Goal: Submit feedback/report problem: Submit feedback/report problem

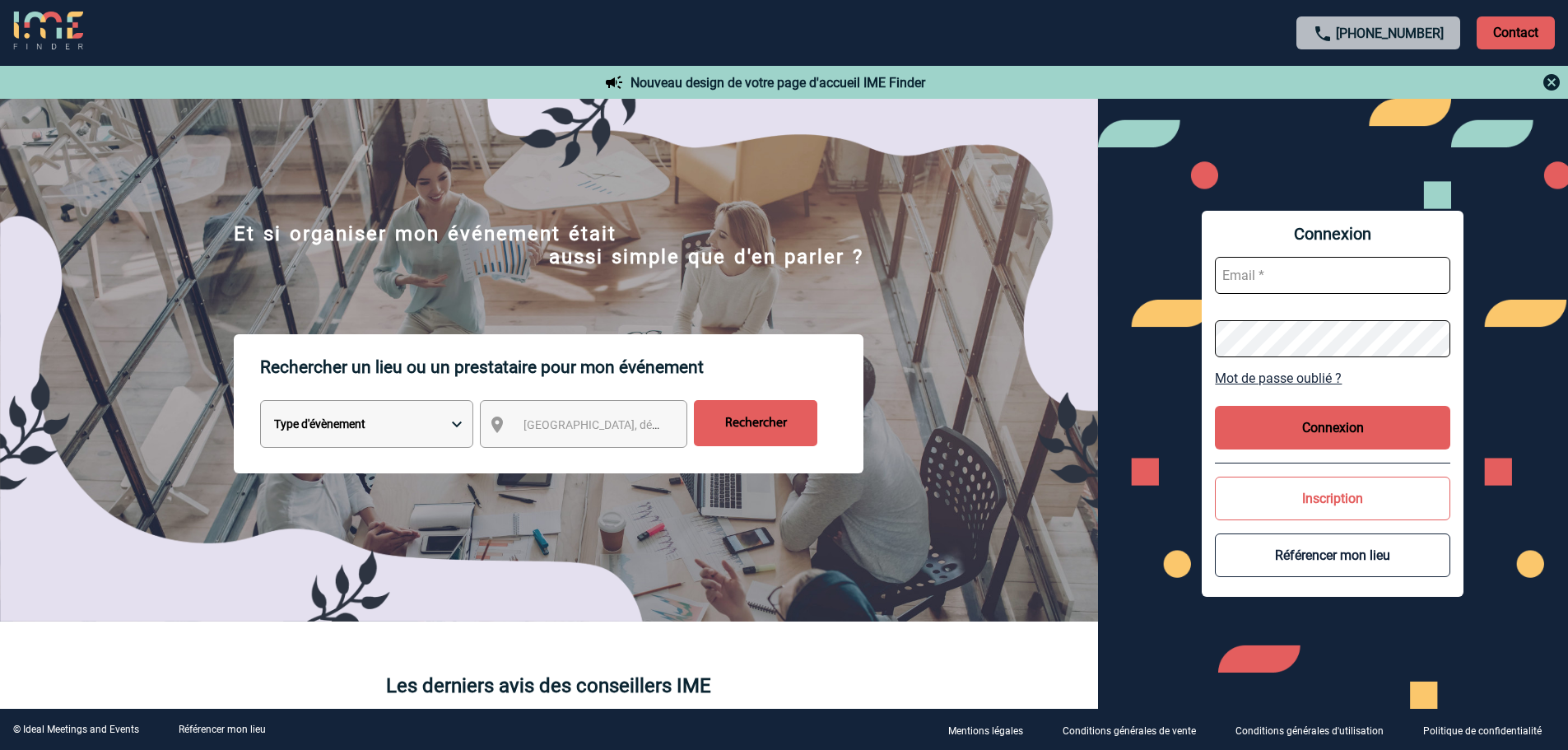
click at [1305, 287] on input "text" at bounding box center [1332, 275] width 235 height 37
click at [1295, 282] on input "text" at bounding box center [1332, 275] width 235 height 37
type input "info@roncemay.com"
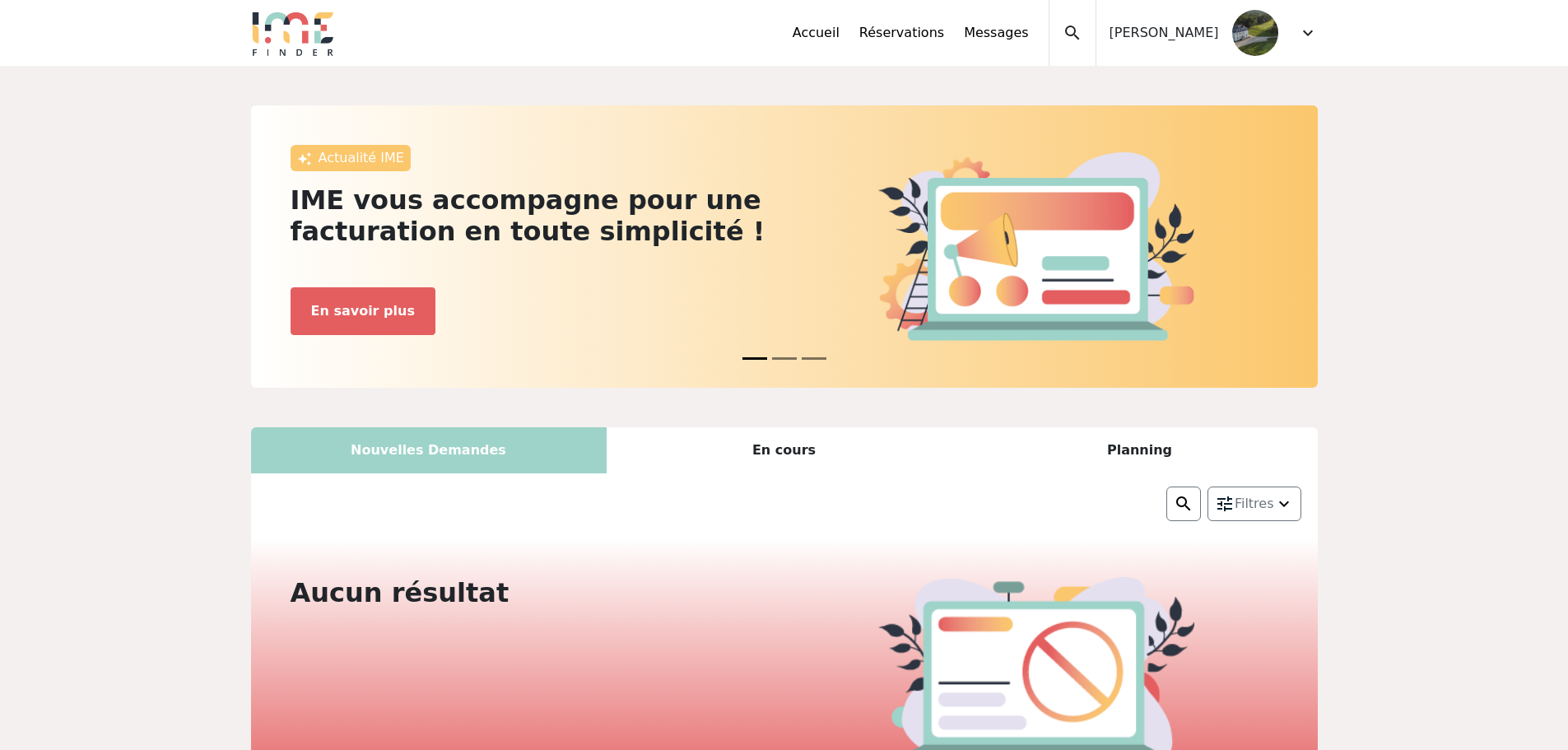
click at [1305, 32] on span "expand_more" at bounding box center [1307, 33] width 20 height 20
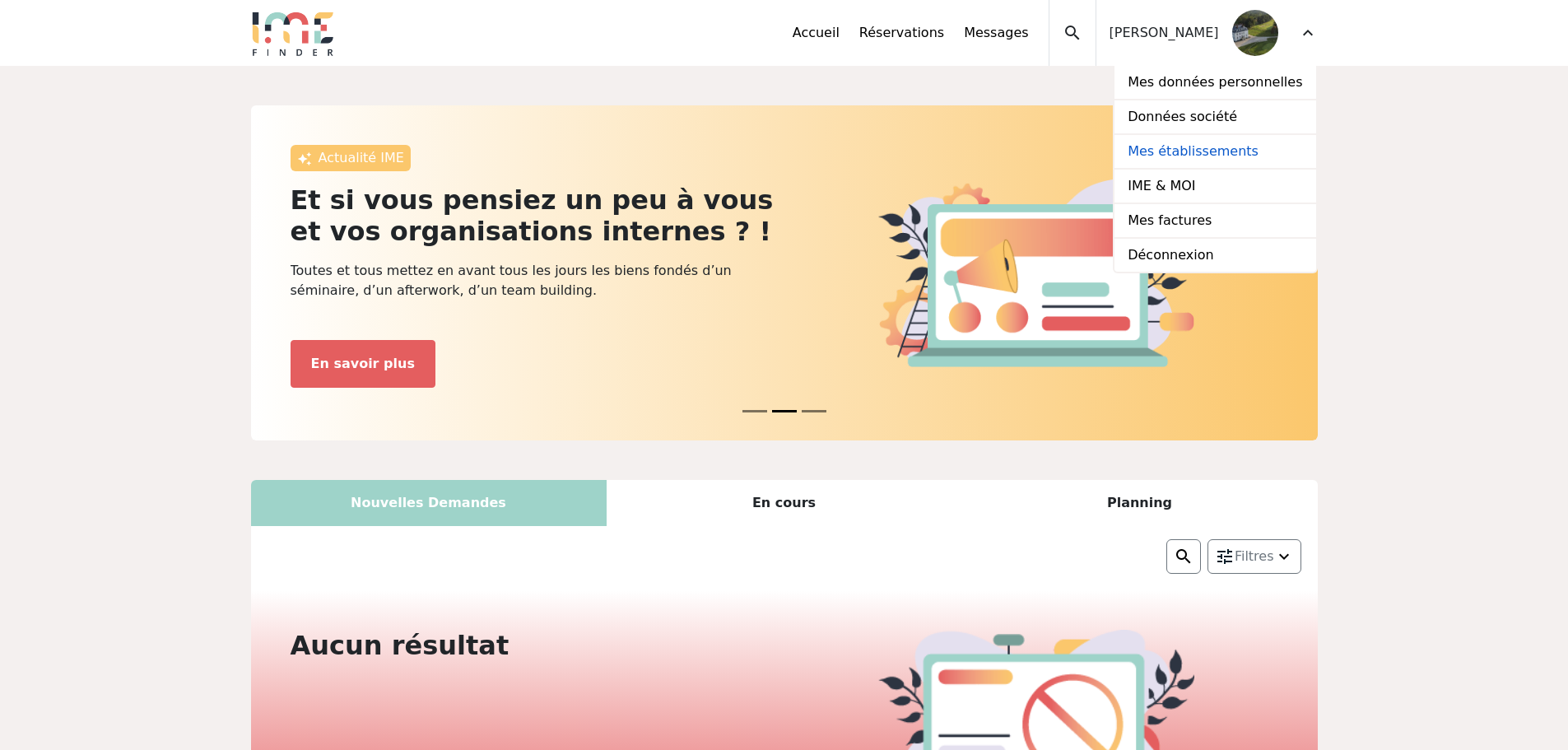
click at [1216, 148] on link "Mes établissements" at bounding box center [1215, 152] width 200 height 35
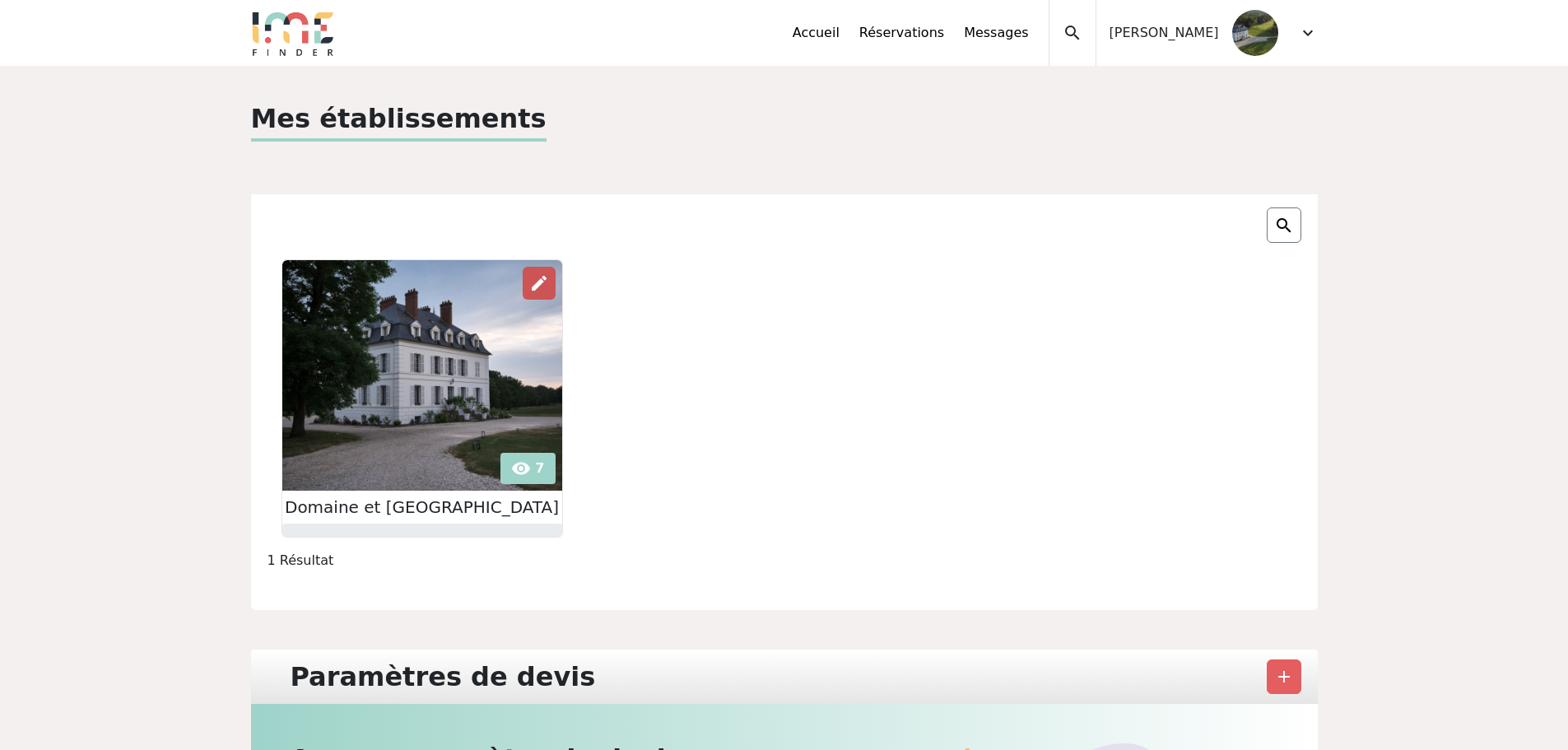
click at [537, 285] on span "edit" at bounding box center [539, 283] width 20 height 20
click at [840, 40] on link "Accueil" at bounding box center [816, 33] width 47 height 20
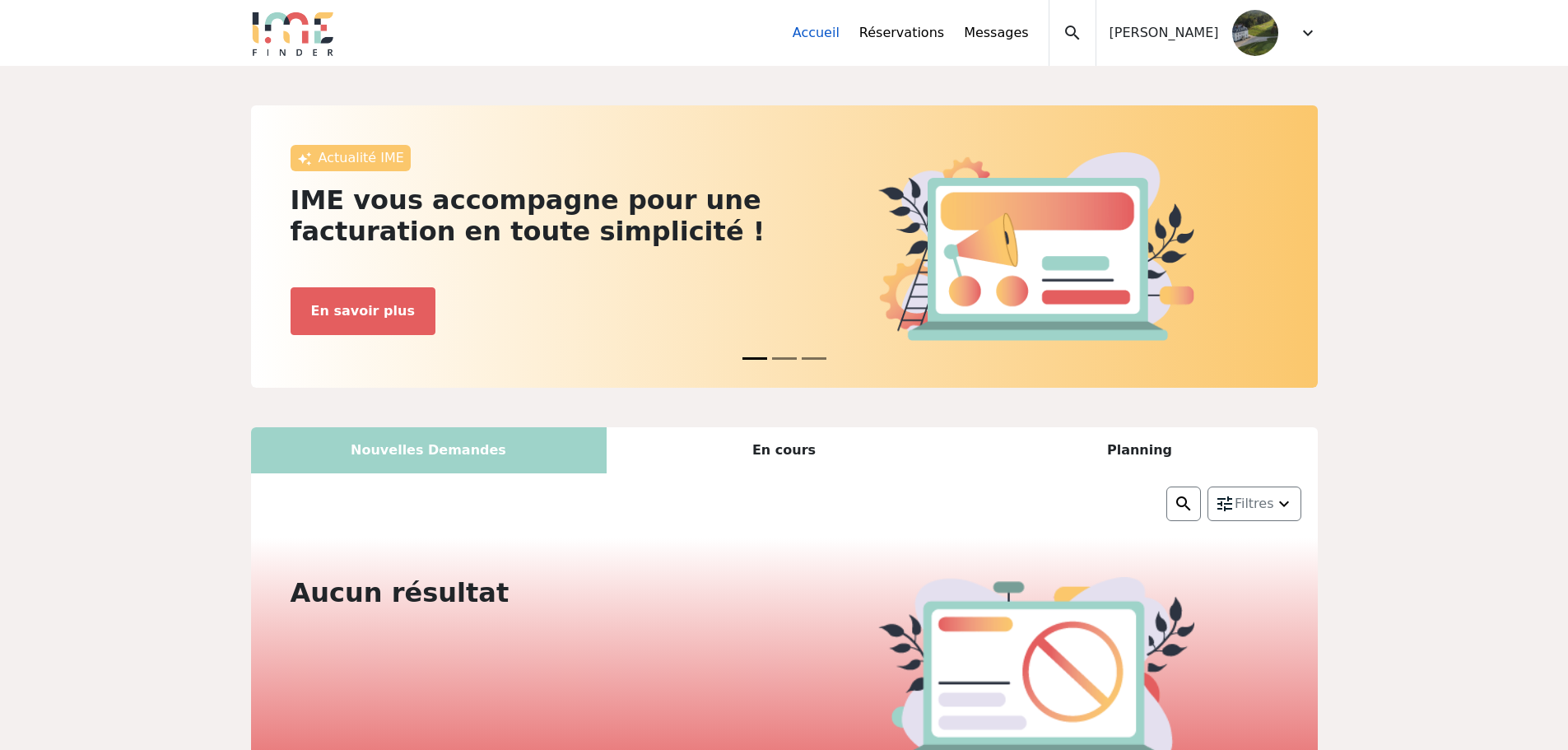
click at [840, 40] on link "Accueil" at bounding box center [816, 33] width 47 height 20
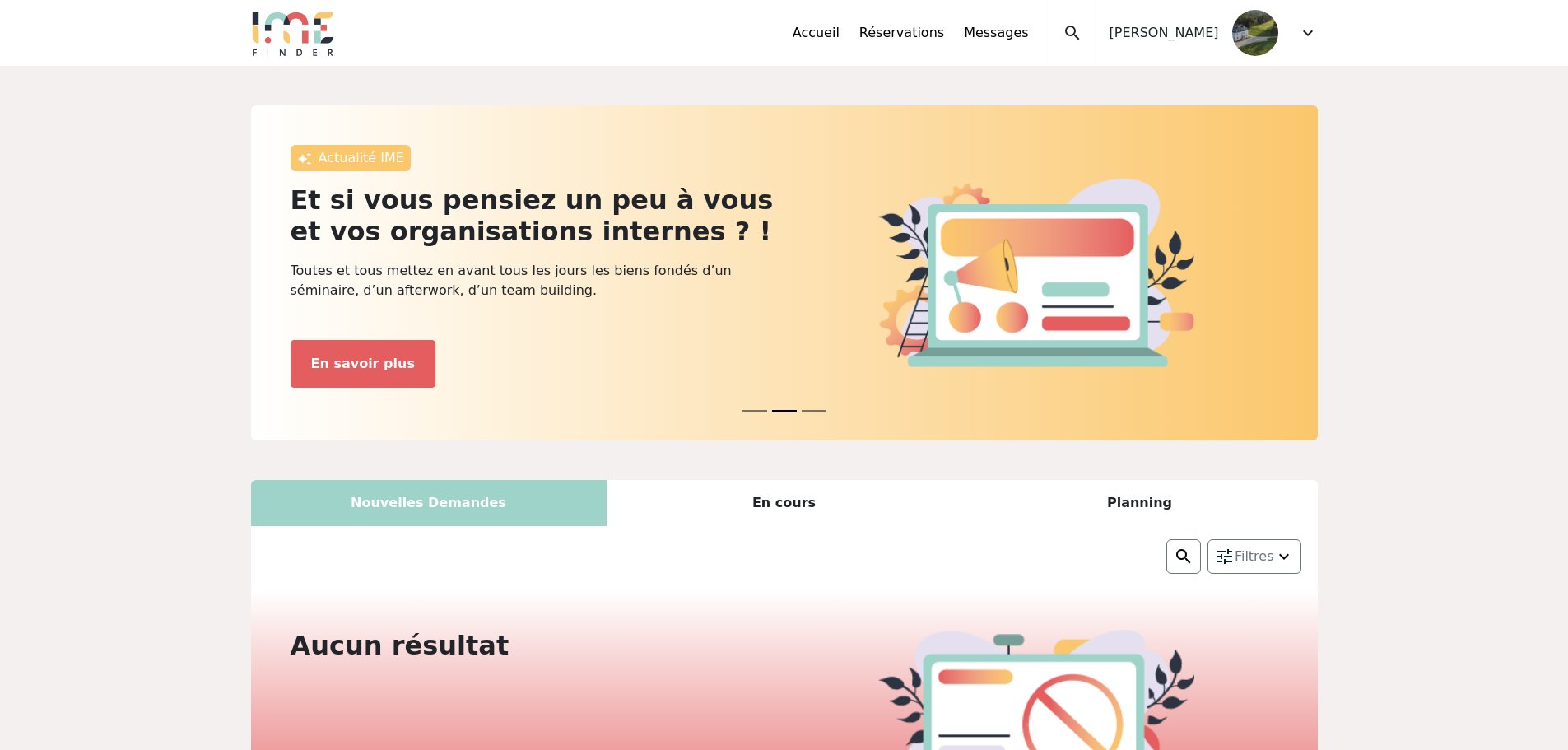
click at [885, 43] on div "Accueil Réservations Messages Mes données personnelles Données société Mes étab…" at bounding box center [920, 33] width 256 height 66
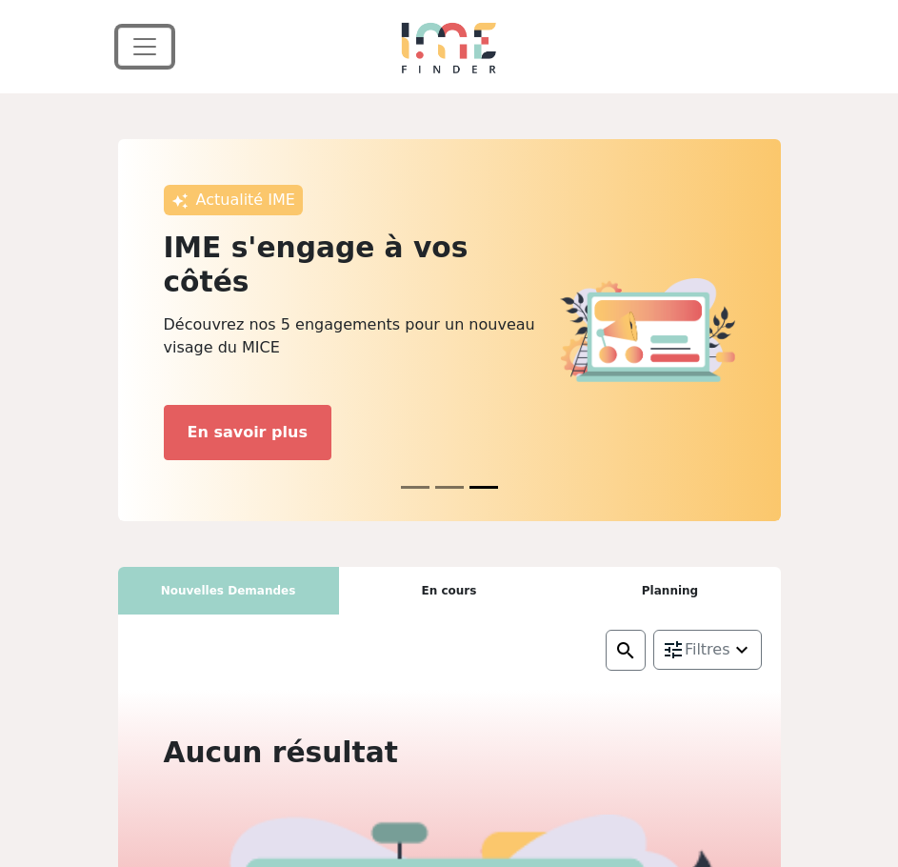
click at [145, 50] on span "Toggle navigation" at bounding box center [145, 46] width 29 height 29
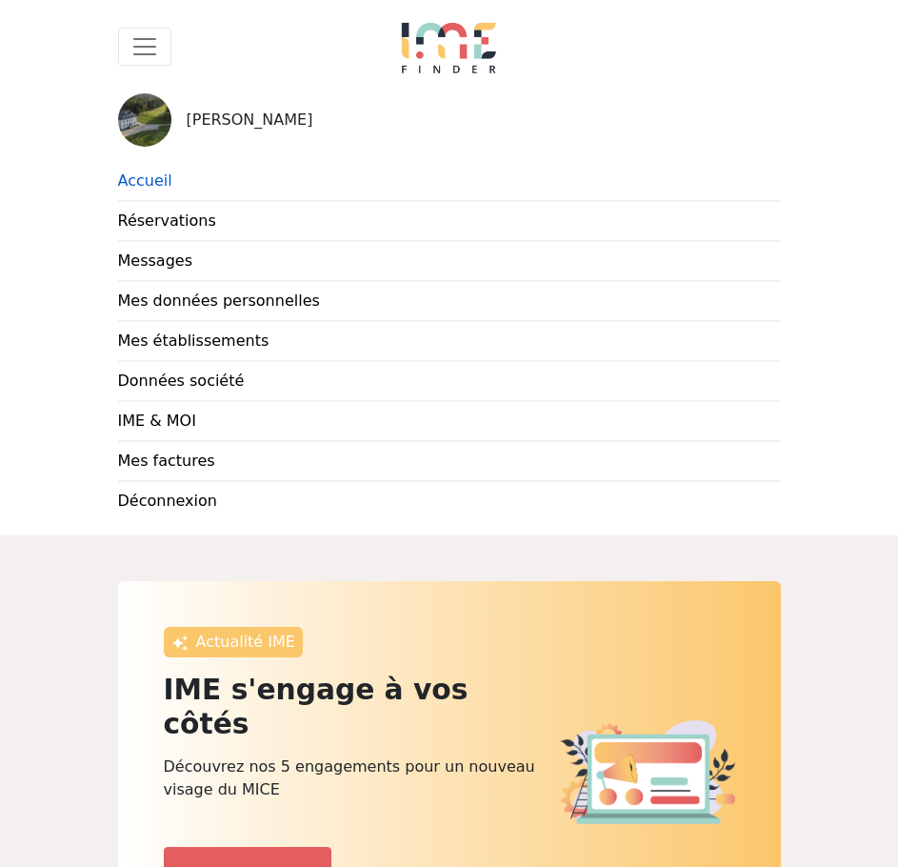
click at [157, 176] on link "Accueil" at bounding box center [449, 182] width 663 height 40
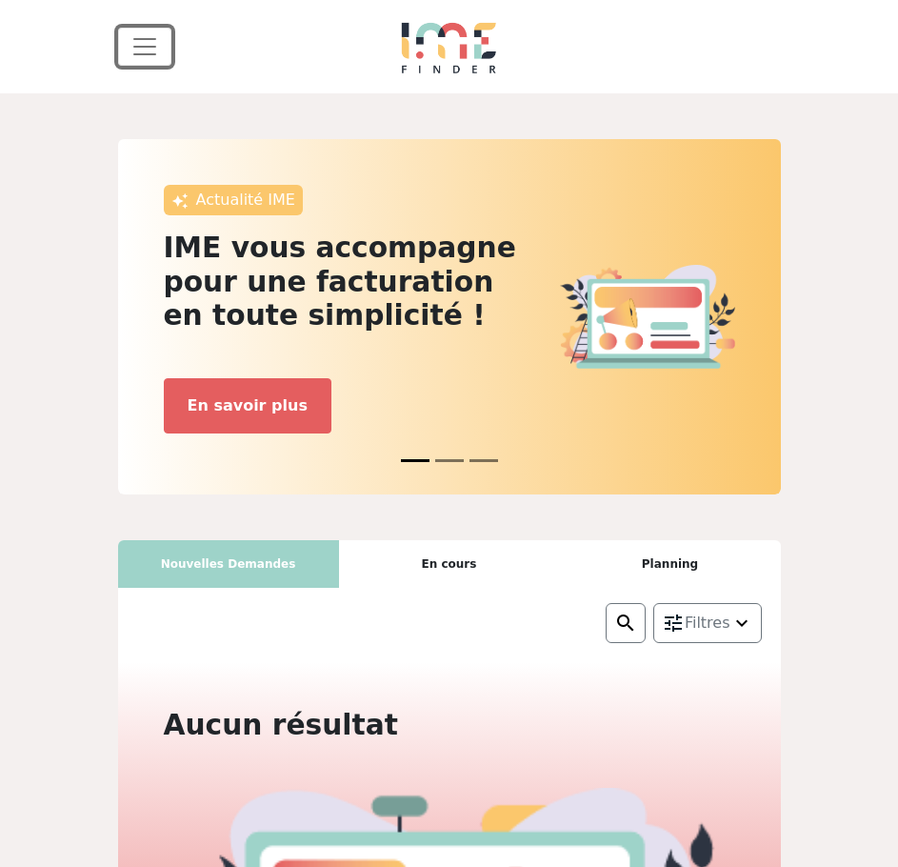
click at [163, 39] on button "Toggle navigation" at bounding box center [144, 47] width 53 height 38
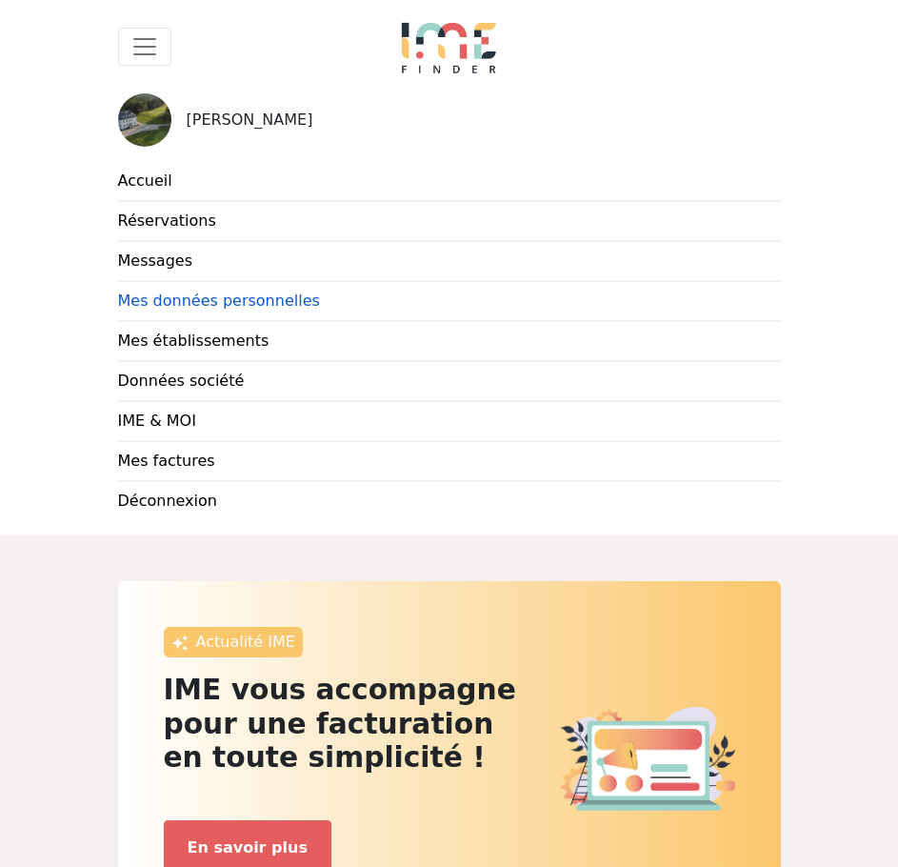
click at [198, 304] on link "Mes données personnelles" at bounding box center [449, 302] width 663 height 40
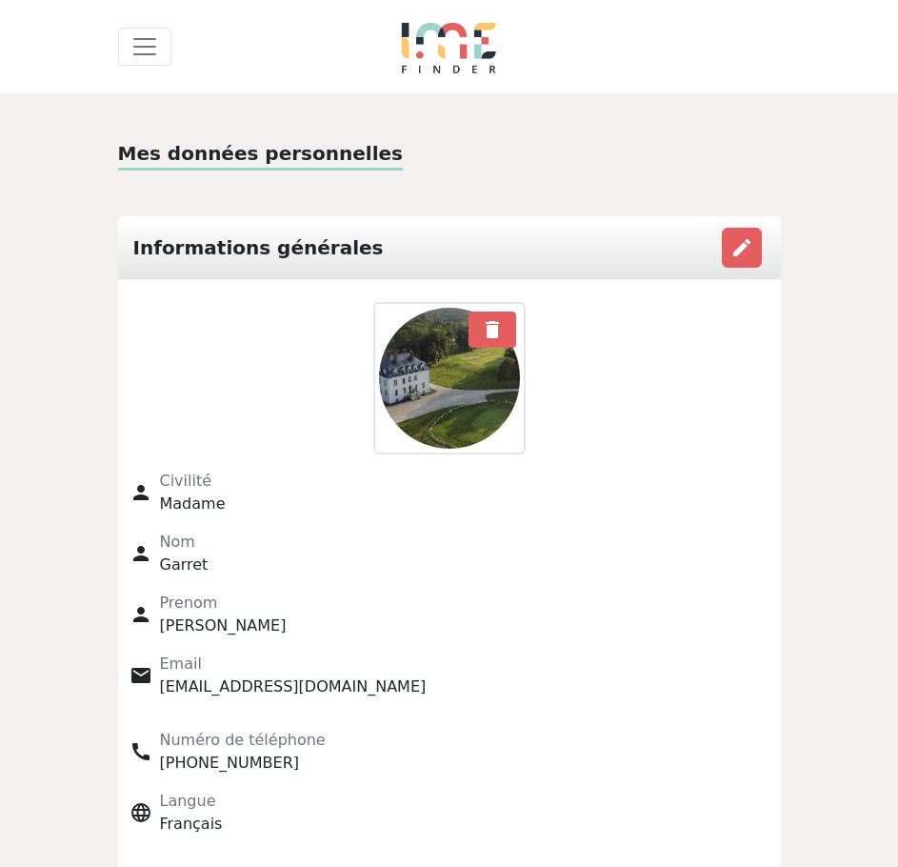
click at [131, 27] on div "expand_less Accueil Réservations Messages Mes données personnelles Données soci…" at bounding box center [450, 46] width 686 height 93
click at [148, 49] on span "Toggle navigation" at bounding box center [145, 46] width 29 height 29
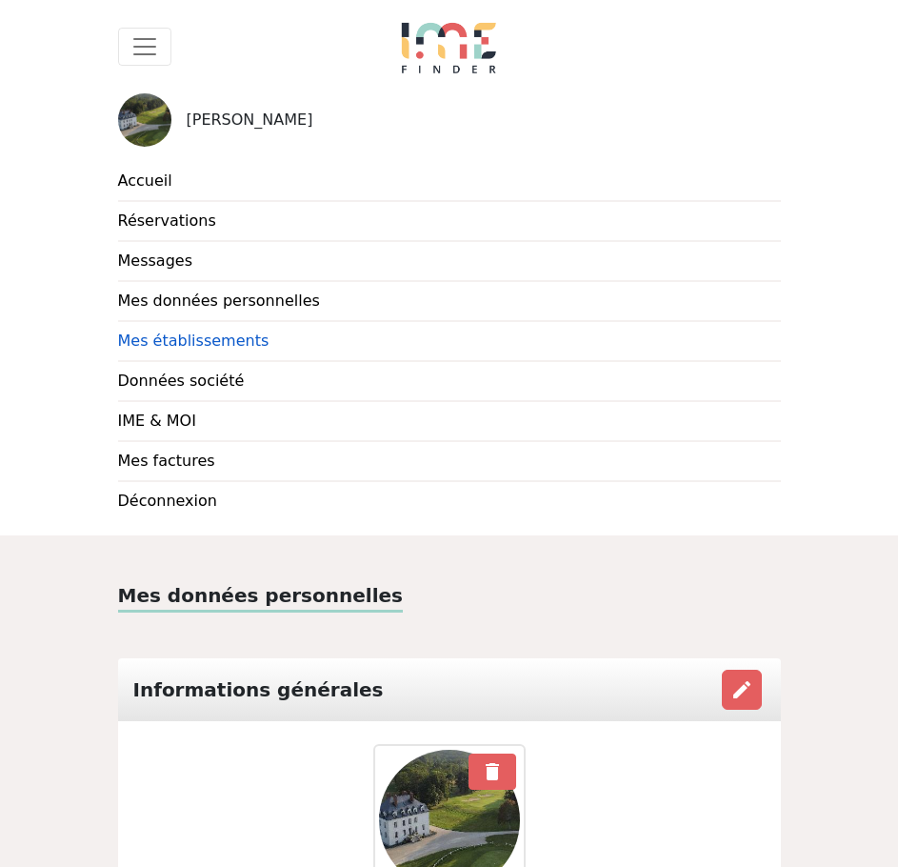
click at [145, 343] on link "Mes établissements" at bounding box center [449, 342] width 663 height 40
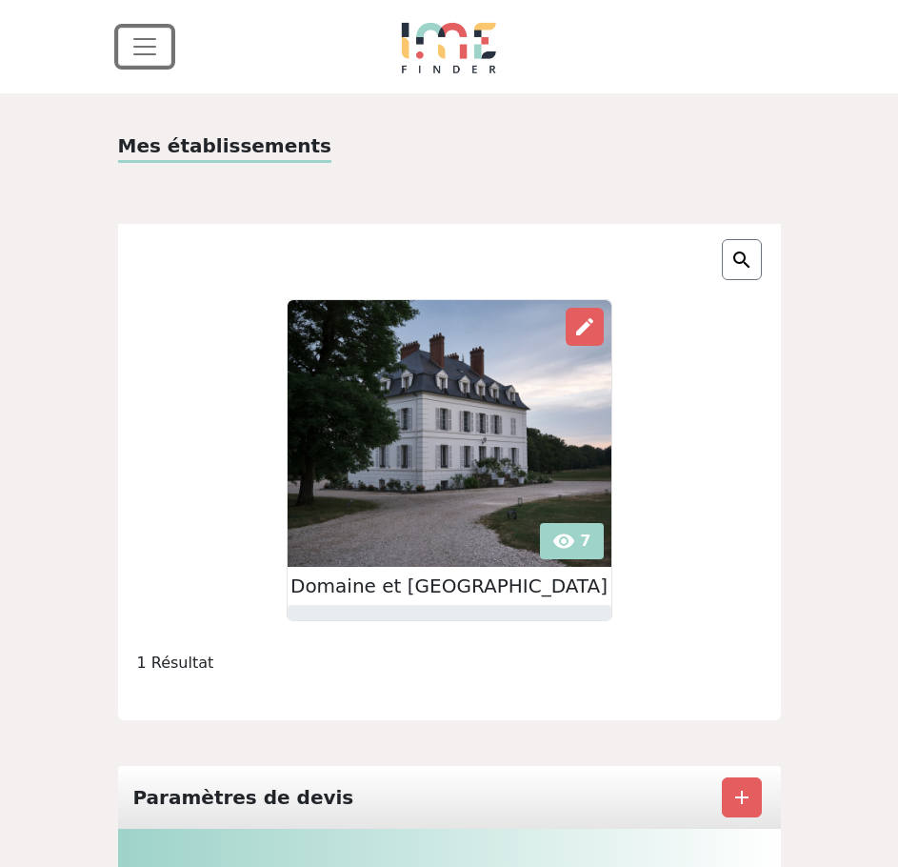
click at [141, 34] on span "Toggle navigation" at bounding box center [145, 46] width 29 height 29
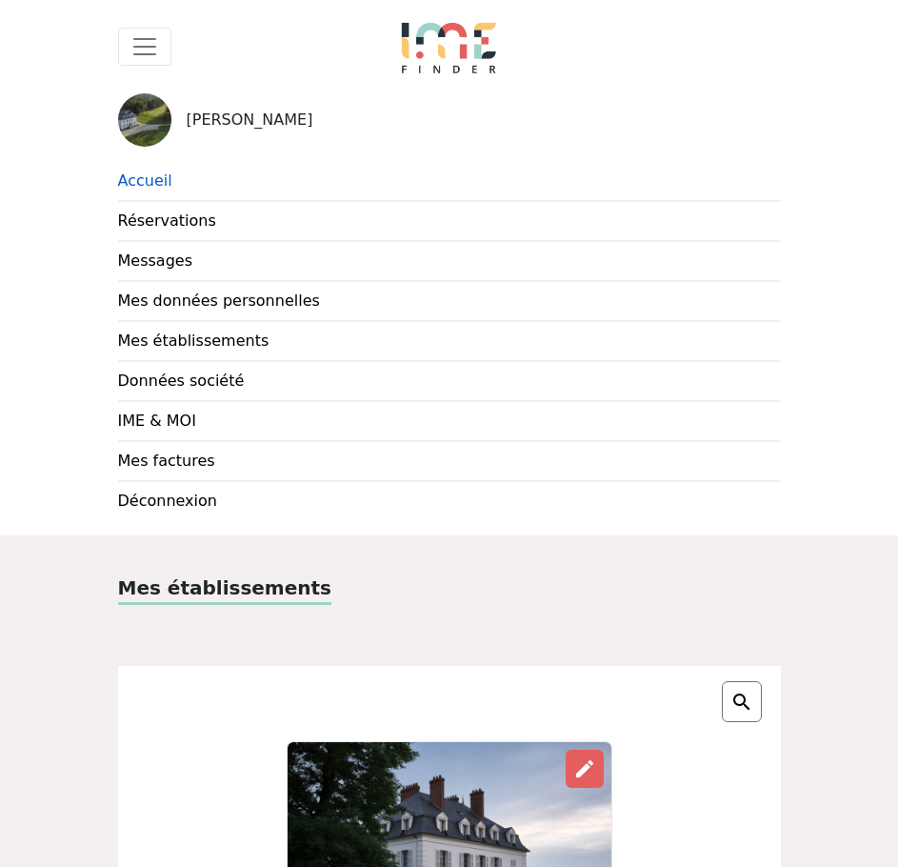
click at [133, 173] on link "Accueil" at bounding box center [449, 182] width 663 height 40
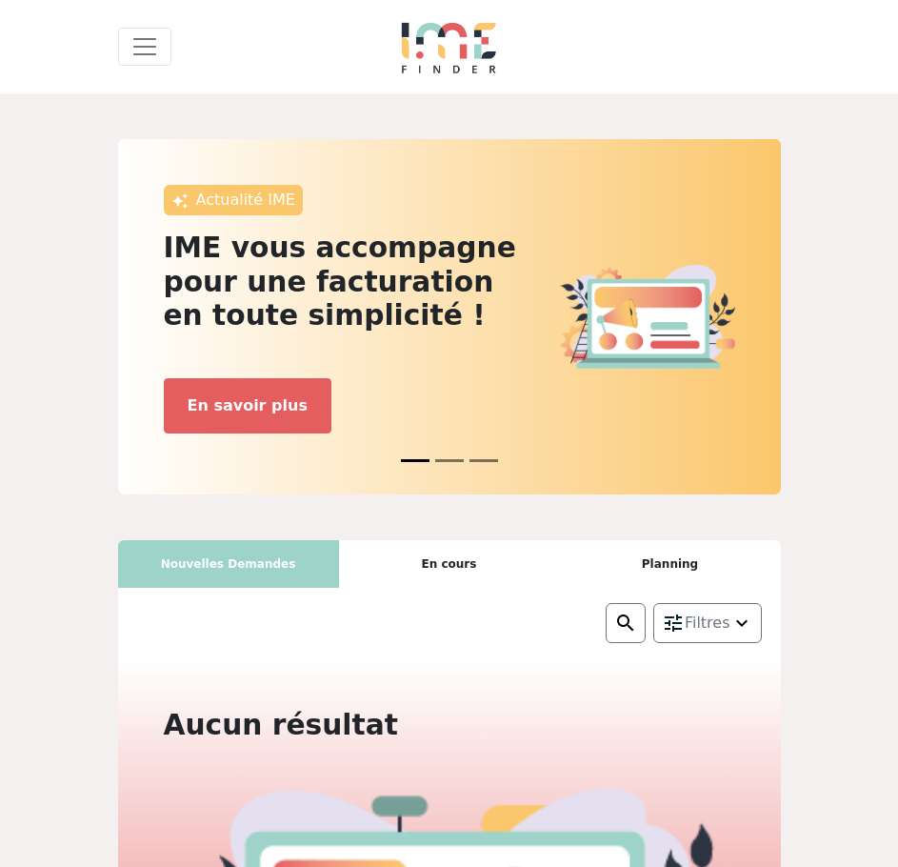
click at [452, 581] on div "En cours" at bounding box center [449, 564] width 221 height 48
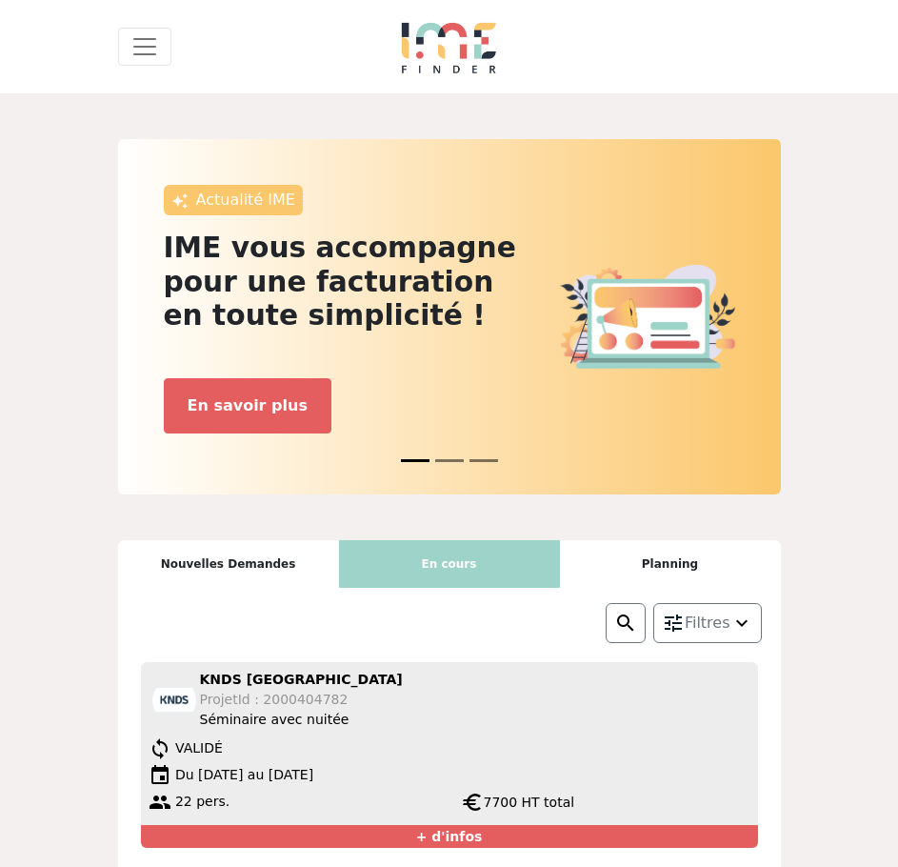
click at [619, 570] on div "Planning" at bounding box center [670, 564] width 221 height 48
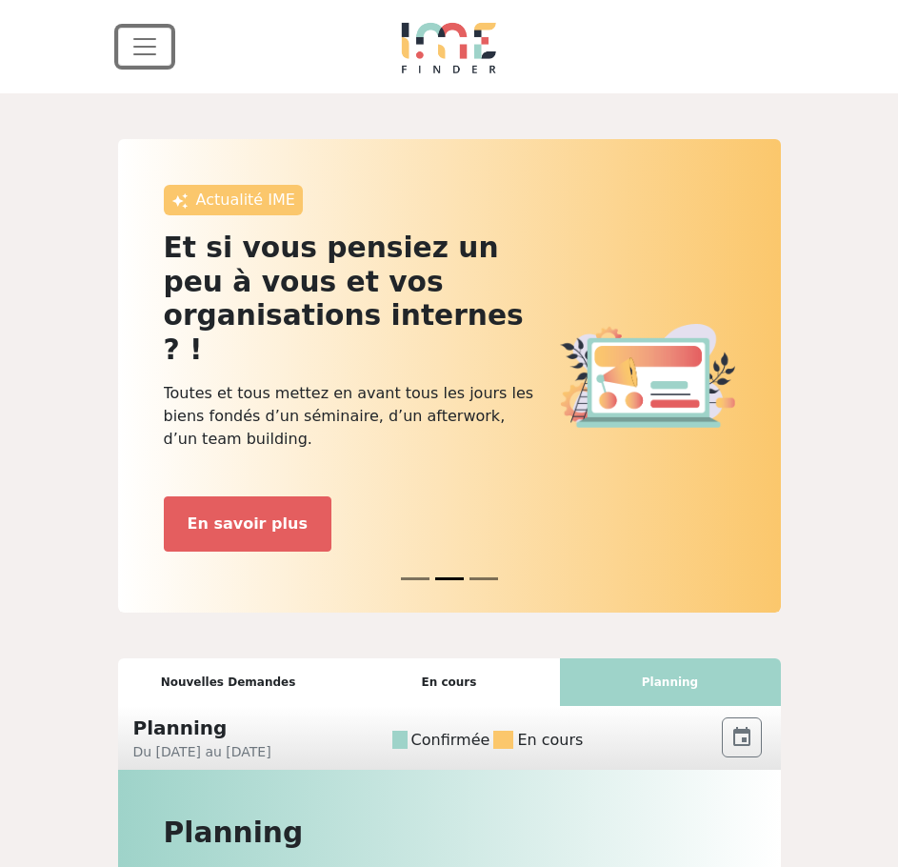
click at [151, 37] on span "Toggle navigation" at bounding box center [145, 46] width 29 height 29
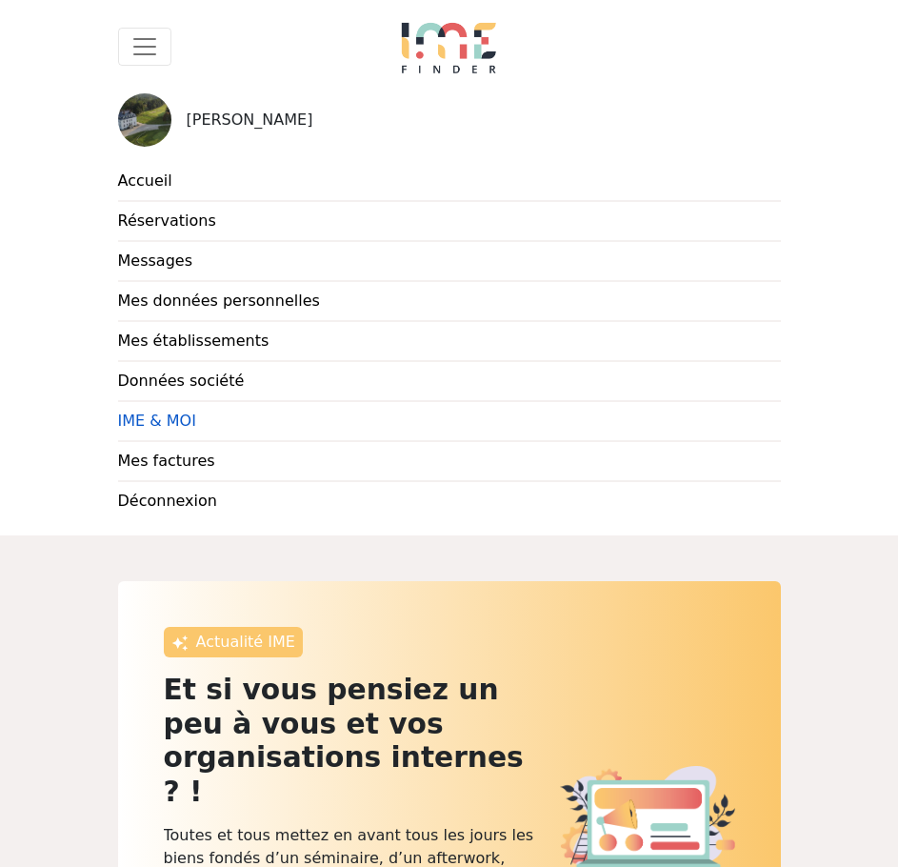
click at [145, 416] on link "IME & MOI" at bounding box center [449, 422] width 663 height 40
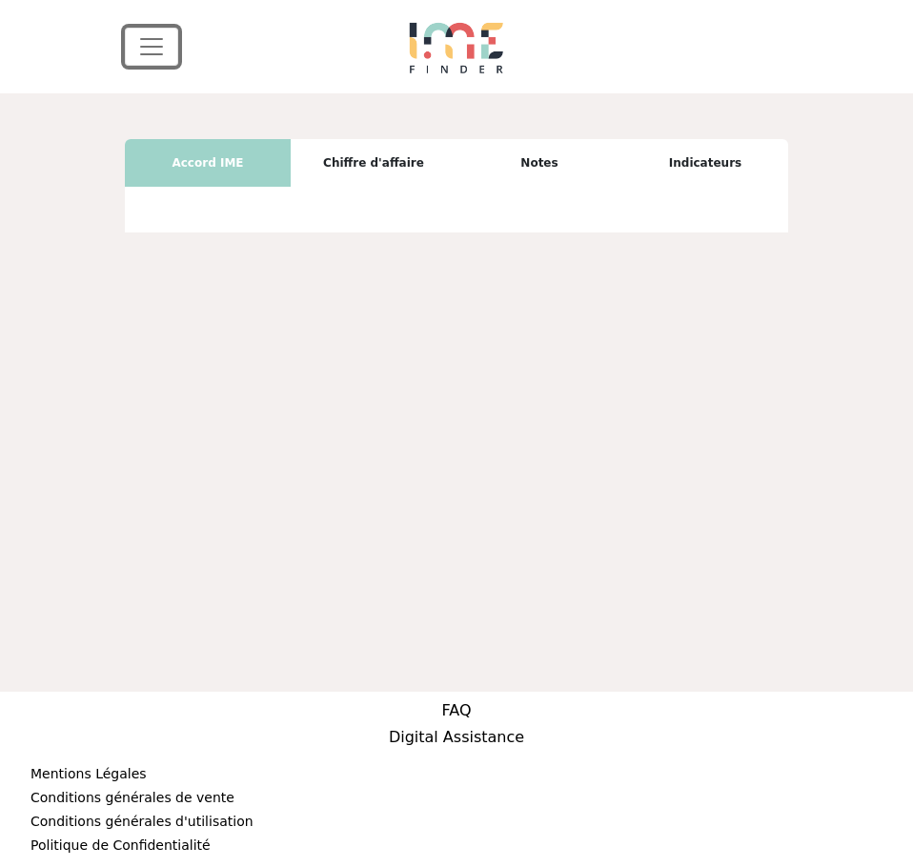
click at [148, 56] on span "Toggle navigation" at bounding box center [151, 46] width 29 height 29
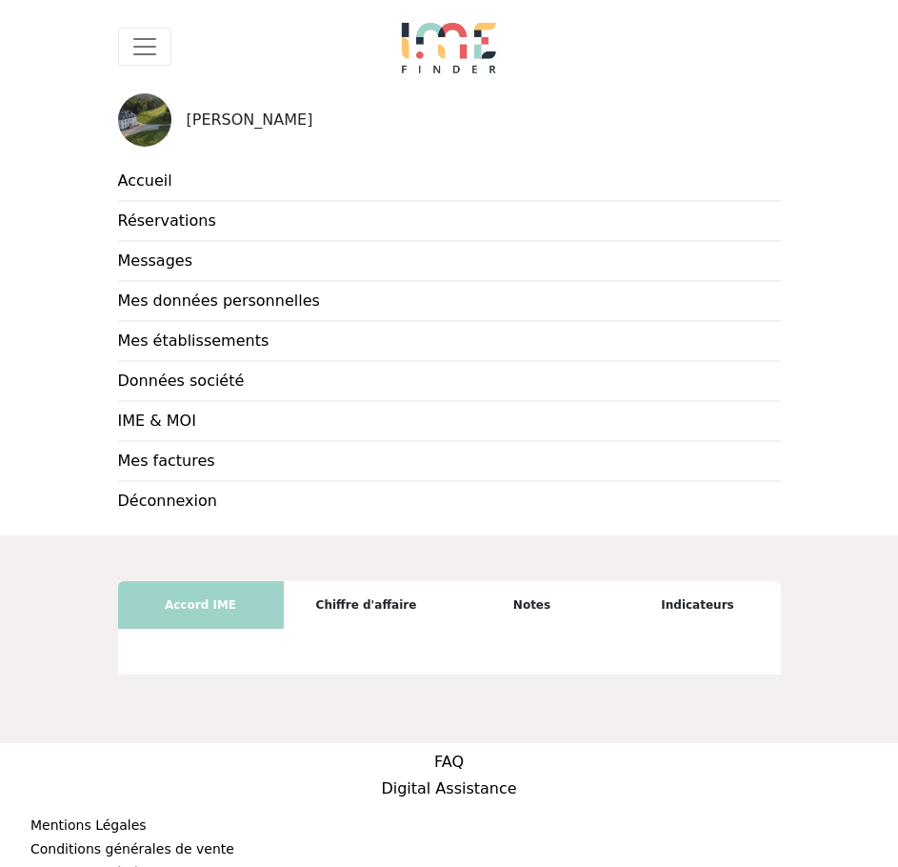
click at [118, 140] on div "[PERSON_NAME]" at bounding box center [449, 120] width 663 height 84
click at [146, 186] on link "Accueil" at bounding box center [449, 182] width 663 height 40
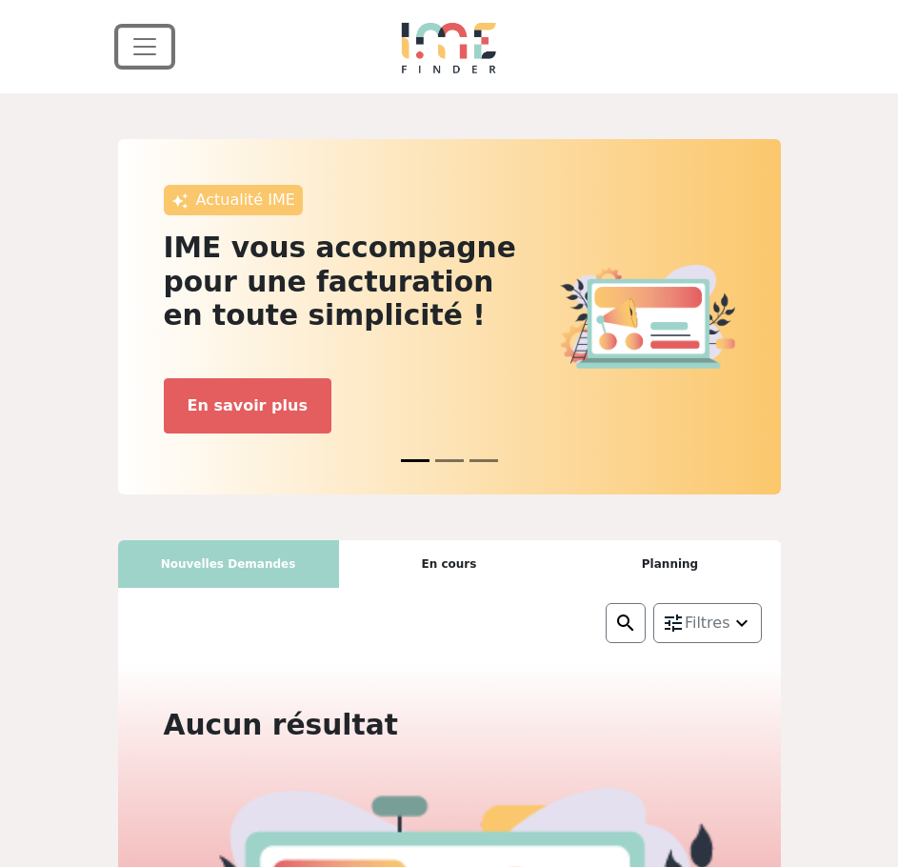
click at [152, 57] on span "Toggle navigation" at bounding box center [145, 46] width 29 height 29
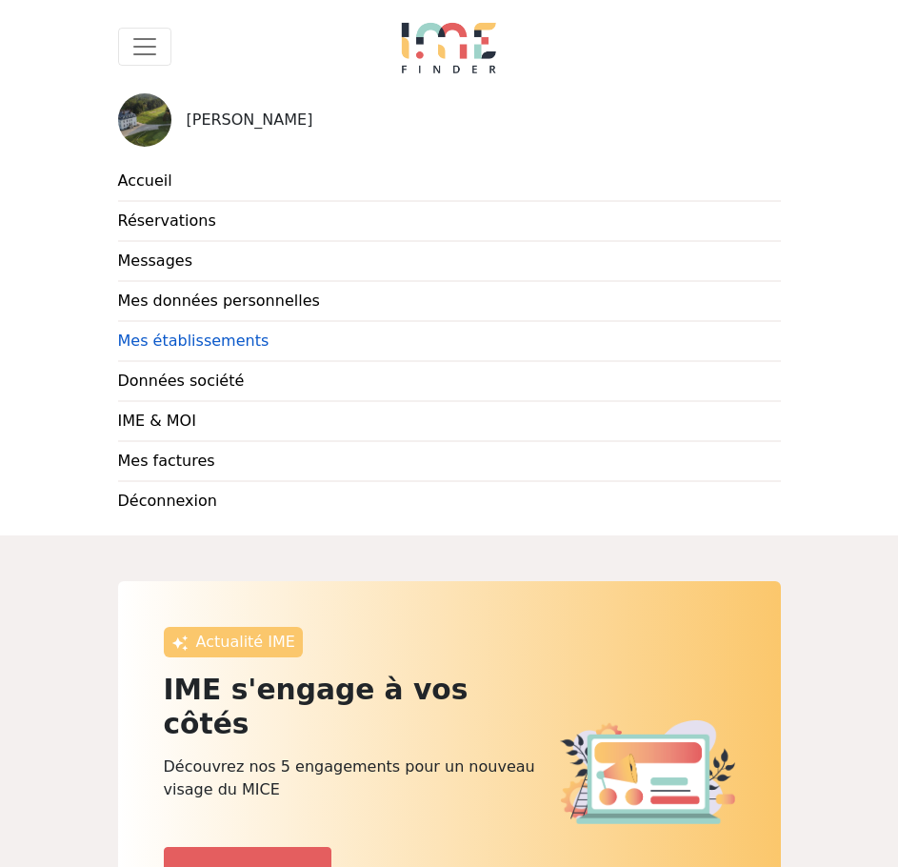
click at [174, 343] on link "Mes établissements" at bounding box center [449, 342] width 663 height 40
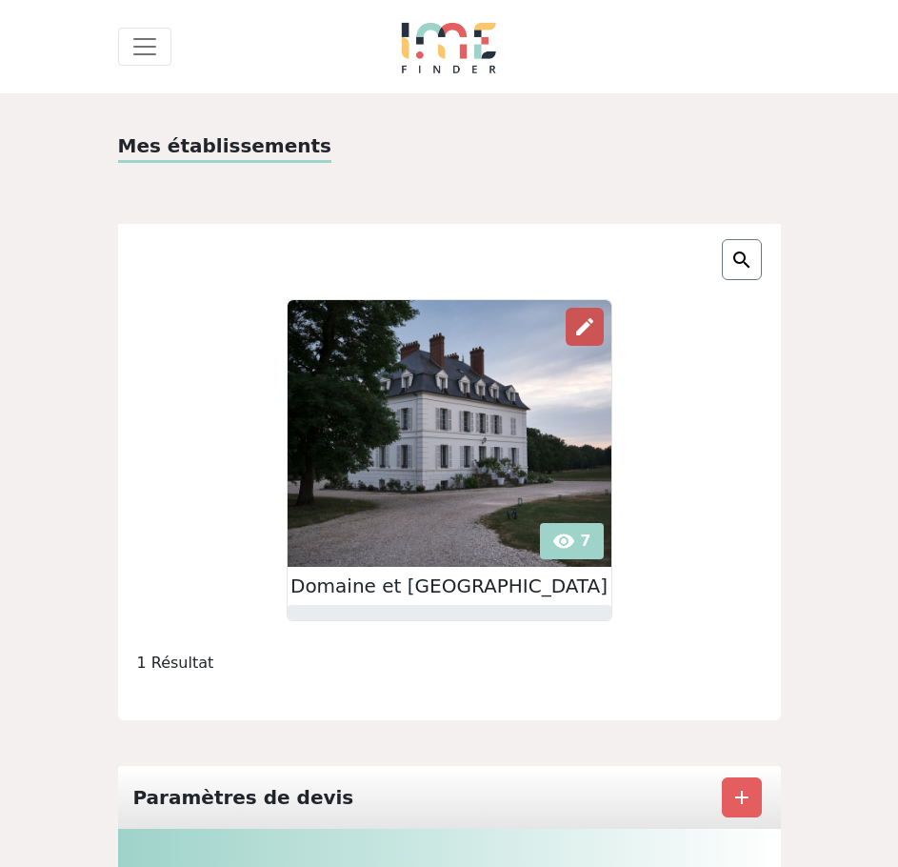
click at [574, 327] on span "edit" at bounding box center [584, 326] width 23 height 23
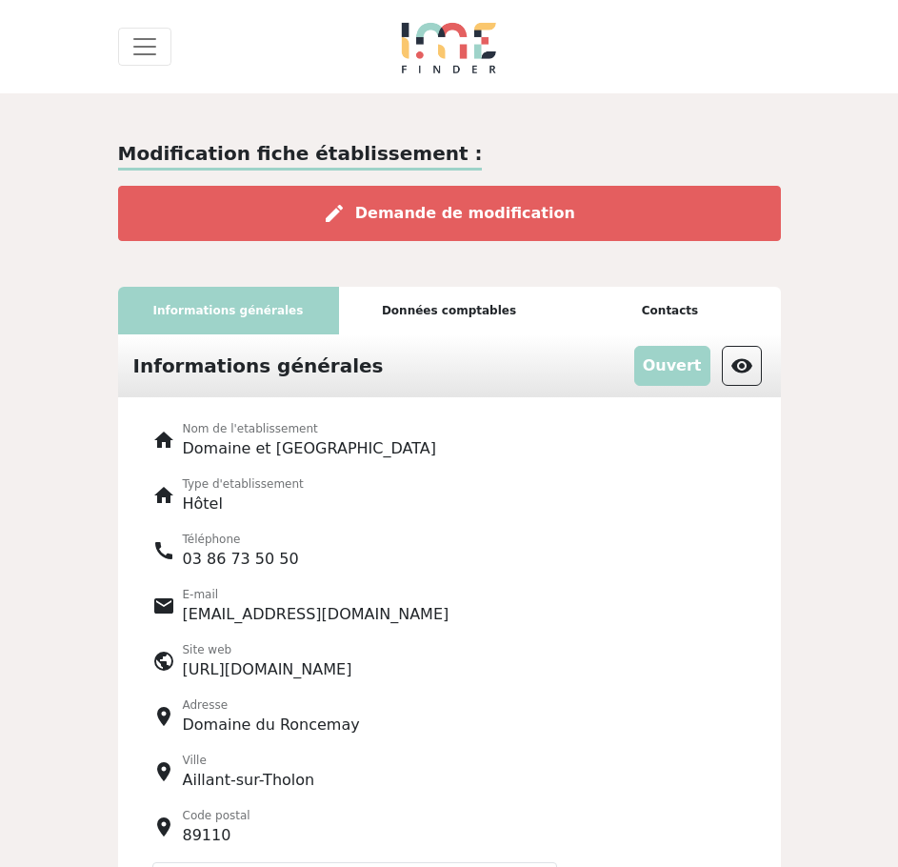
click at [445, 298] on div "Données comptables" at bounding box center [449, 311] width 221 height 48
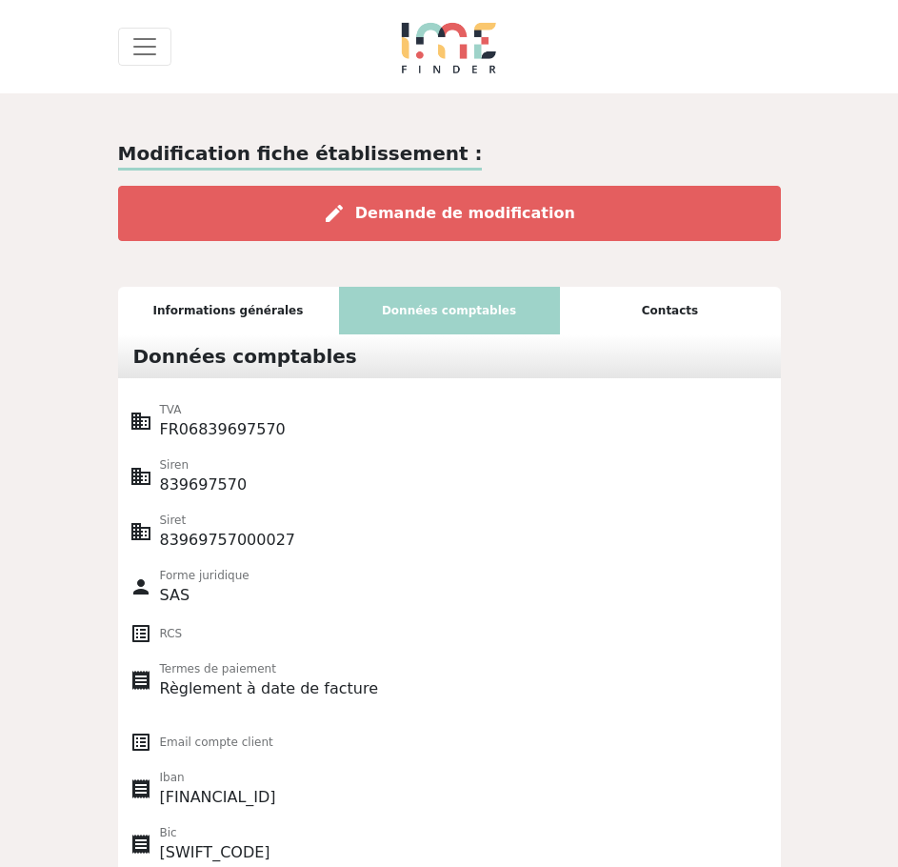
click at [631, 317] on div "Contacts" at bounding box center [670, 311] width 221 height 48
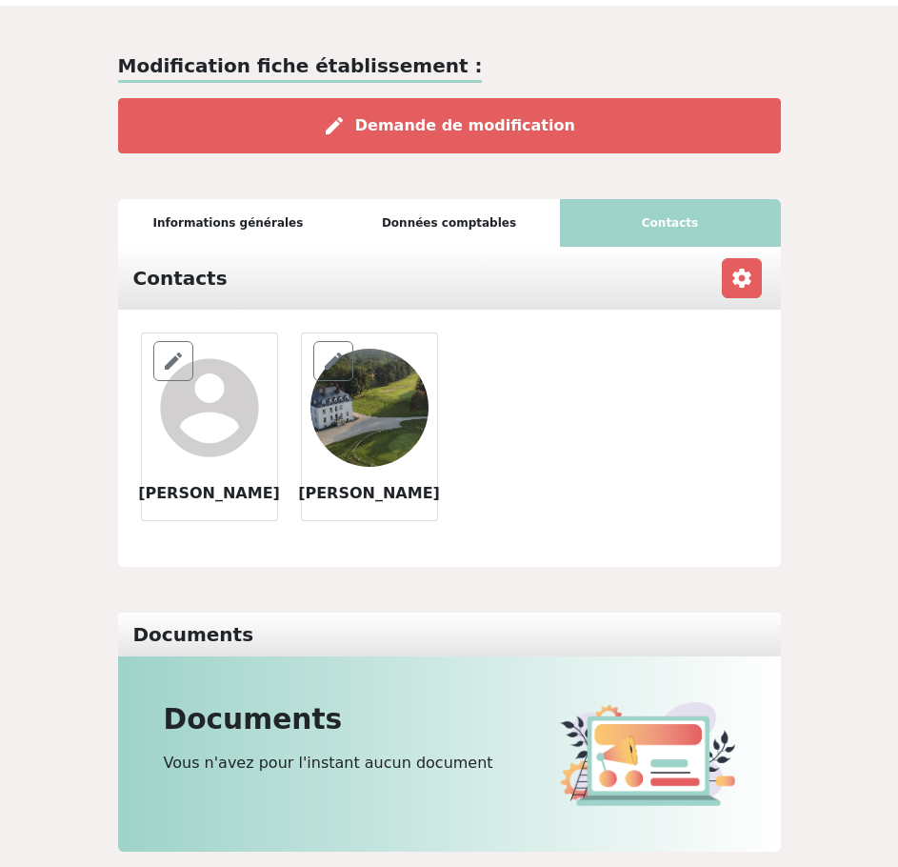
scroll to position [191, 0]
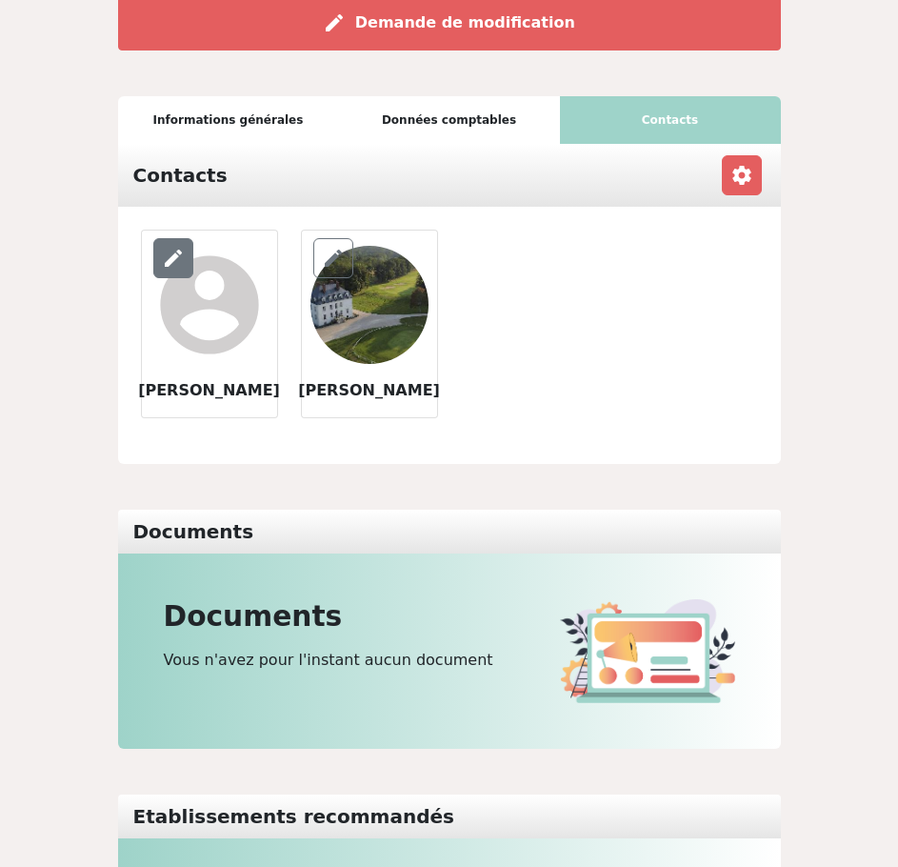
click at [160, 258] on div "edit" at bounding box center [173, 258] width 40 height 40
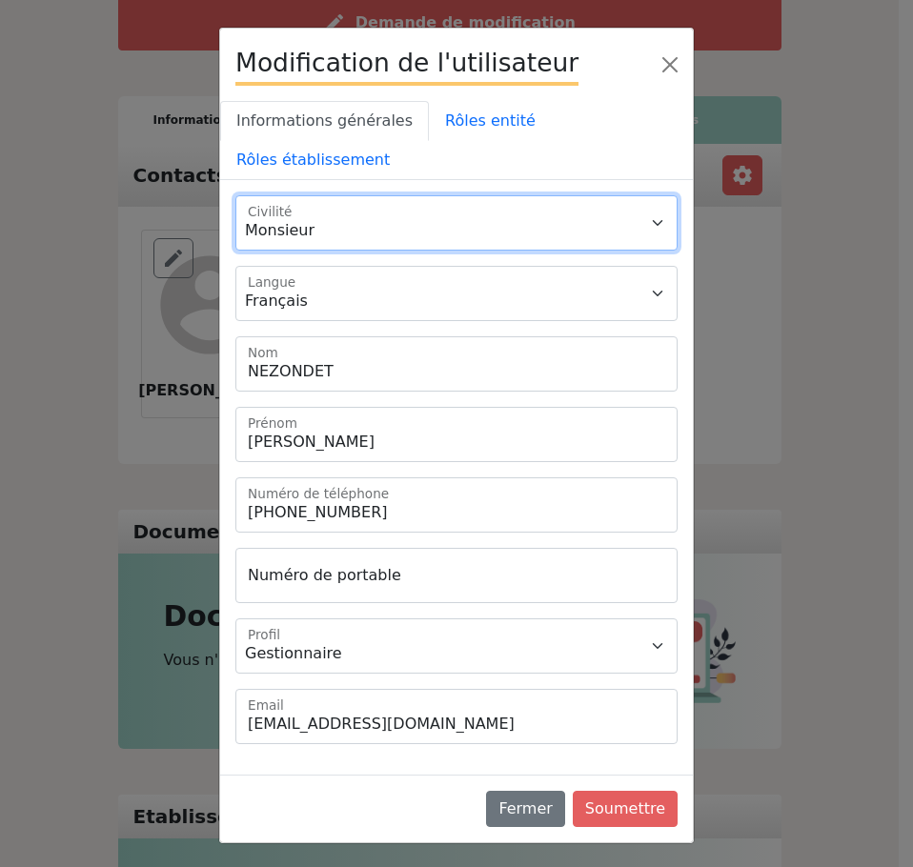
click at [378, 195] on select "Monsieur Madame" at bounding box center [456, 222] width 442 height 55
select select "2"
click at [235, 195] on select "Monsieur Madame" at bounding box center [456, 222] width 442 height 55
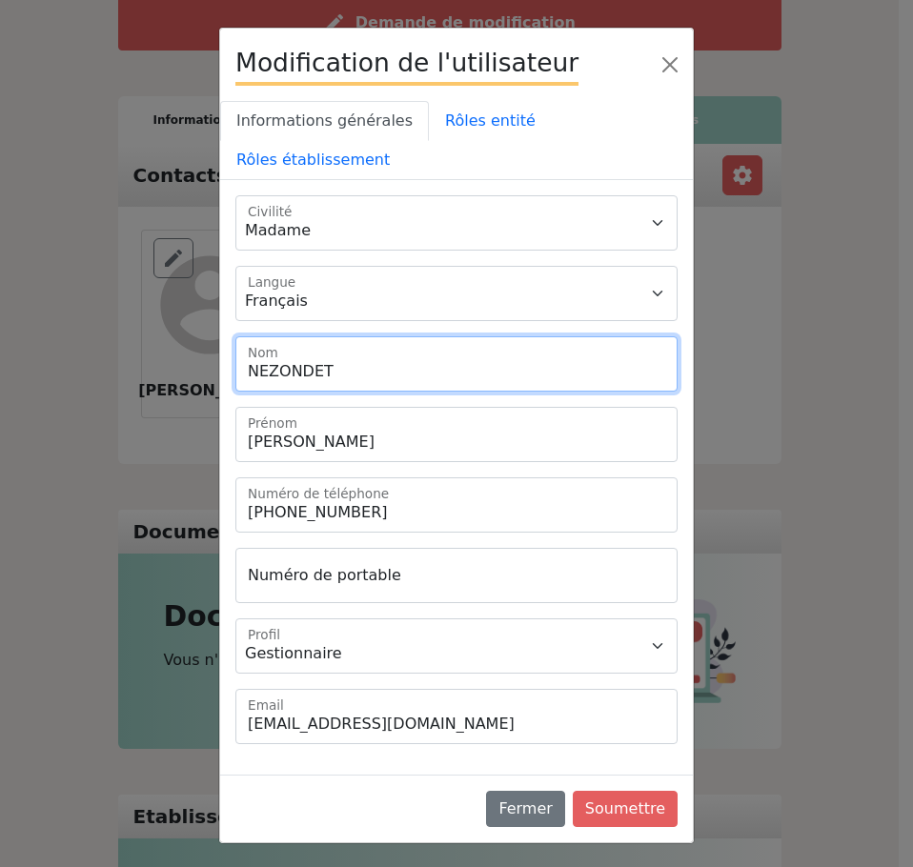
click at [374, 336] on input "NEZONDET" at bounding box center [456, 363] width 442 height 55
drag, startPoint x: 374, startPoint y: 331, endPoint x: 271, endPoint y: 351, distance: 104.8
click at [271, 351] on input "NEZONDET" at bounding box center [456, 363] width 442 height 55
type input "P"
type input "Grulet"
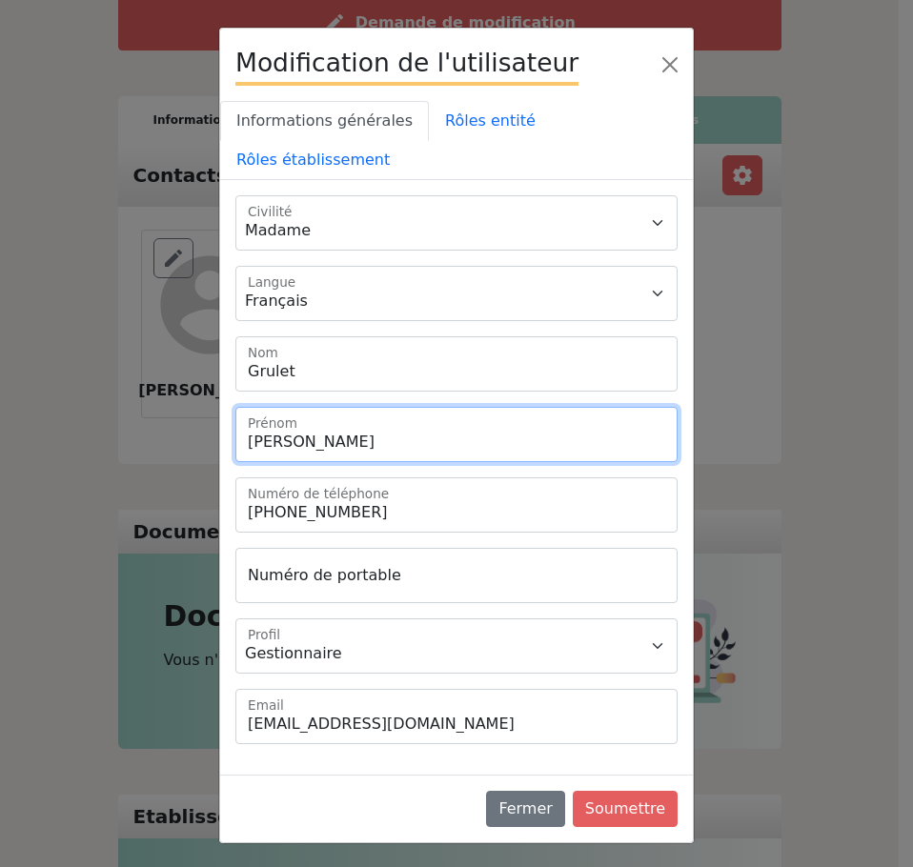
drag, startPoint x: 298, startPoint y: 406, endPoint x: 227, endPoint y: 448, distance: 82.8
click at [235, 448] on div "Monsieur Madame Civilité Français Langue" at bounding box center [456, 477] width 442 height 564
type input "Perrine"
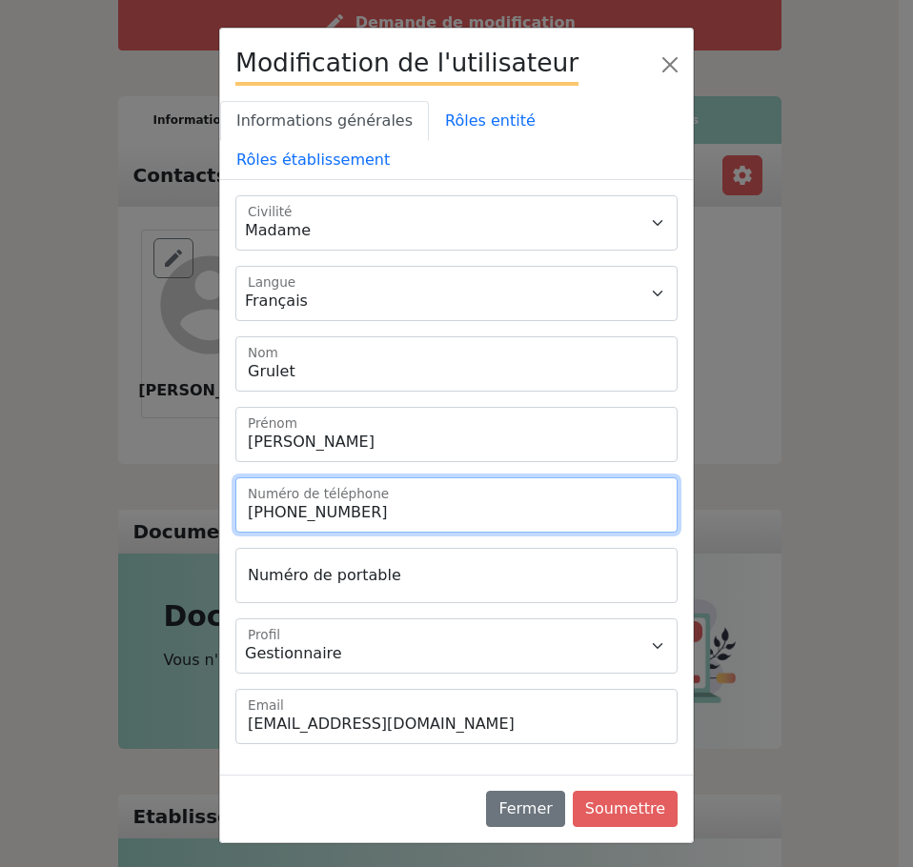
click at [611, 482] on input "+33386735050" at bounding box center [456, 504] width 442 height 55
drag, startPoint x: 611, startPoint y: 482, endPoint x: 221, endPoint y: 496, distance: 389.9
click at [221, 496] on div "Monsieur Madame Civilité Langue" at bounding box center [456, 477] width 472 height 594
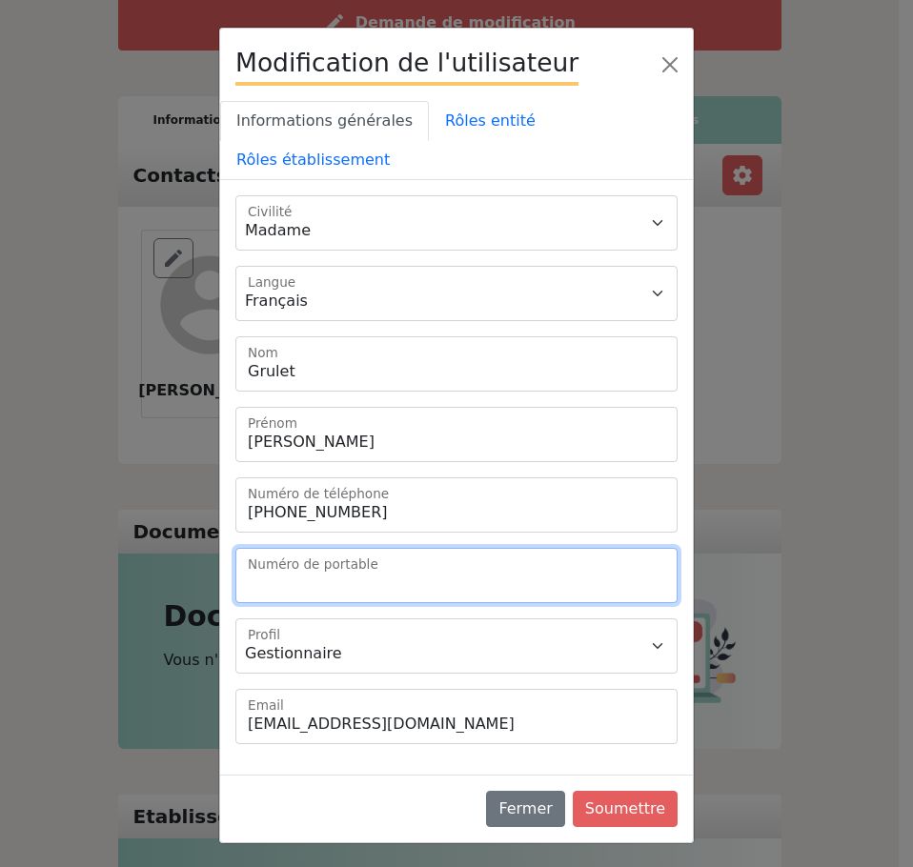
click at [305, 548] on input "Numéro de portable" at bounding box center [456, 575] width 442 height 55
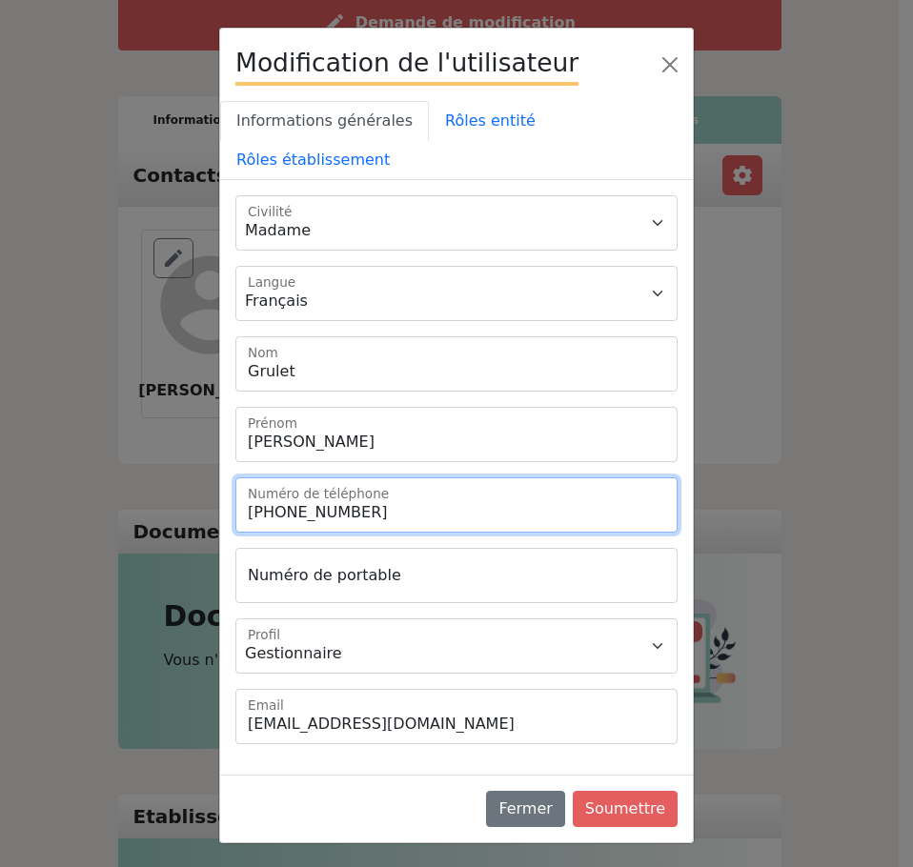
drag, startPoint x: 402, startPoint y: 453, endPoint x: 31, endPoint y: 526, distance: 377.6
click at [31, 526] on div "Modification de l'utilisateur Informations générales Rôles entité Rôles établis…" at bounding box center [456, 433] width 913 height 867
click at [319, 477] on input "Numéro de téléphone" at bounding box center [456, 504] width 442 height 55
type input "+33386735050"
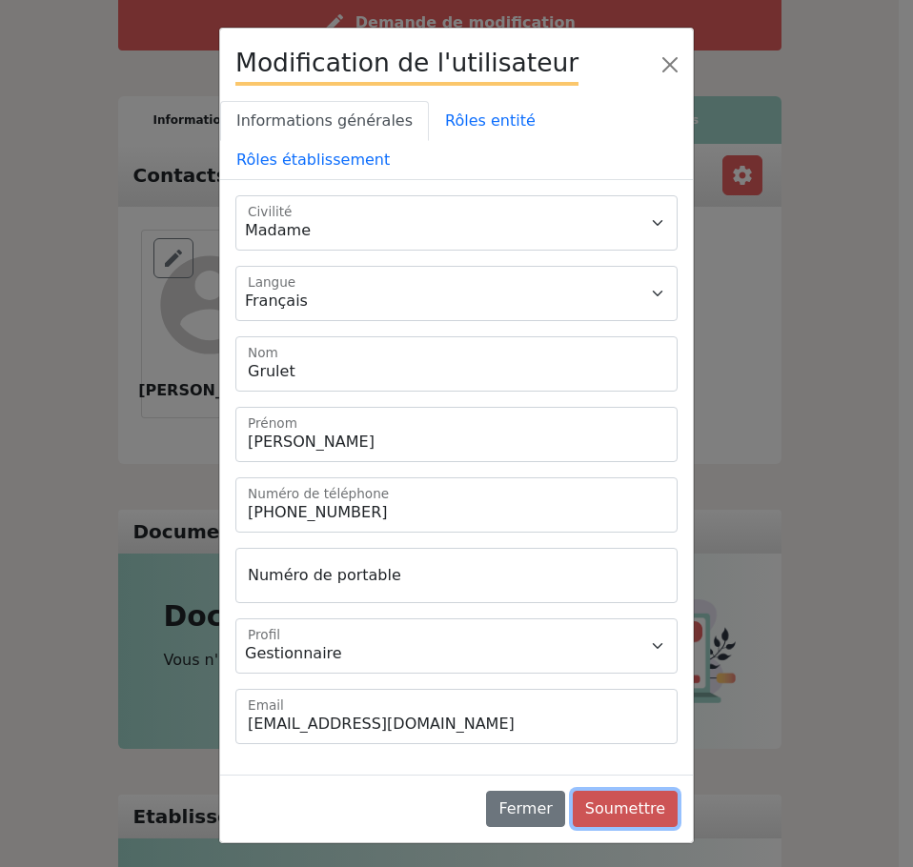
click at [613, 791] on button "Soumettre" at bounding box center [625, 809] width 105 height 36
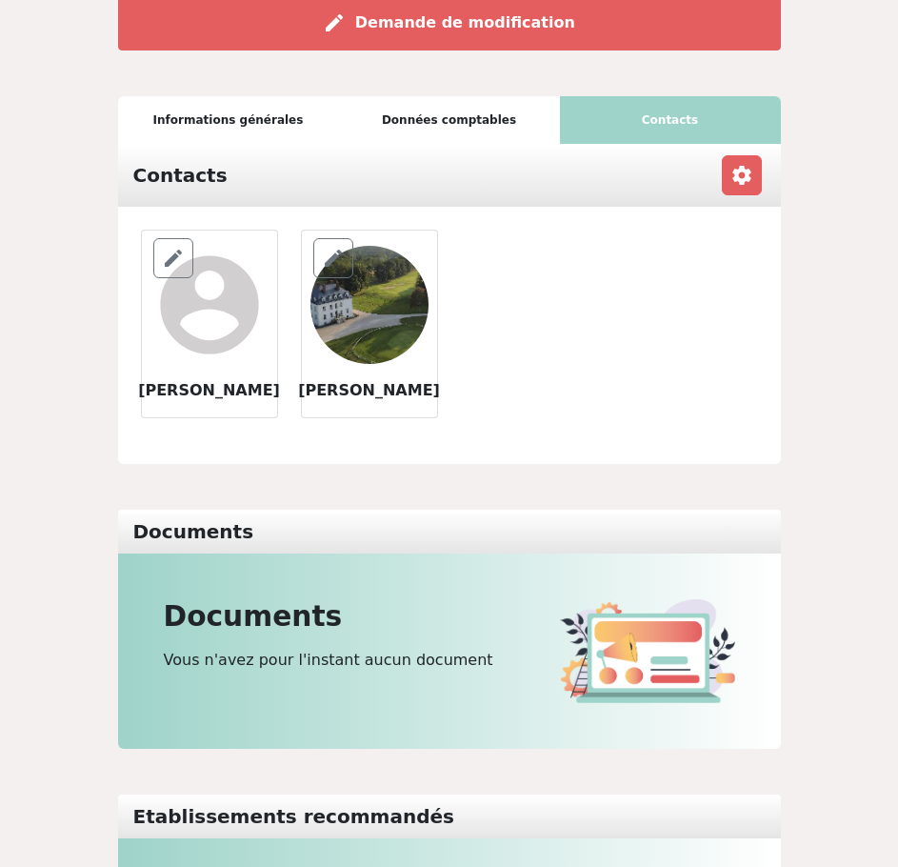
click at [484, 111] on div "Données comptables" at bounding box center [449, 120] width 221 height 48
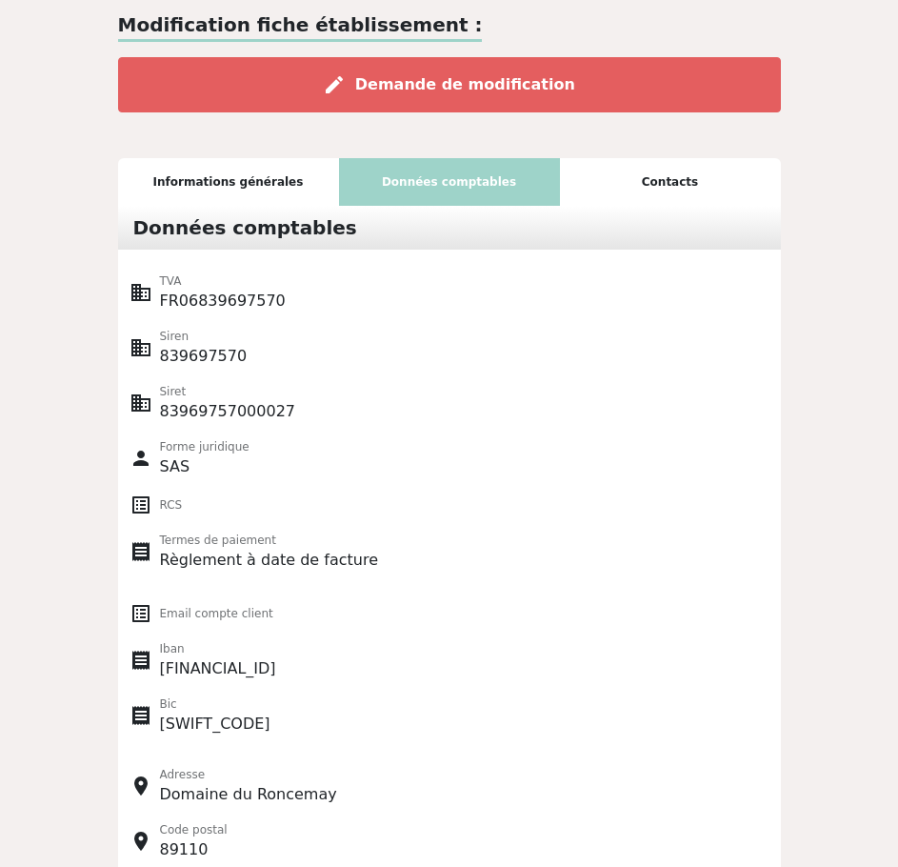
scroll to position [0, 0]
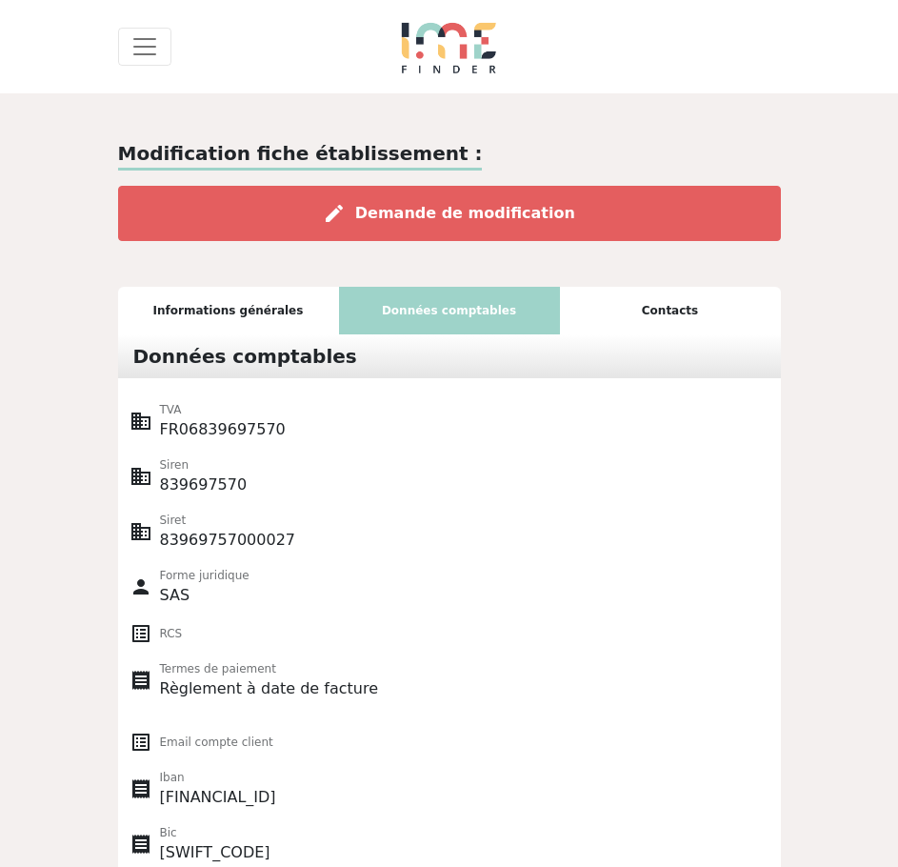
click at [235, 312] on div "Informations générales" at bounding box center [228, 311] width 221 height 48
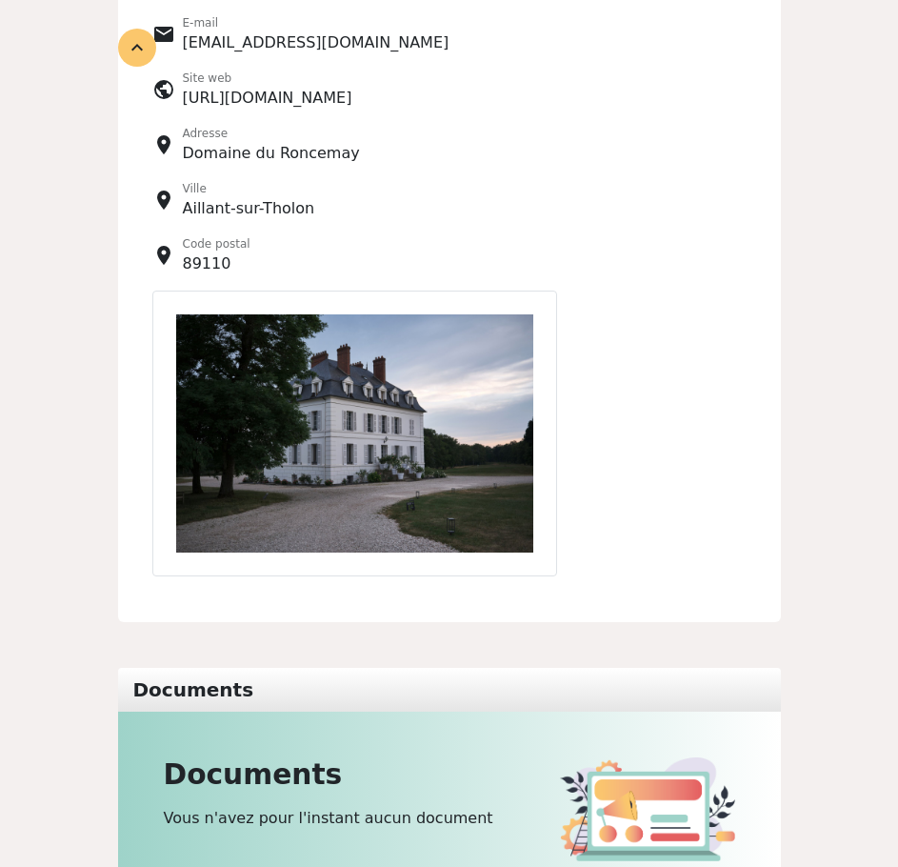
scroll to position [95, 0]
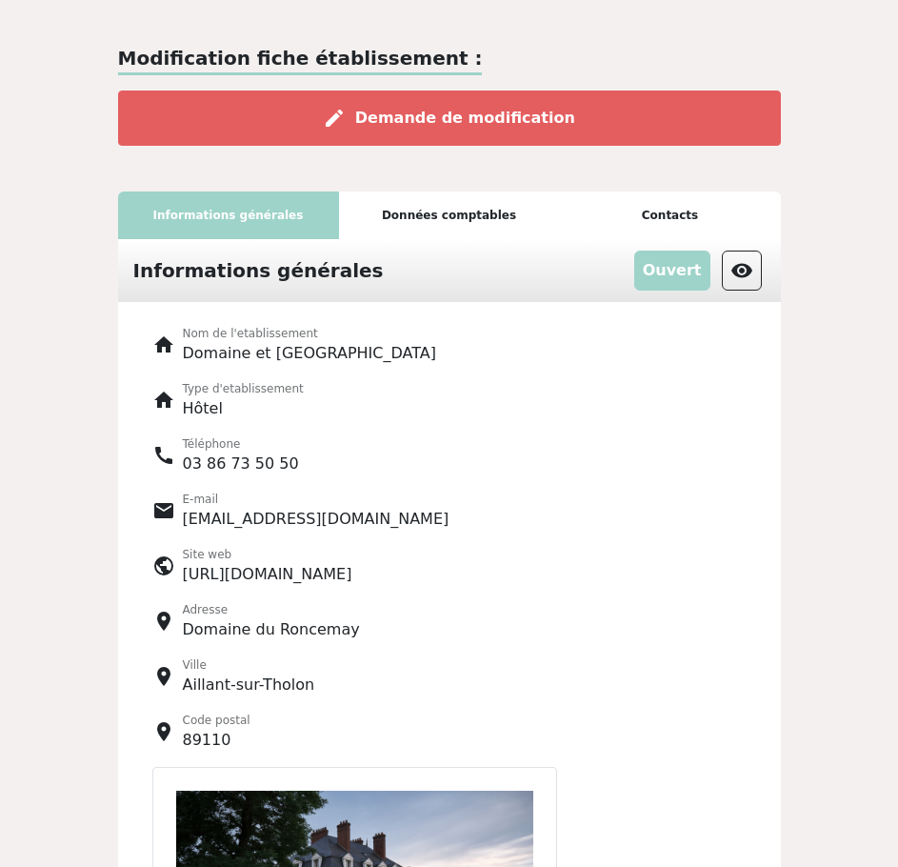
click at [290, 520] on p "reservation@roncemay.com" at bounding box center [316, 519] width 267 height 23
drag, startPoint x: 187, startPoint y: 517, endPoint x: 397, endPoint y: 513, distance: 210.6
click at [397, 513] on div "email E-mail reservation@roncemay.com" at bounding box center [466, 511] width 629 height 40
click at [414, 506] on div "email E-mail reservation@roncemay.com" at bounding box center [466, 511] width 629 height 40
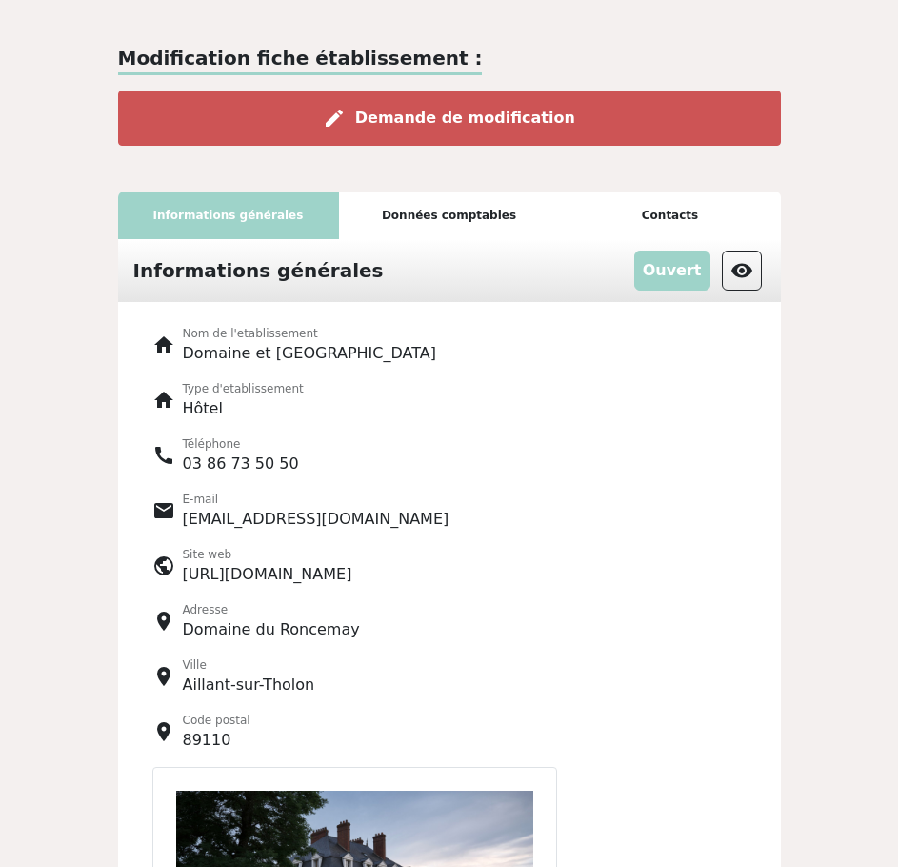
click at [411, 128] on div "edit Demande de modification" at bounding box center [449, 117] width 663 height 55
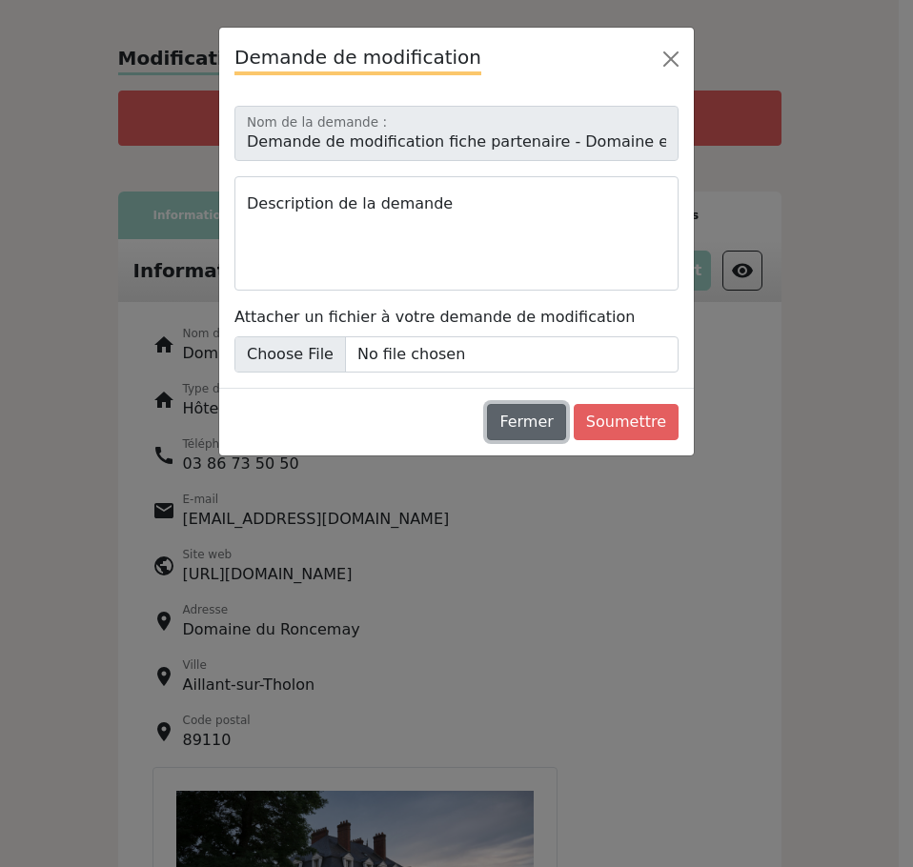
click at [537, 422] on button "Fermer" at bounding box center [526, 422] width 78 height 36
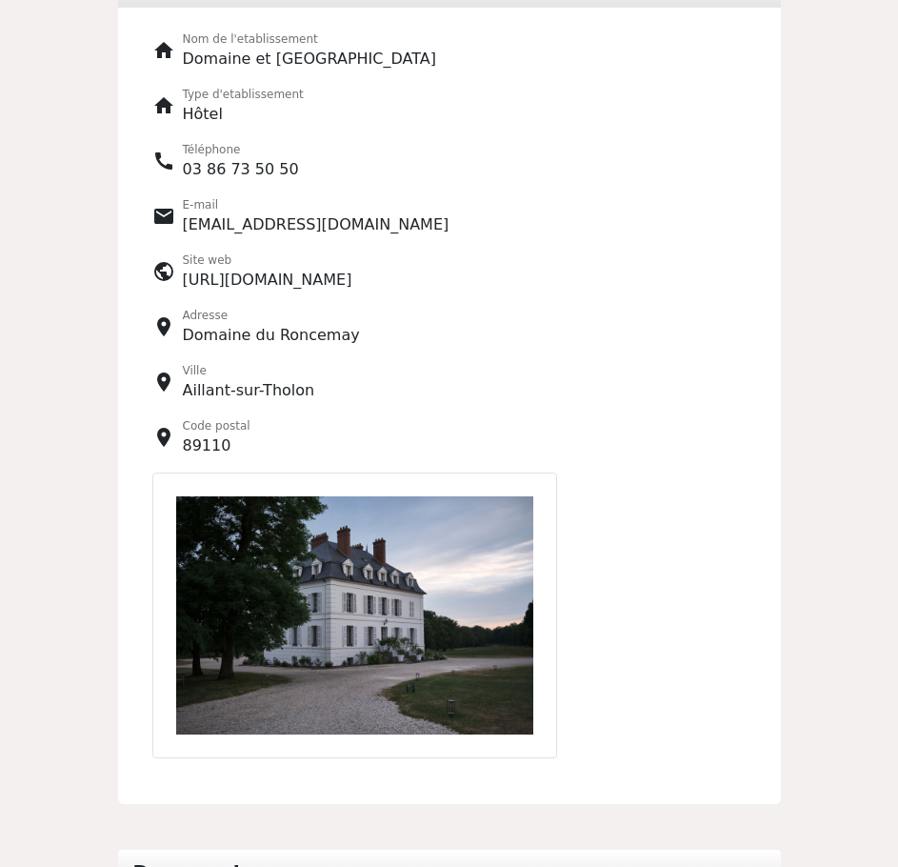
scroll to position [191, 0]
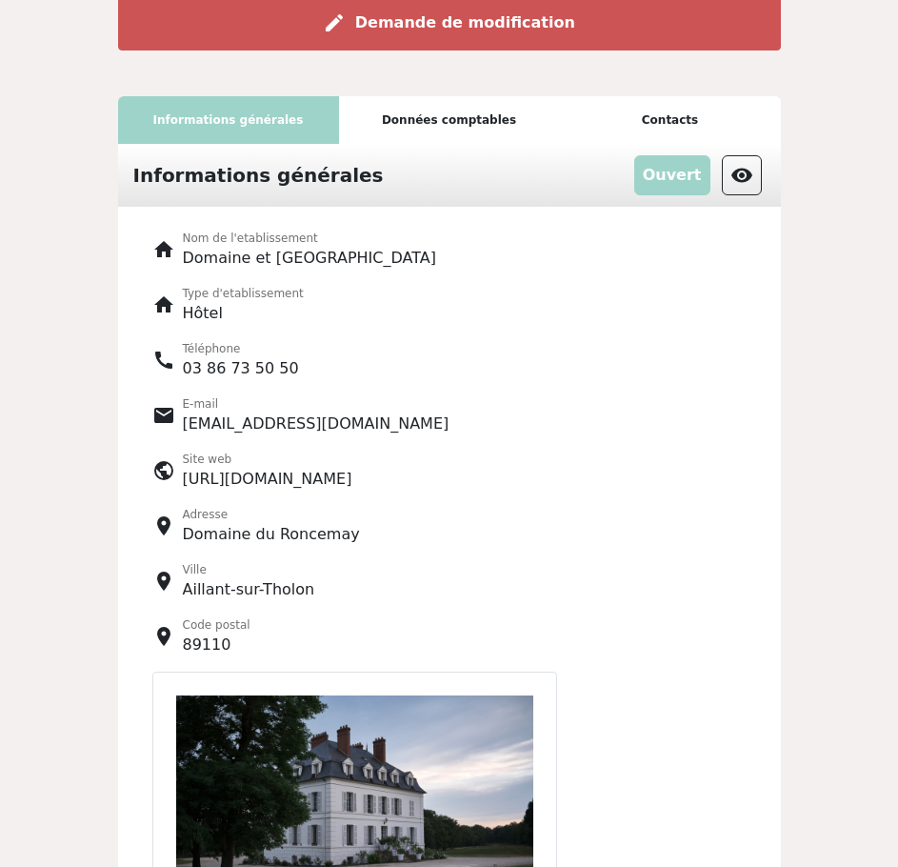
click at [396, 17] on span "Demande de modification" at bounding box center [465, 22] width 220 height 18
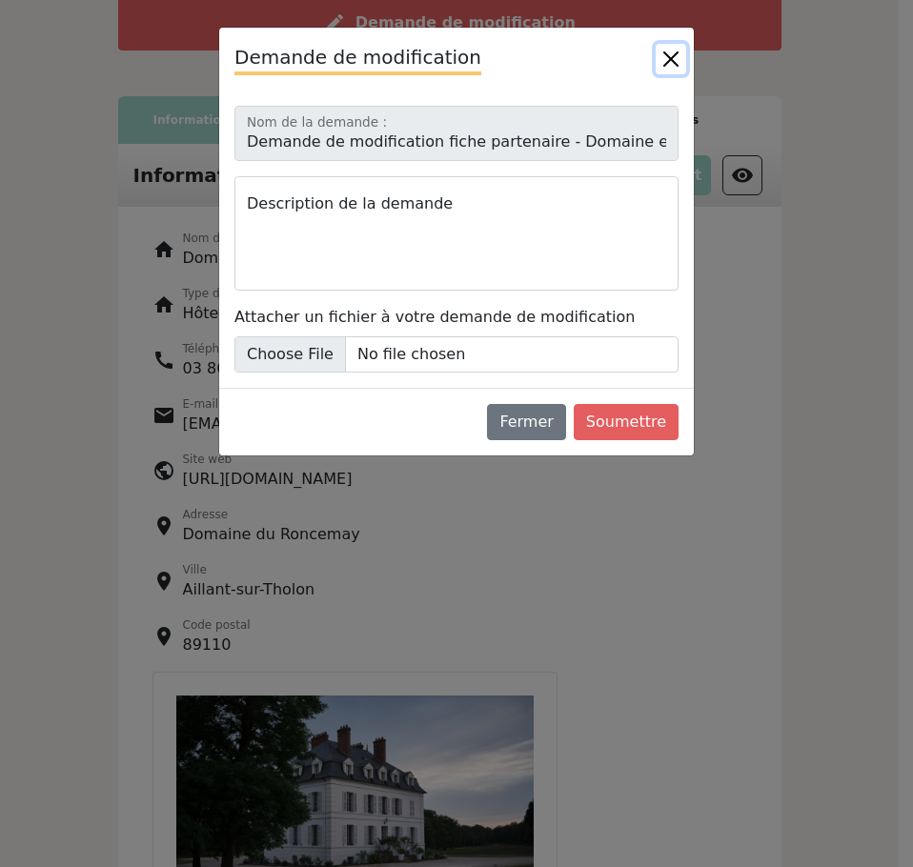
click at [666, 60] on button "Close" at bounding box center [670, 59] width 30 height 30
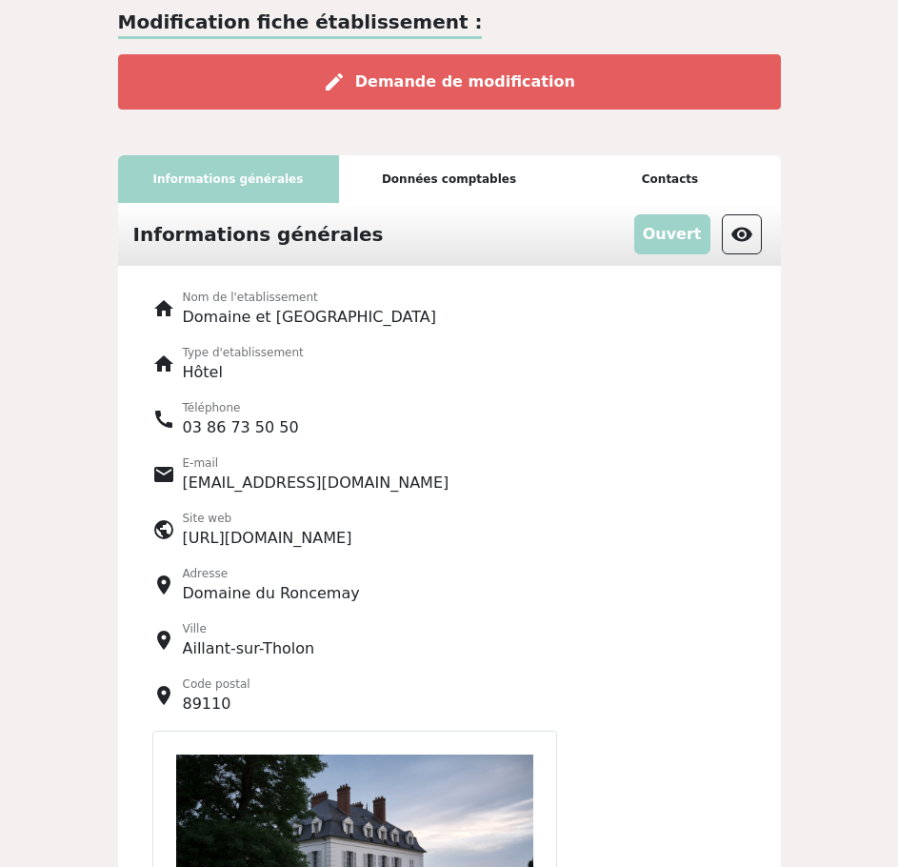
scroll to position [0, 0]
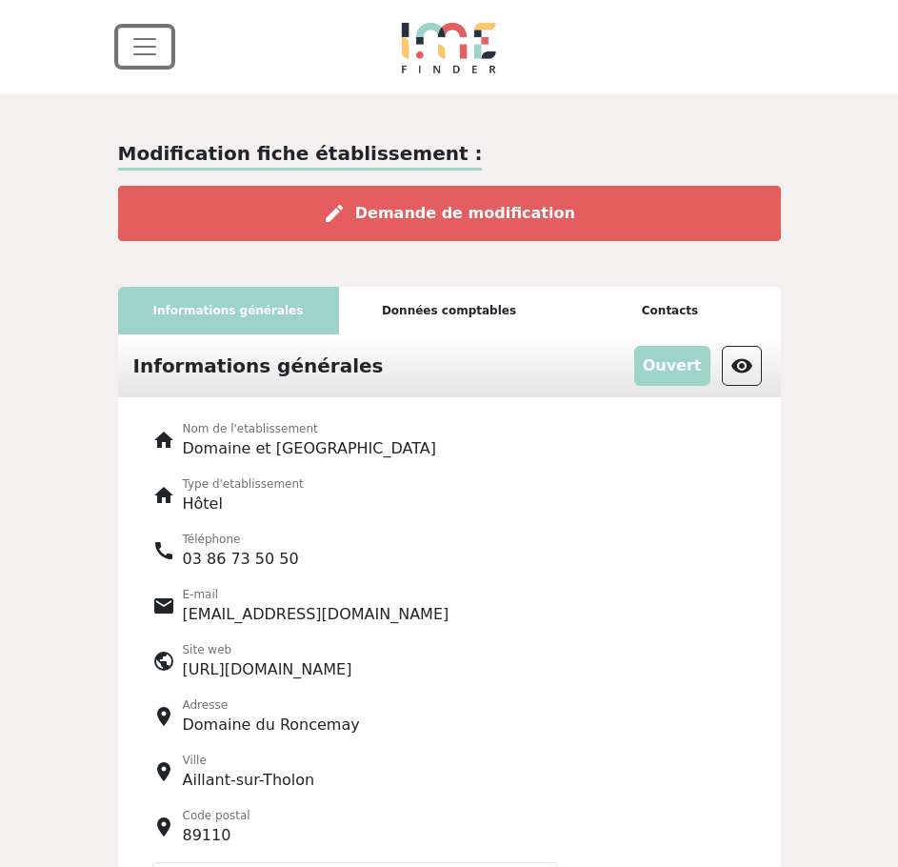
click at [146, 35] on span "Toggle navigation" at bounding box center [145, 46] width 29 height 29
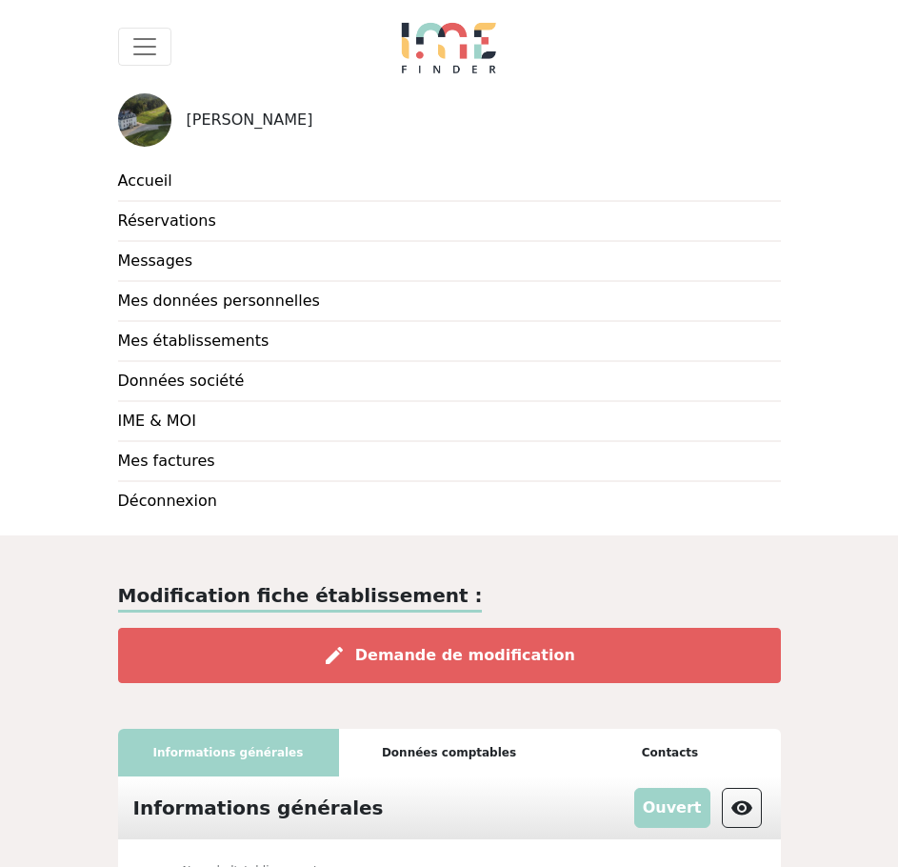
click at [164, 130] on img at bounding box center [144, 119] width 53 height 53
click at [159, 118] on img at bounding box center [144, 119] width 53 height 53
click at [264, 122] on span "[PERSON_NAME]" at bounding box center [250, 120] width 127 height 23
click at [132, 180] on link "Accueil" at bounding box center [449, 182] width 663 height 40
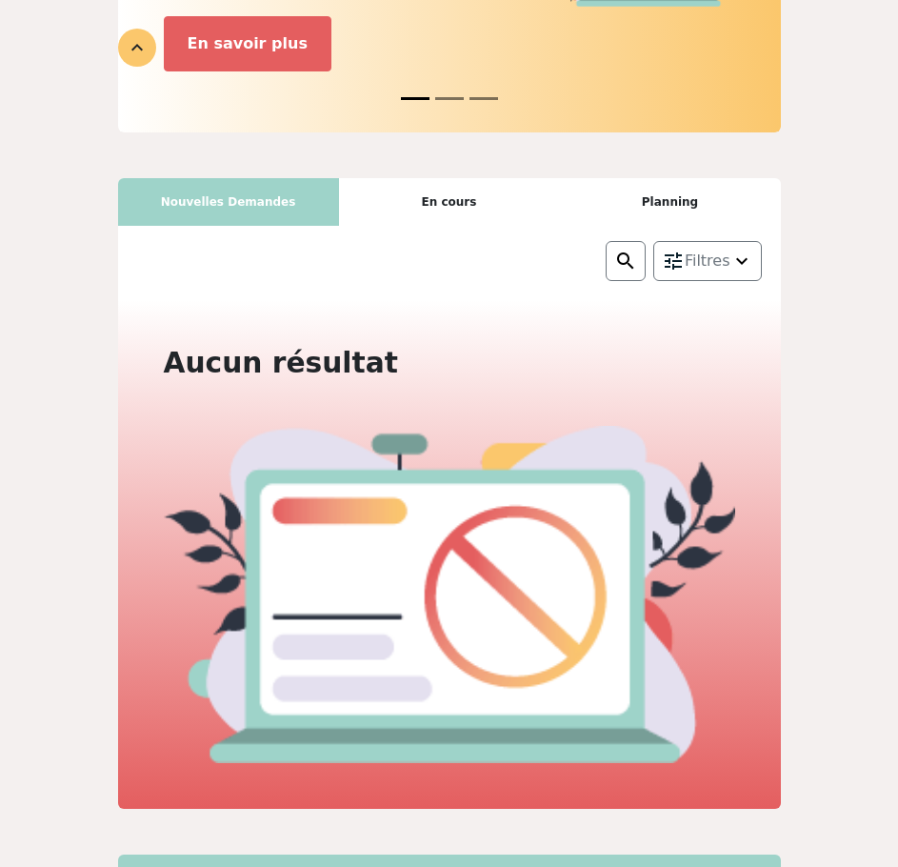
scroll to position [381, 0]
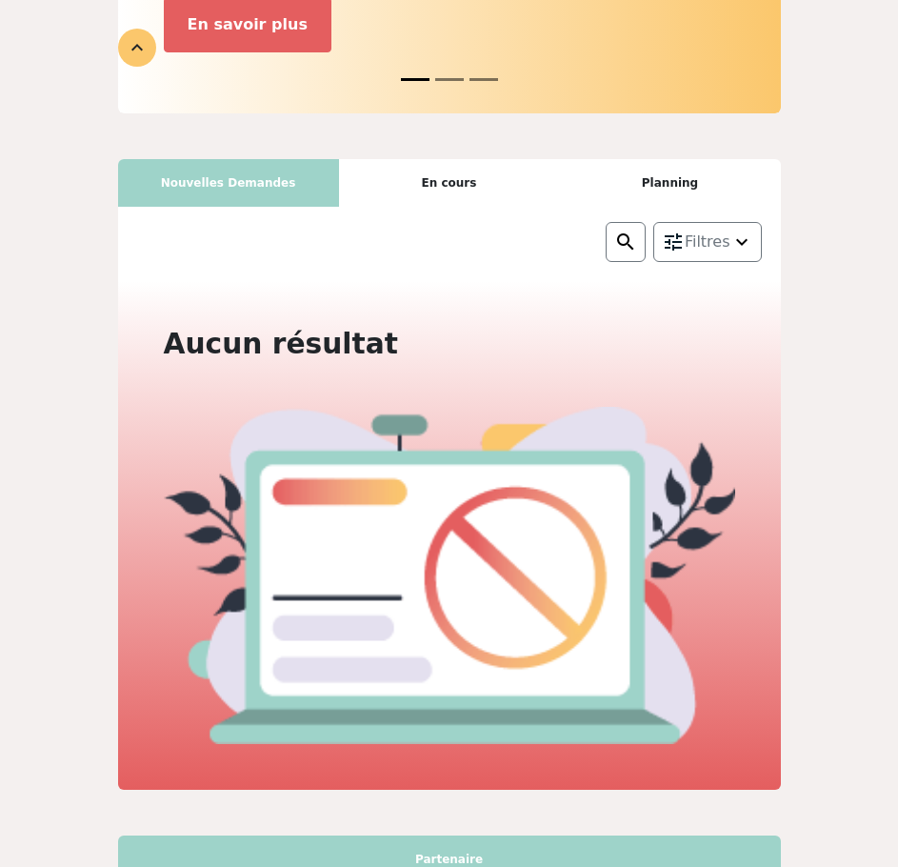
click at [478, 187] on div "En cours" at bounding box center [449, 183] width 221 height 48
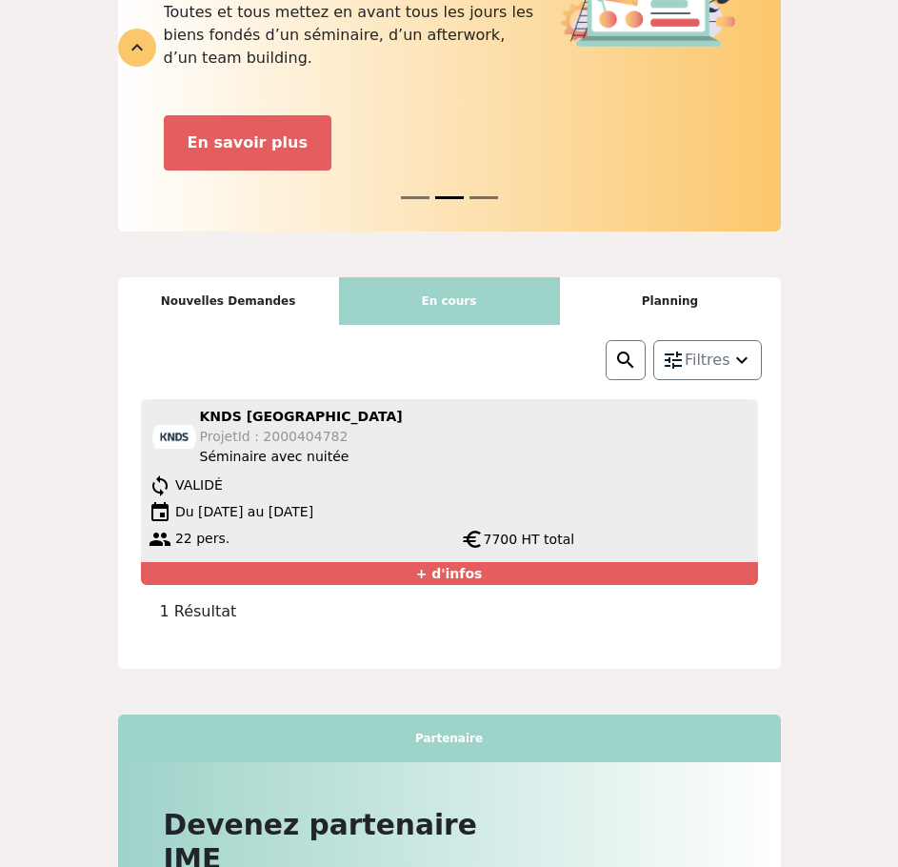
scroll to position [465, 0]
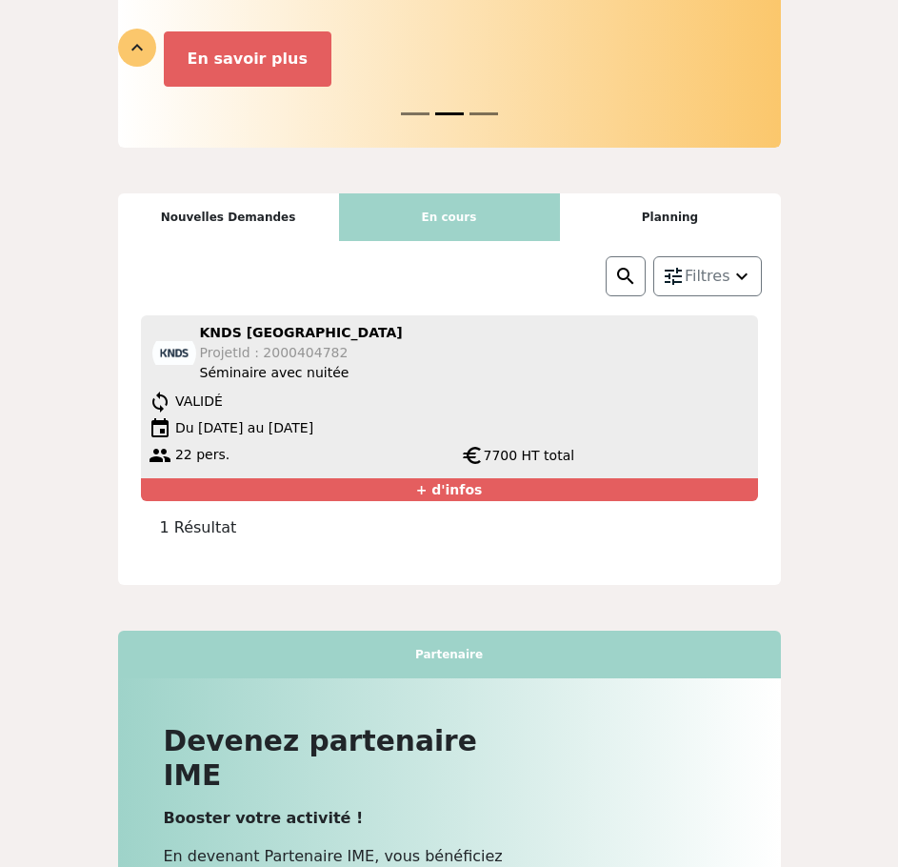
click at [633, 193] on div "Planning" at bounding box center [670, 217] width 221 height 48
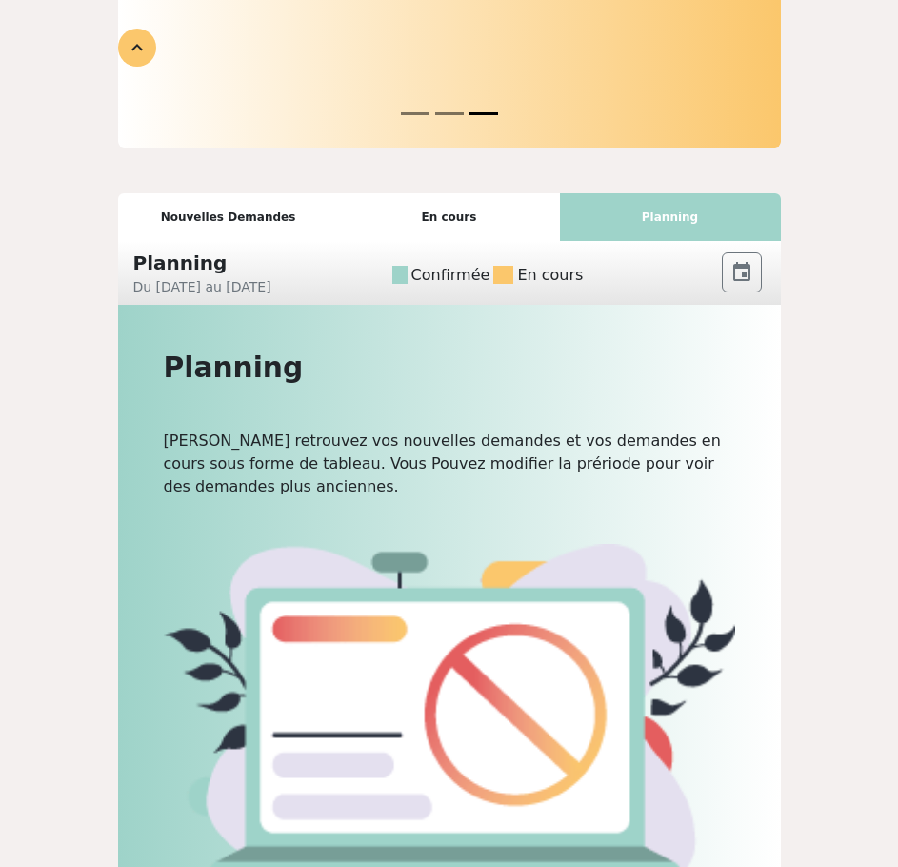
scroll to position [374, 0]
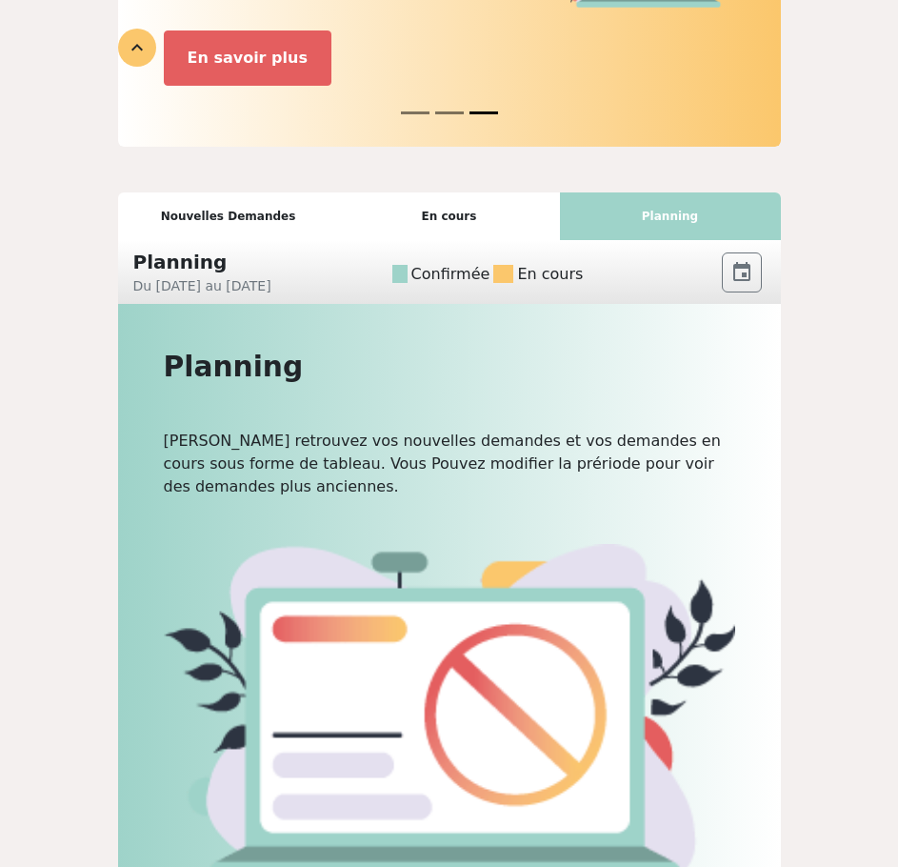
click at [434, 192] on div "En cours" at bounding box center [449, 216] width 221 height 48
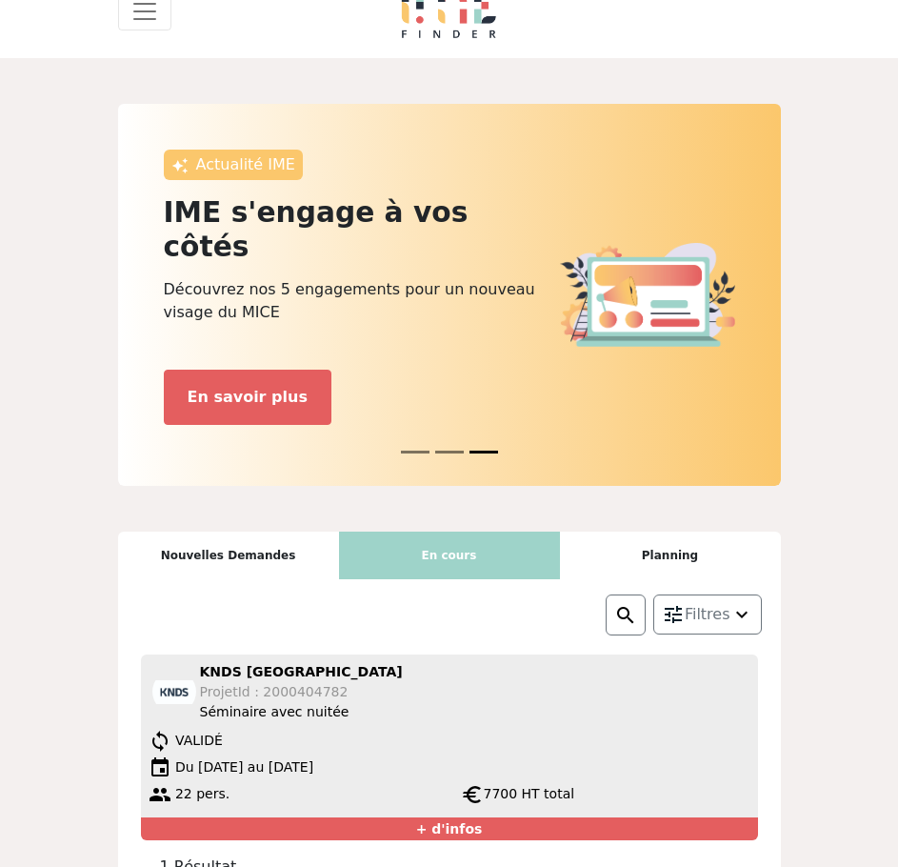
scroll to position [0, 0]
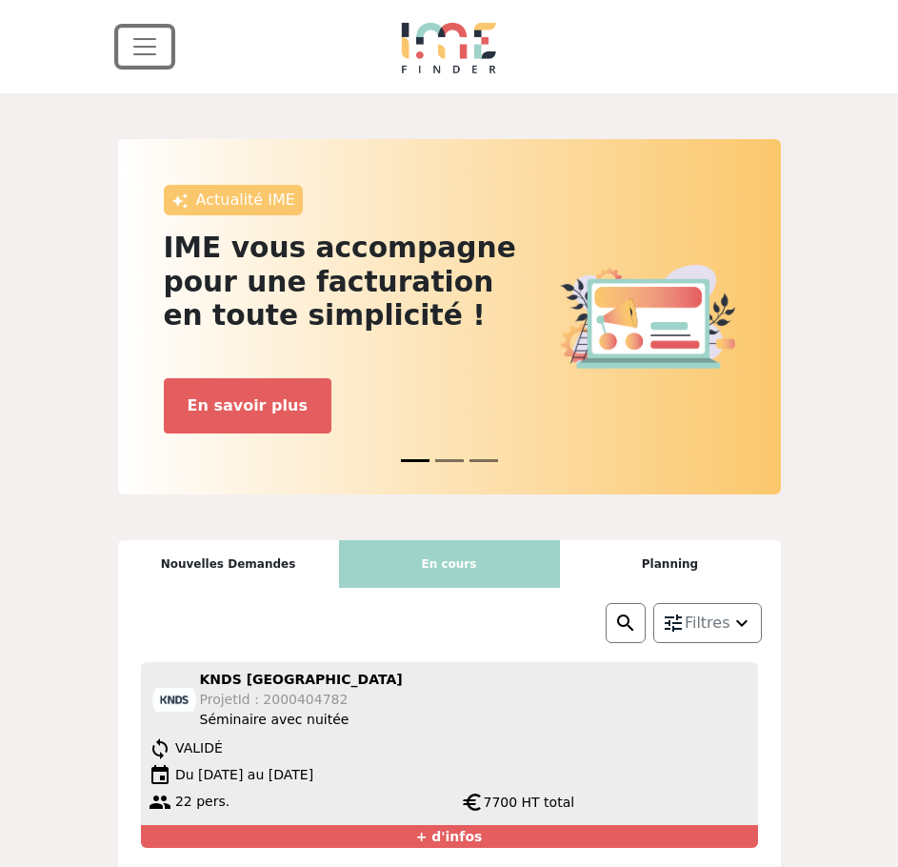
click at [161, 45] on button "Toggle navigation" at bounding box center [144, 47] width 53 height 38
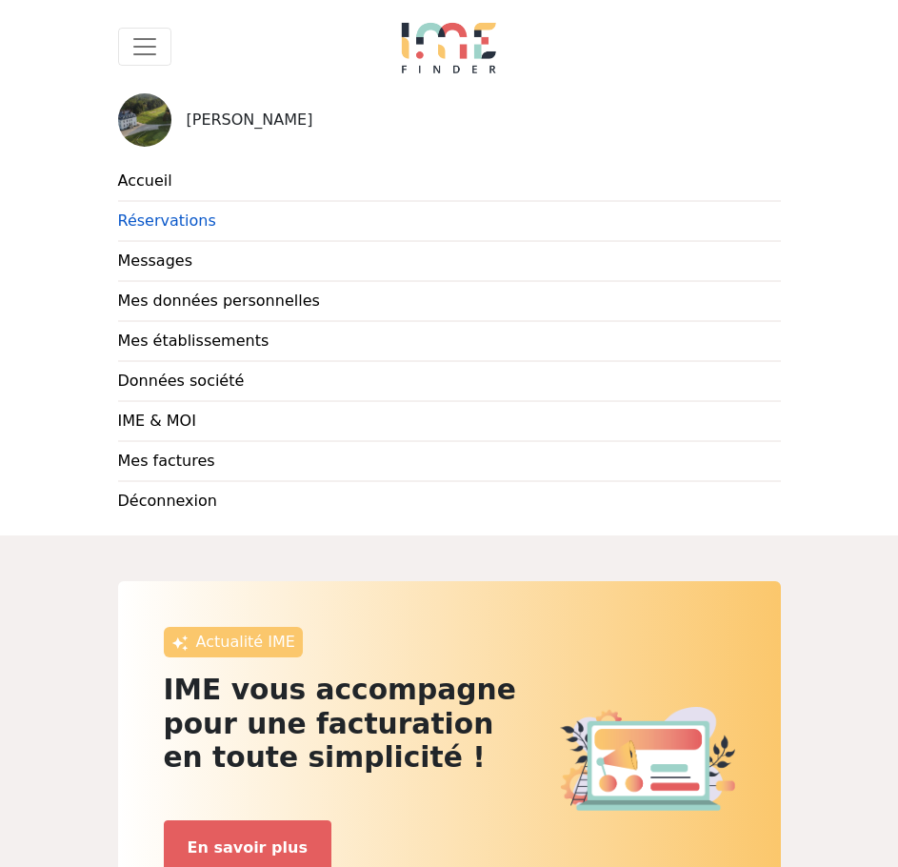
click at [153, 216] on link "Réservations" at bounding box center [449, 222] width 663 height 40
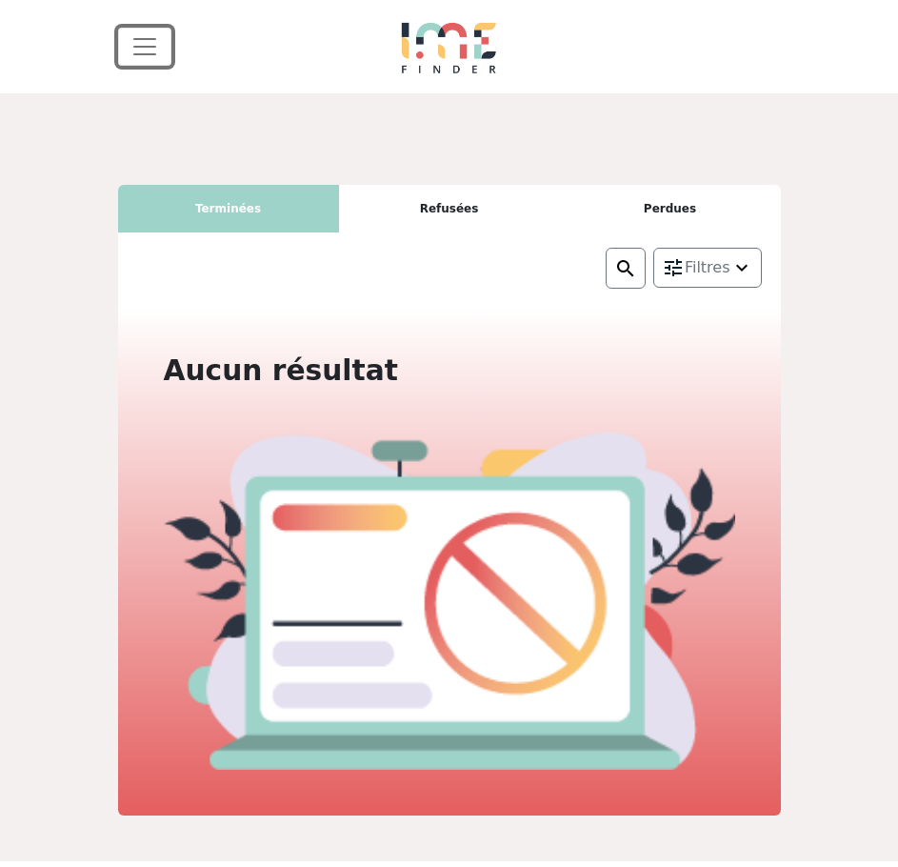
click at [153, 40] on span "Toggle navigation" at bounding box center [145, 46] width 29 height 29
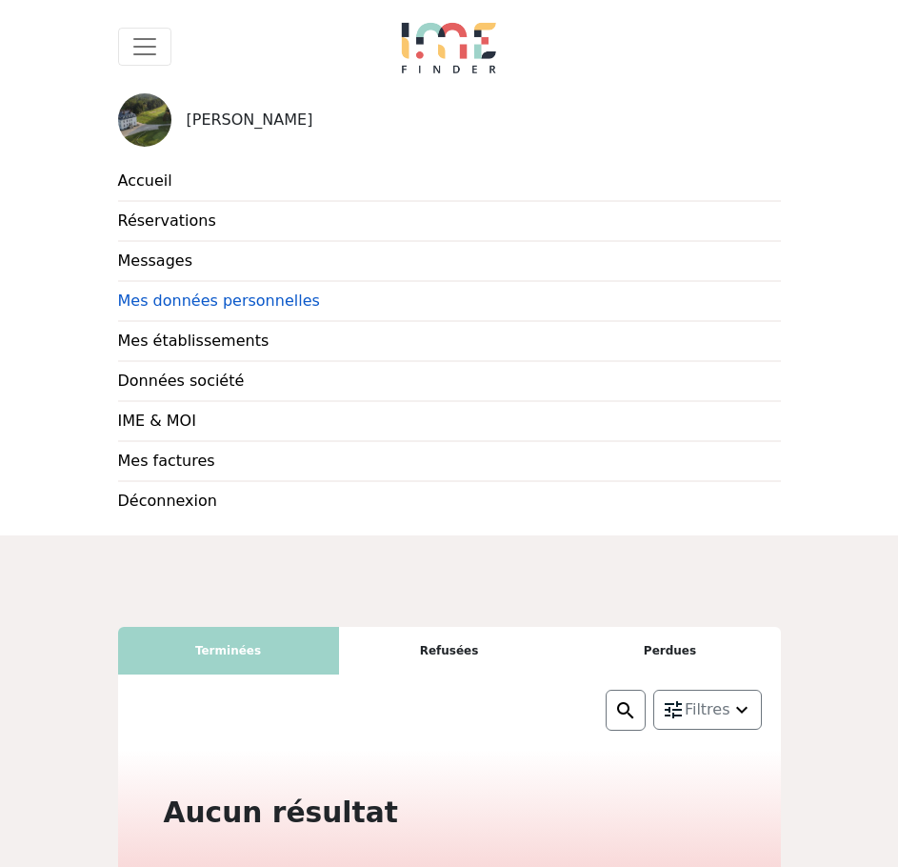
click at [197, 298] on link "Mes données personnelles" at bounding box center [449, 302] width 663 height 40
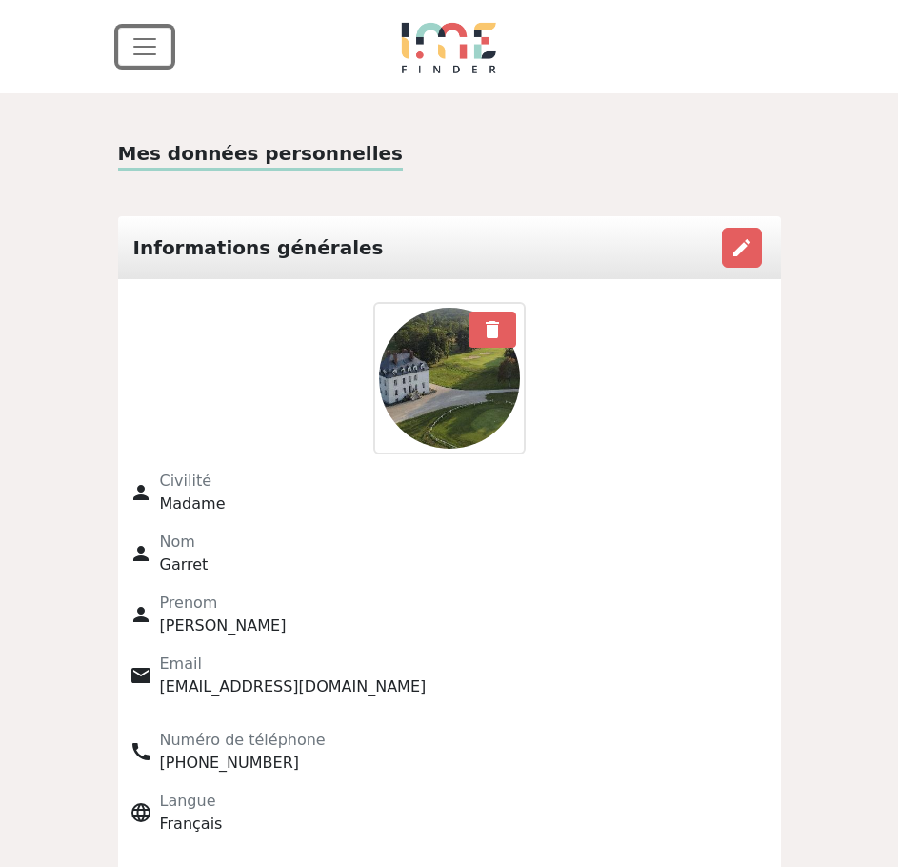
click at [151, 57] on span "Toggle navigation" at bounding box center [145, 46] width 29 height 29
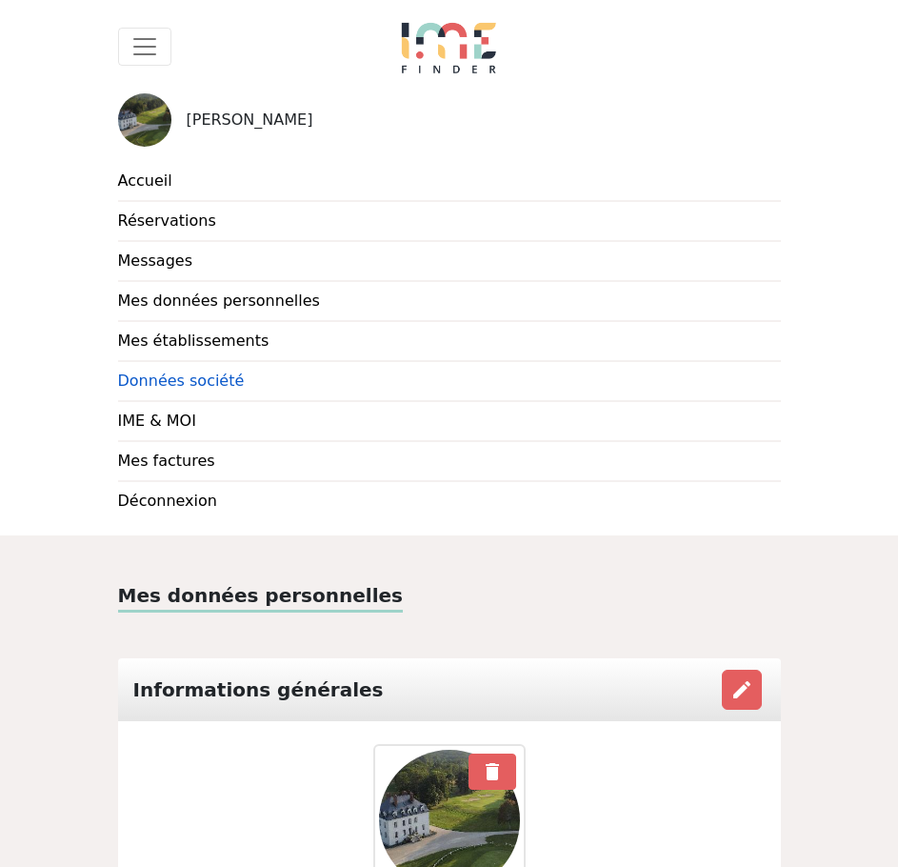
click at [202, 378] on link "Données société" at bounding box center [449, 382] width 663 height 40
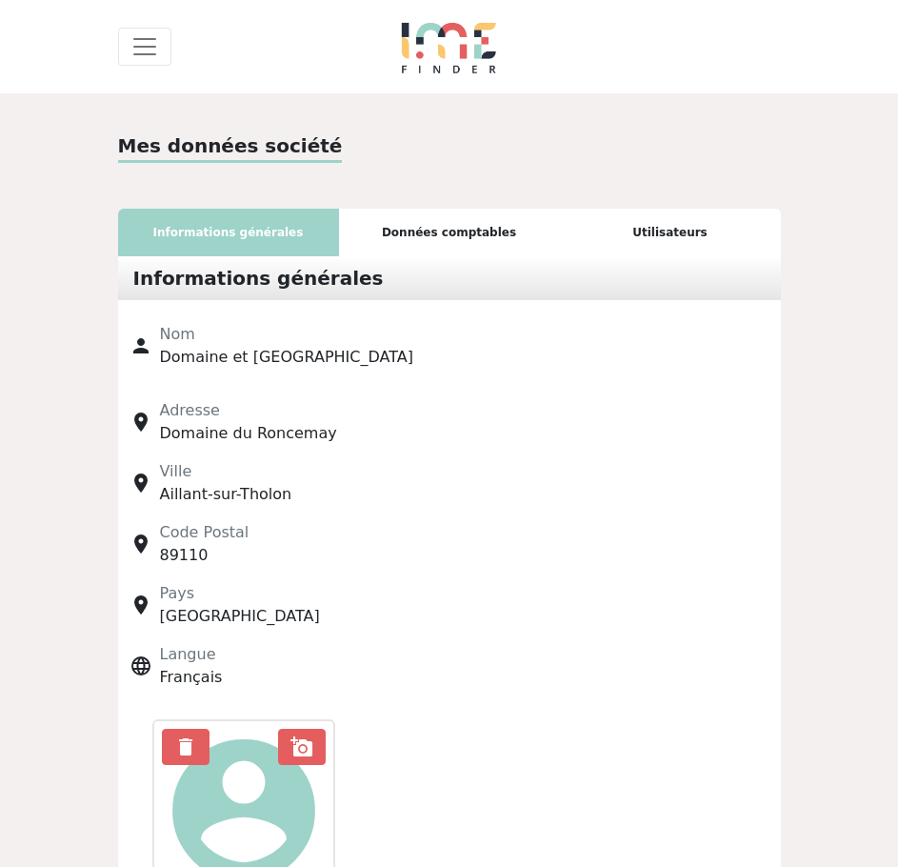
click at [433, 233] on div "Données comptables" at bounding box center [449, 233] width 221 height 48
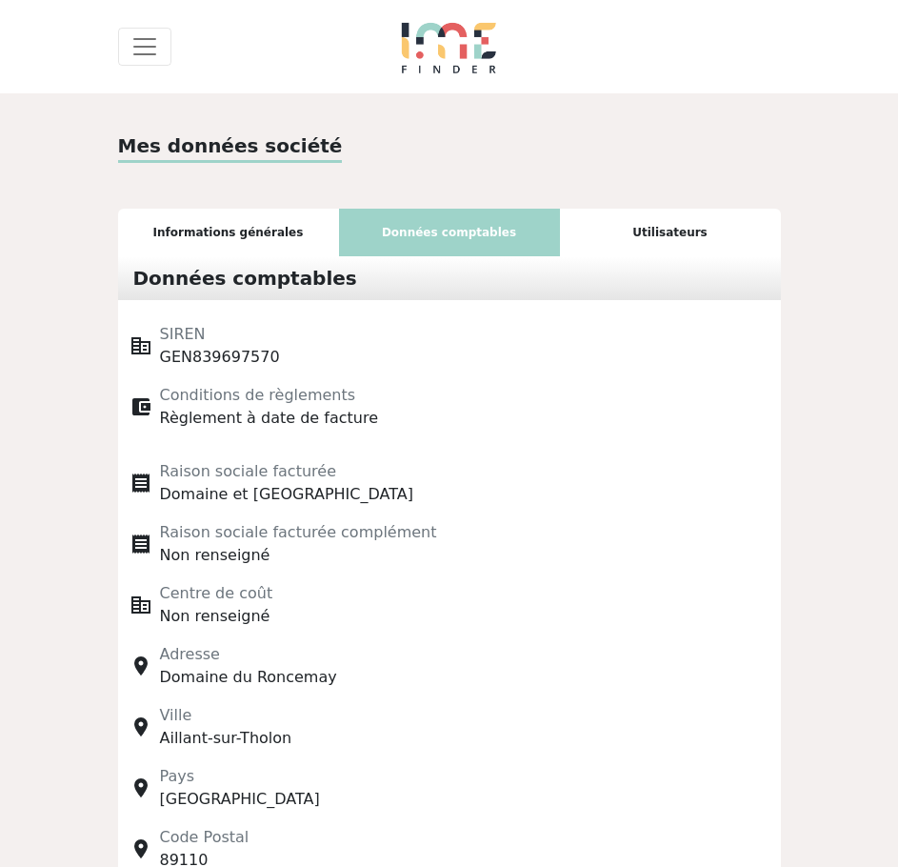
click at [655, 235] on div "Utilisateurs" at bounding box center [670, 233] width 221 height 48
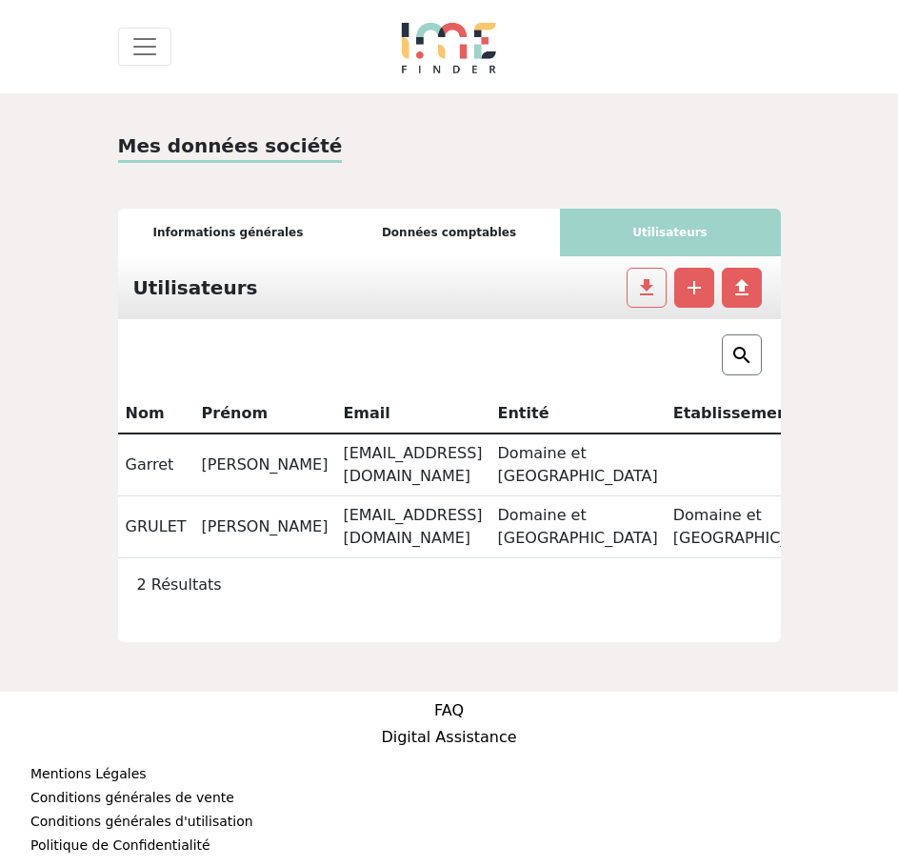
scroll to position [0, 141]
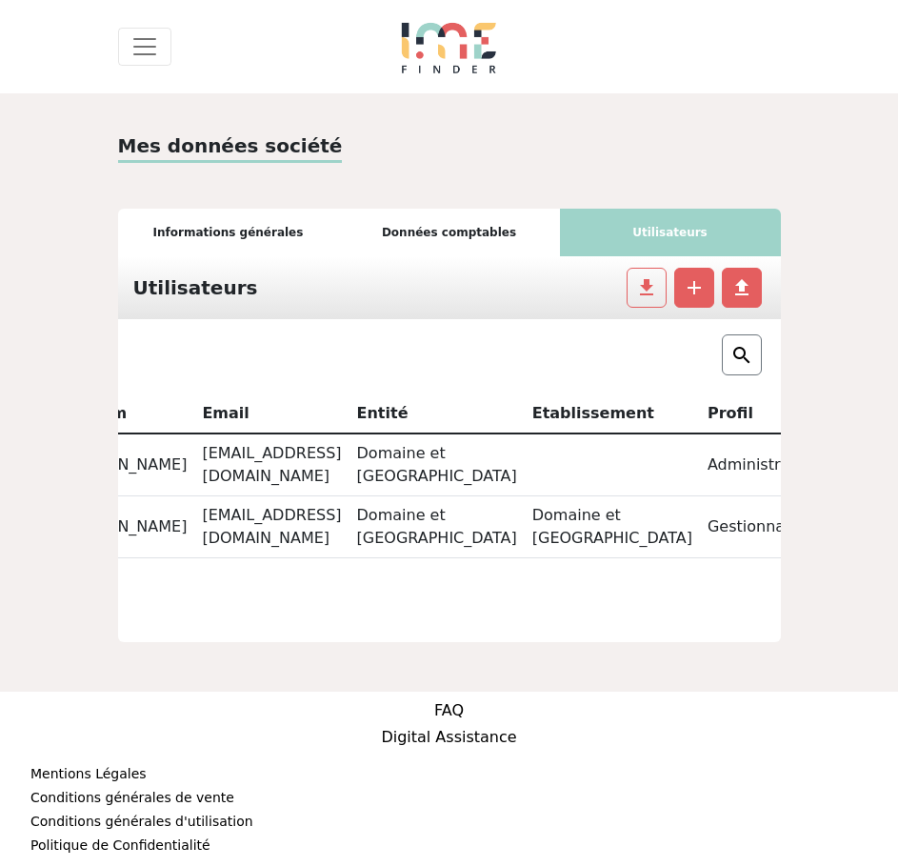
click at [479, 251] on div "Données comptables" at bounding box center [449, 233] width 221 height 48
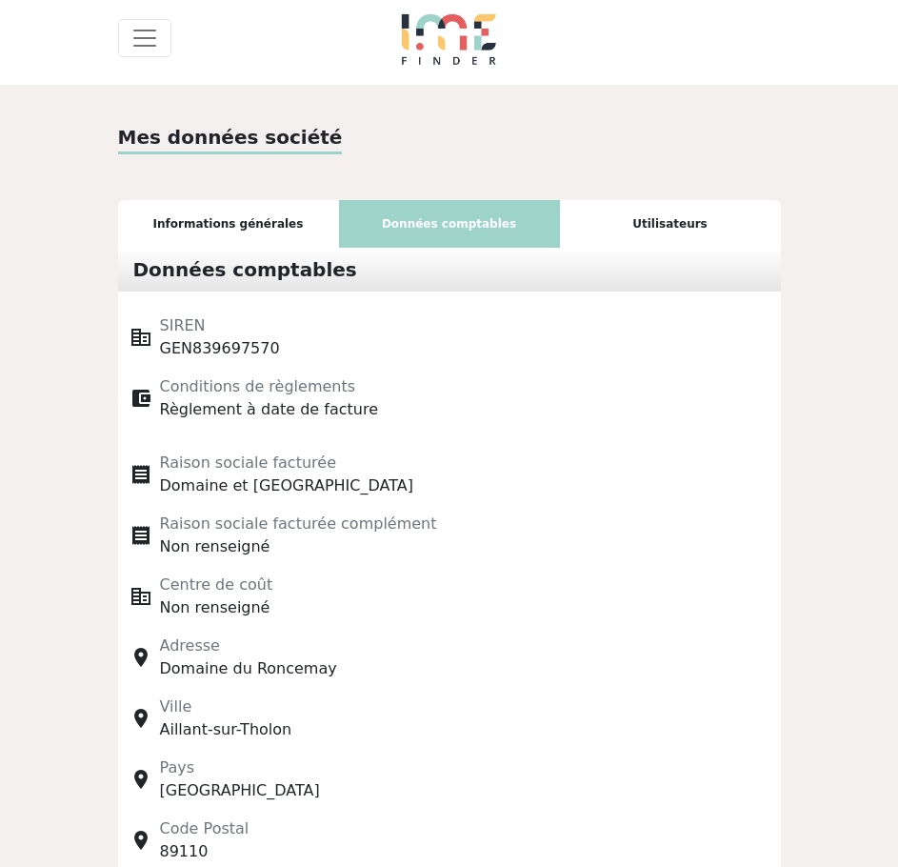
scroll to position [0, 0]
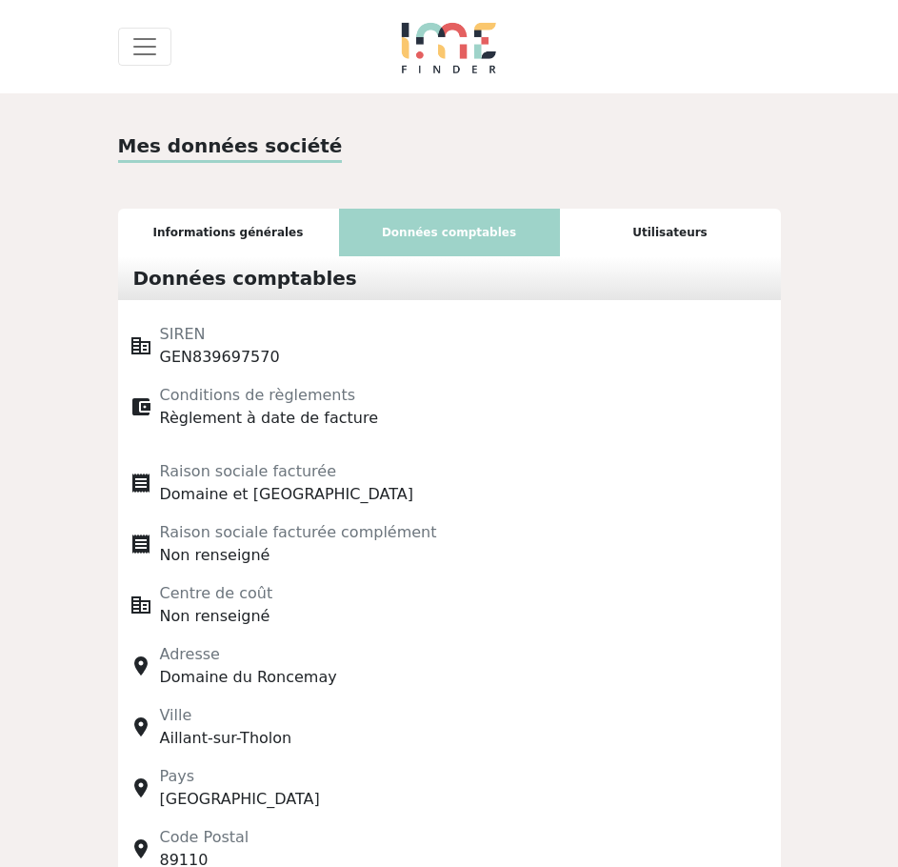
click at [253, 245] on div "Informations générales" at bounding box center [228, 233] width 221 height 48
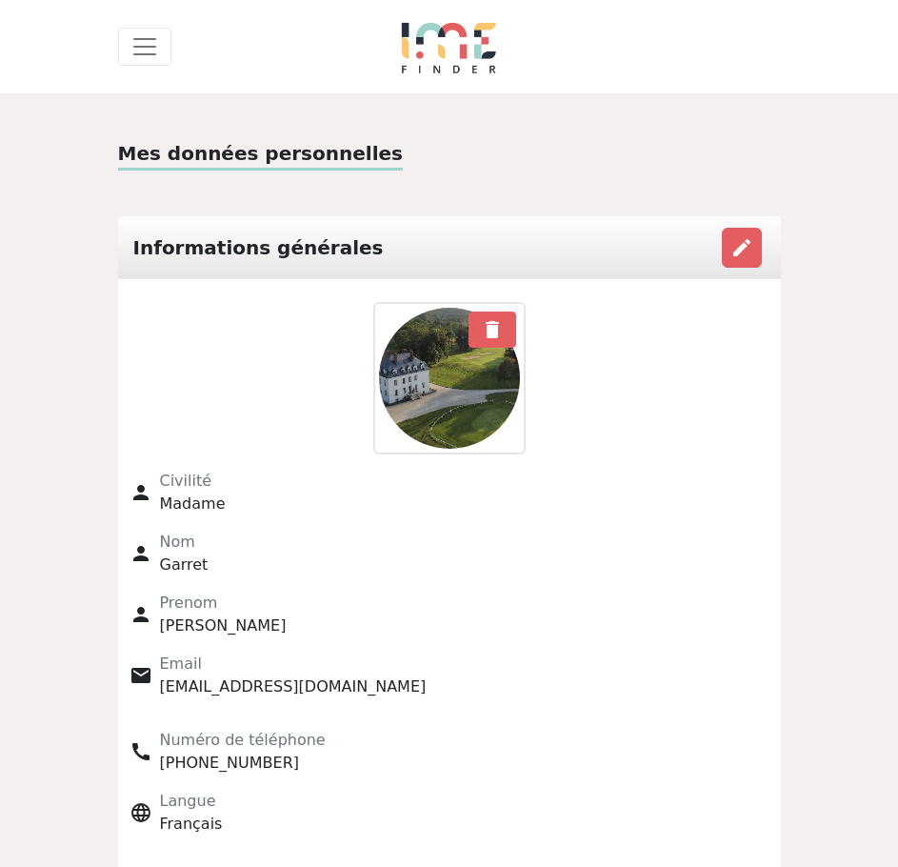
click at [78, 351] on div "Mes données personnelles Informations générales edit person Civilité Madame per…" at bounding box center [449, 730] width 898 height 1275
click at [542, 185] on div "Mes données personnelles Informations générales edit person Civilité Madame per…" at bounding box center [450, 730] width 686 height 1183
click at [153, 54] on span "Toggle navigation" at bounding box center [145, 46] width 29 height 29
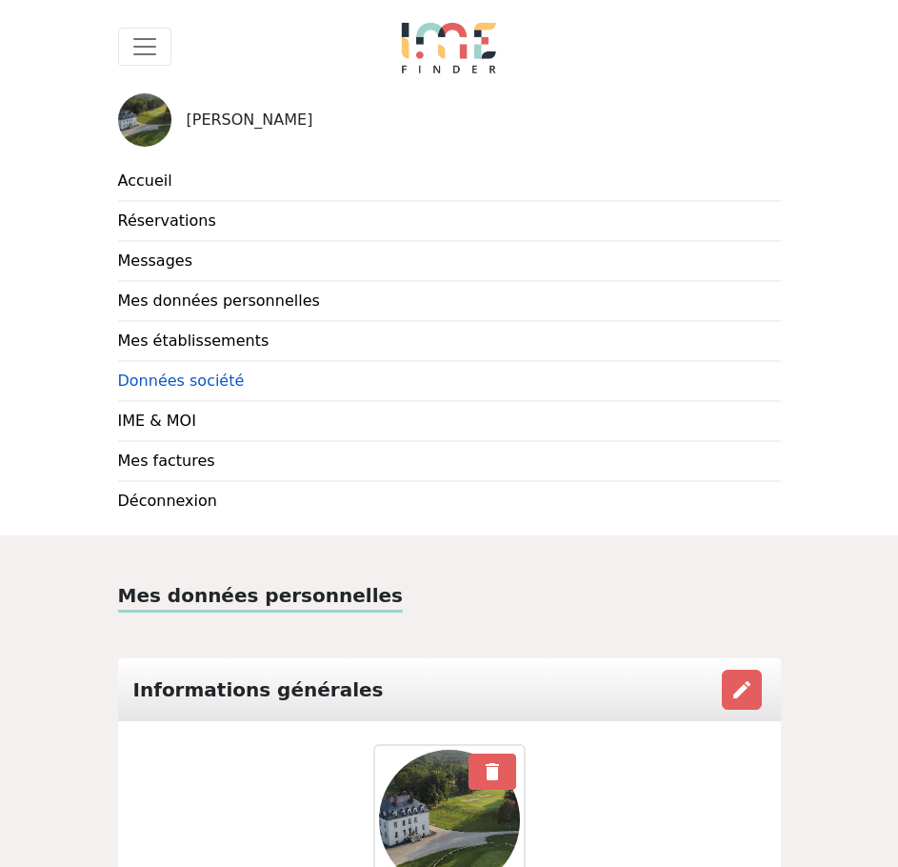
click at [174, 389] on link "Données société" at bounding box center [449, 382] width 663 height 40
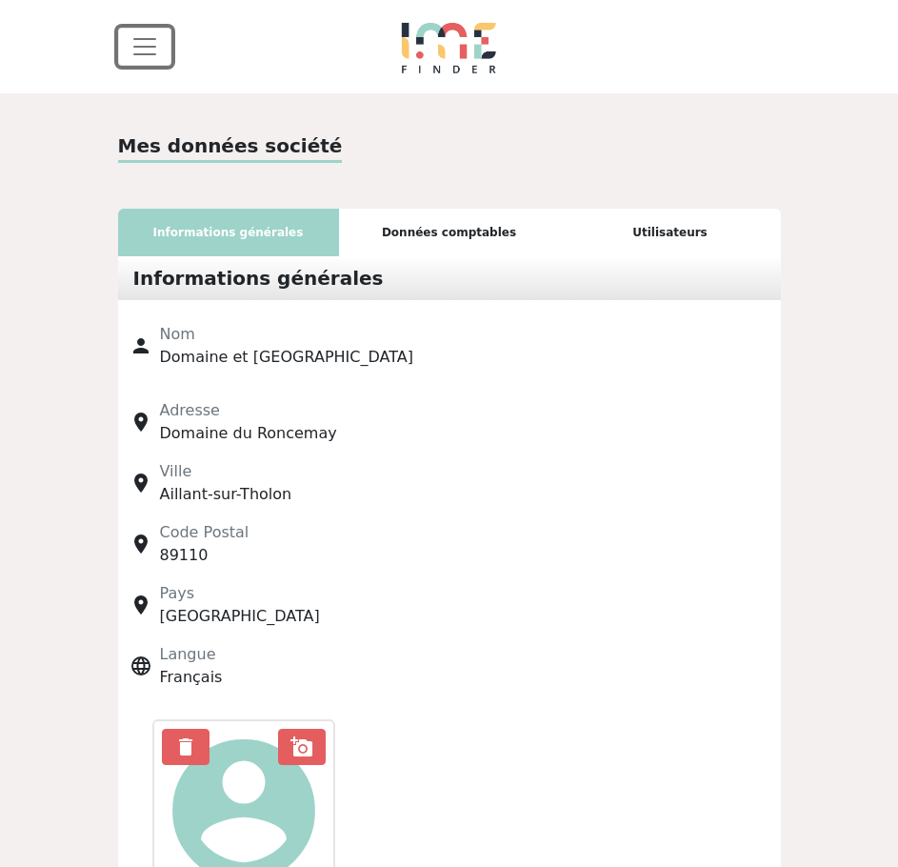
click at [127, 41] on button "Toggle navigation" at bounding box center [144, 47] width 53 height 38
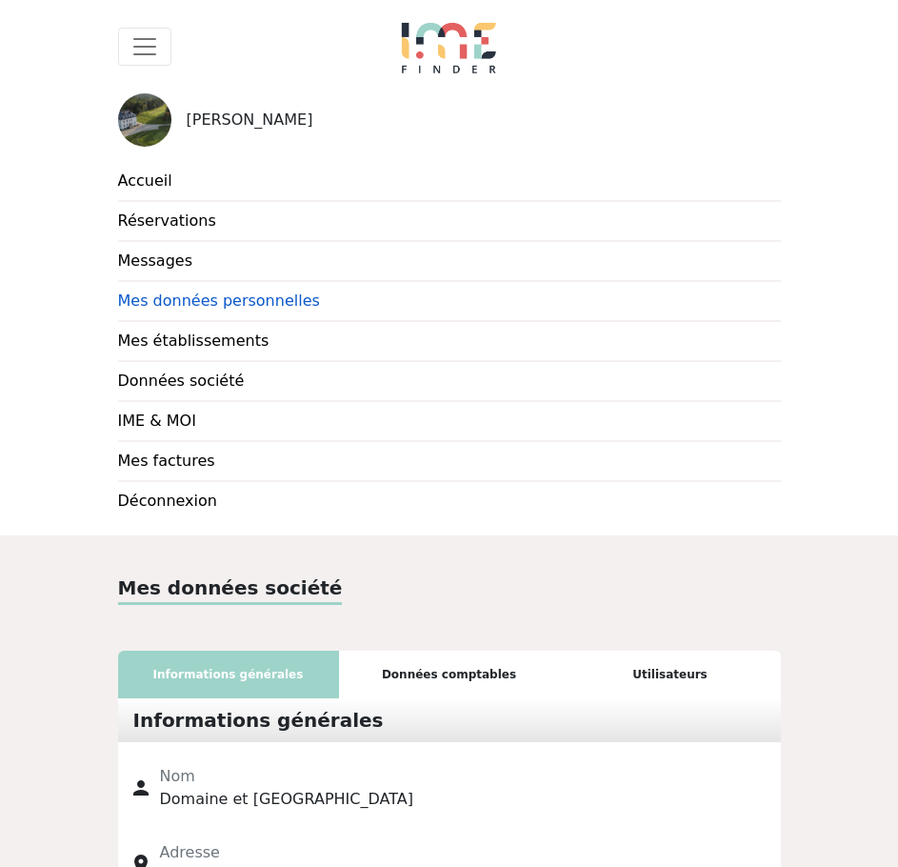
click at [227, 304] on link "Mes données personnelles" at bounding box center [449, 302] width 663 height 40
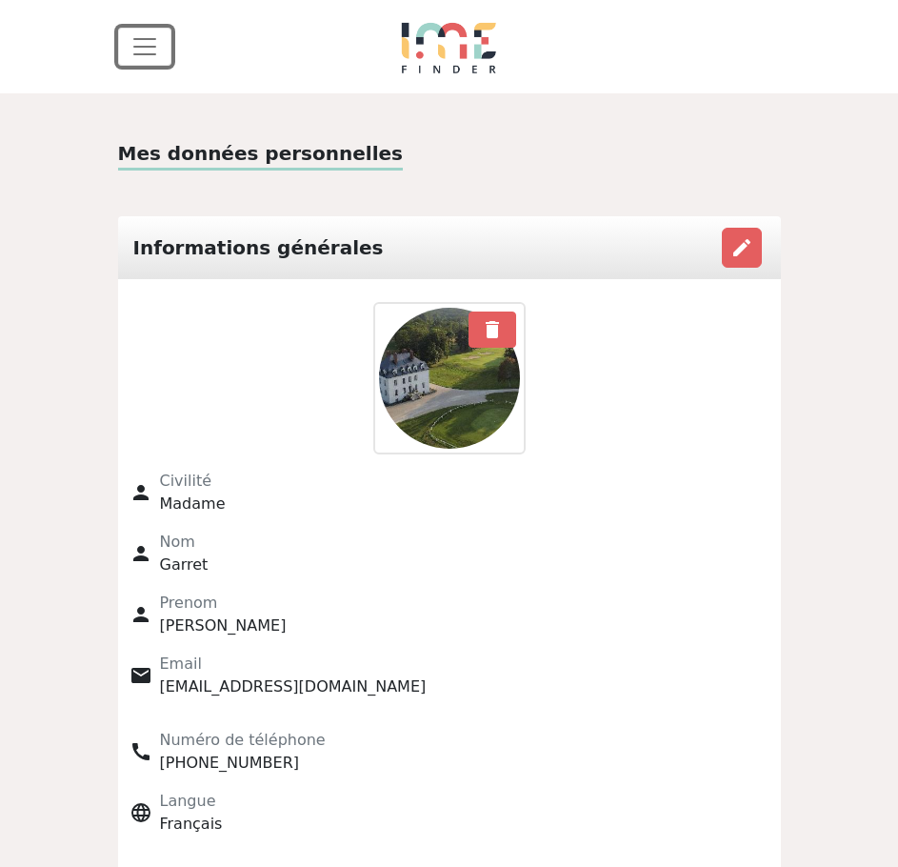
click at [143, 35] on span "Toggle navigation" at bounding box center [145, 46] width 29 height 29
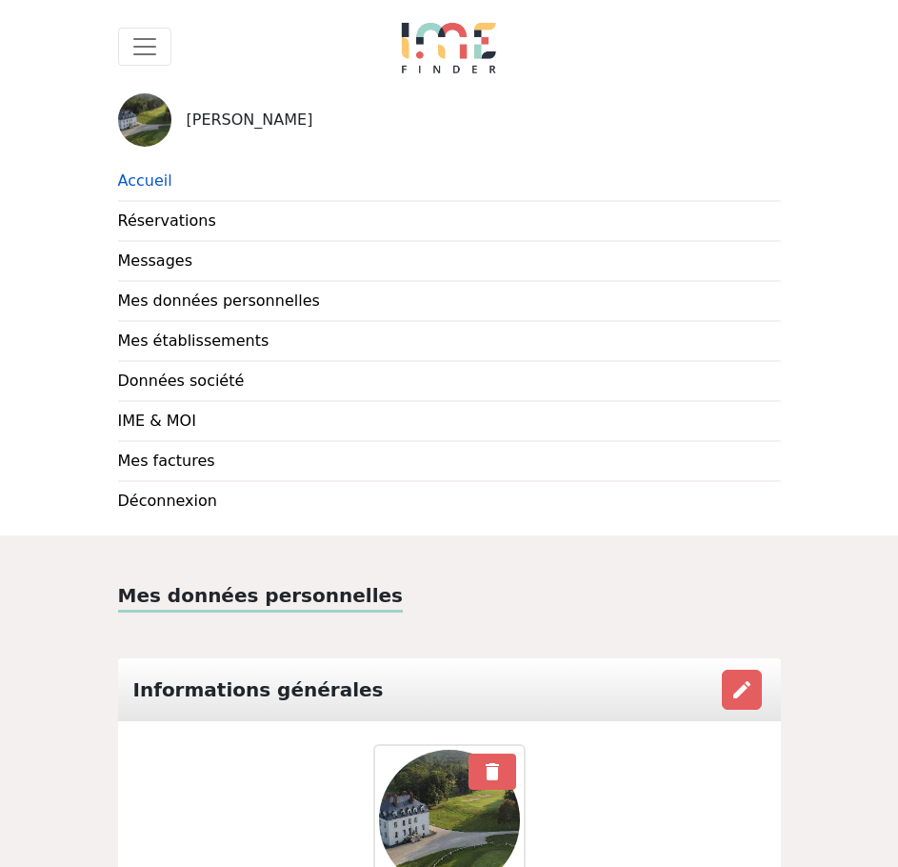
click at [154, 177] on link "Accueil" at bounding box center [449, 182] width 663 height 40
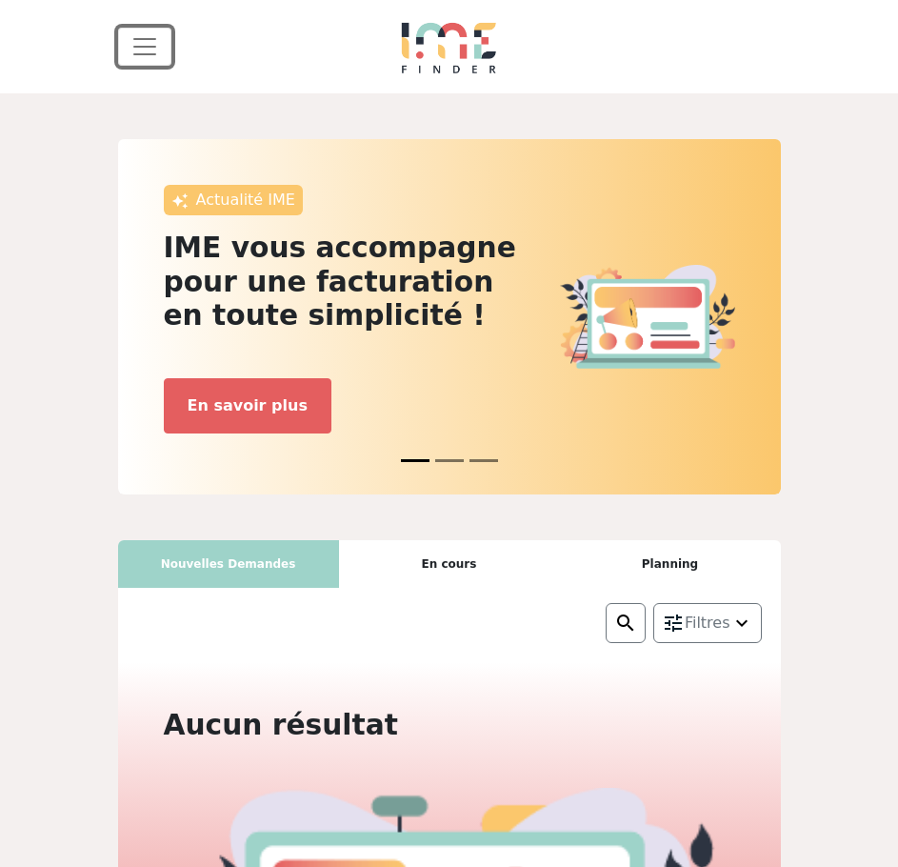
click at [140, 51] on span "Toggle navigation" at bounding box center [145, 46] width 29 height 29
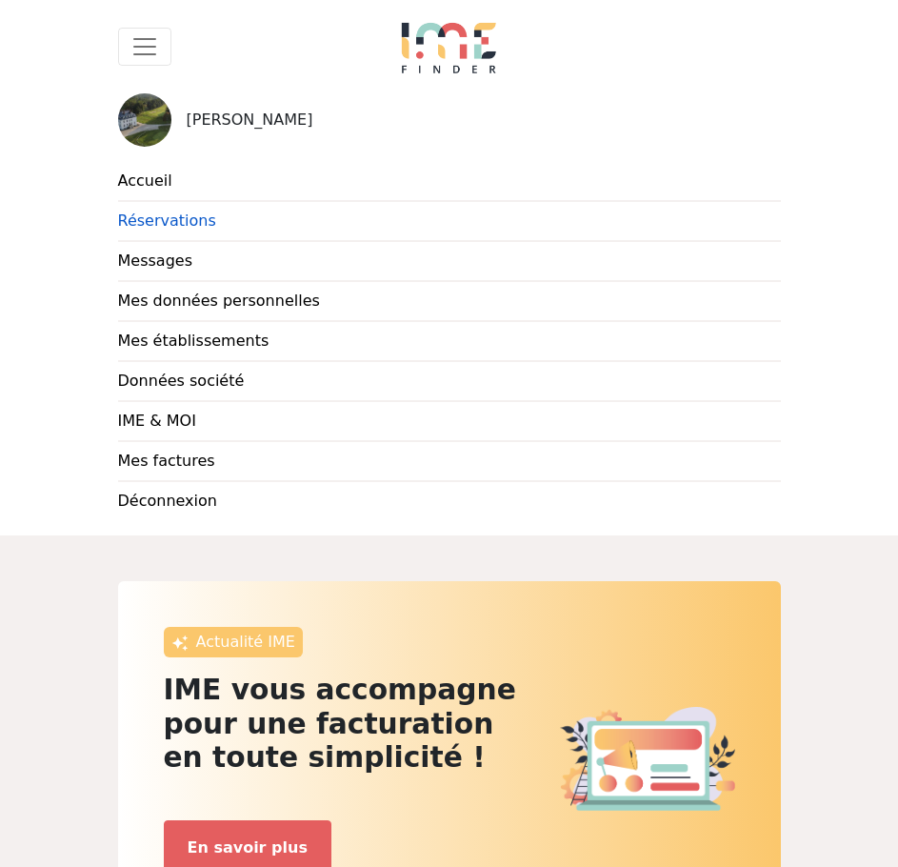
click at [164, 222] on link "Réservations" at bounding box center [449, 222] width 663 height 40
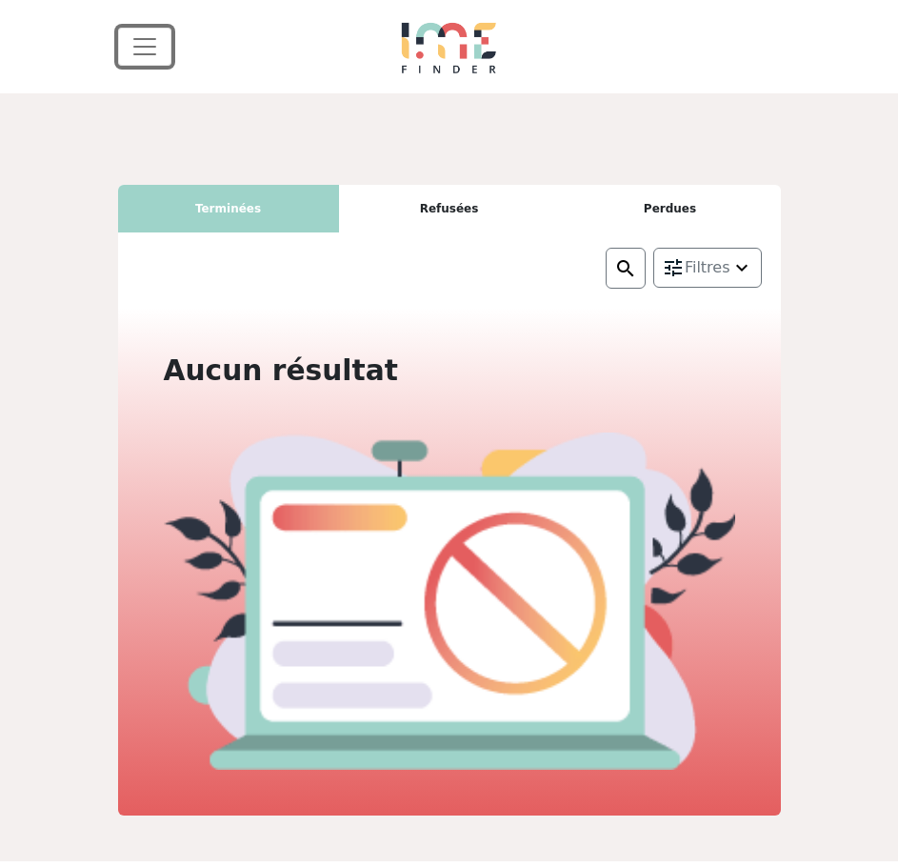
click at [133, 40] on span "Toggle navigation" at bounding box center [145, 46] width 29 height 29
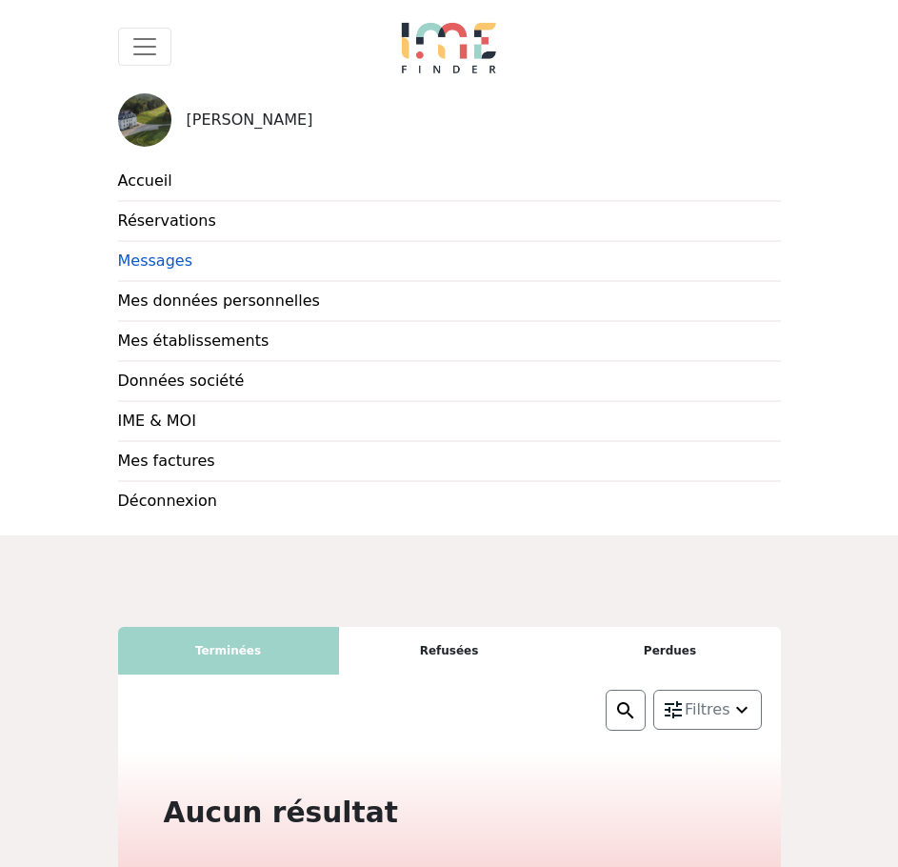
click at [158, 262] on link "Messages" at bounding box center [449, 262] width 663 height 40
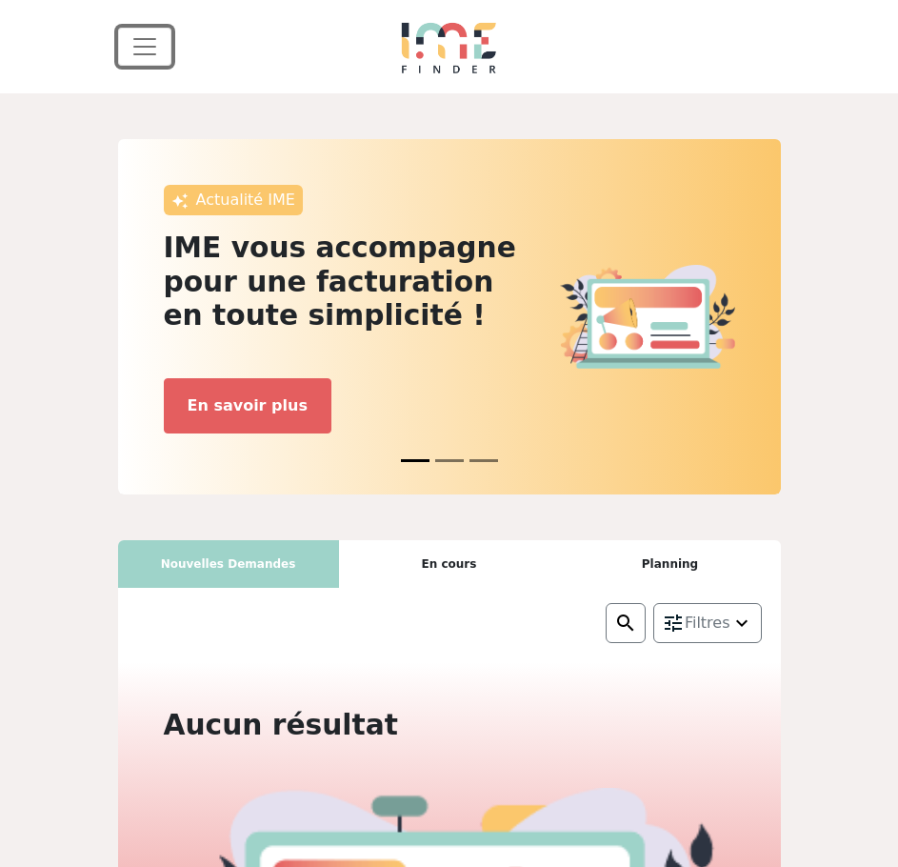
click at [151, 45] on span "Toggle navigation" at bounding box center [145, 46] width 29 height 29
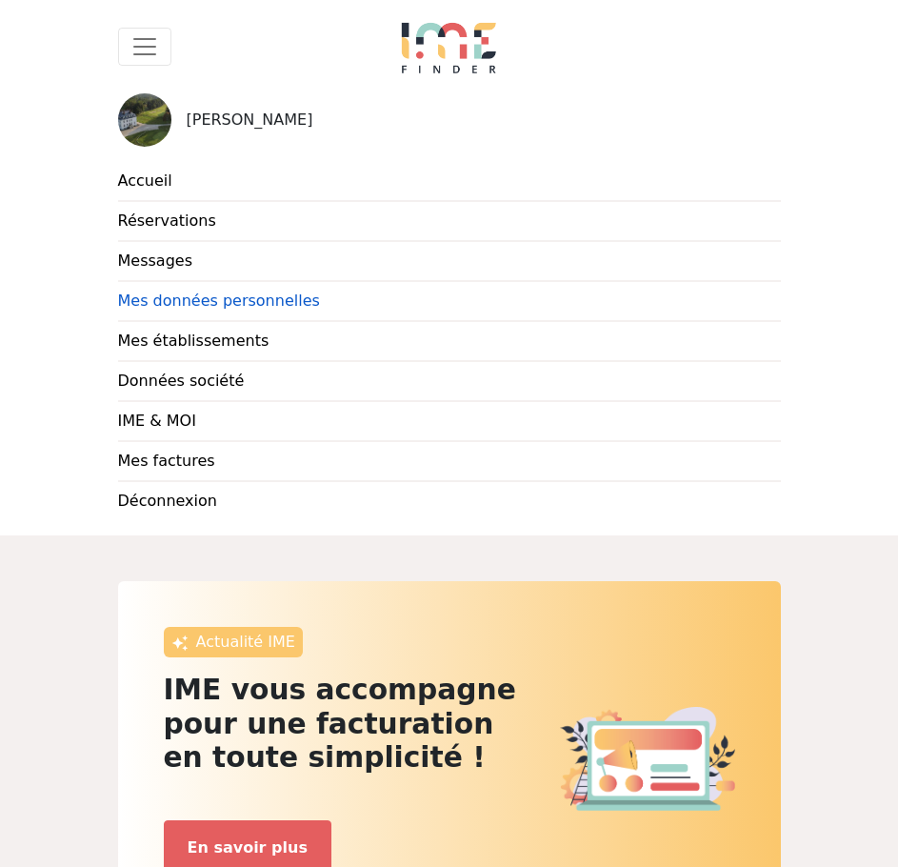
click at [193, 299] on link "Mes données personnelles" at bounding box center [449, 302] width 663 height 40
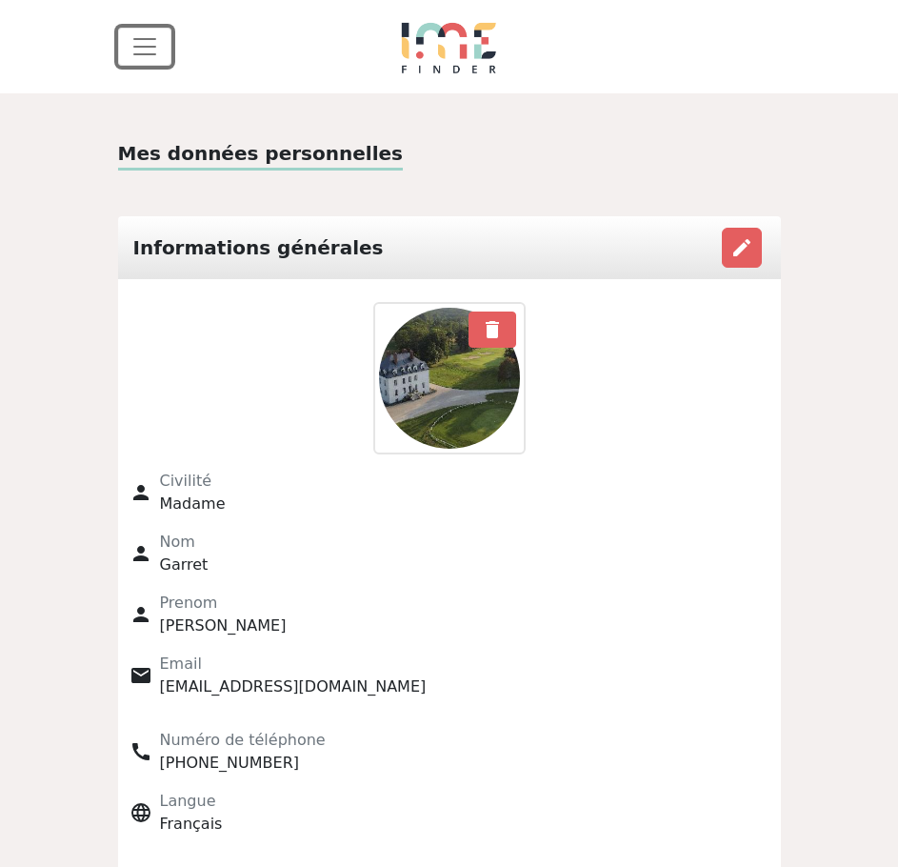
click at [146, 40] on span "Toggle navigation" at bounding box center [145, 46] width 29 height 29
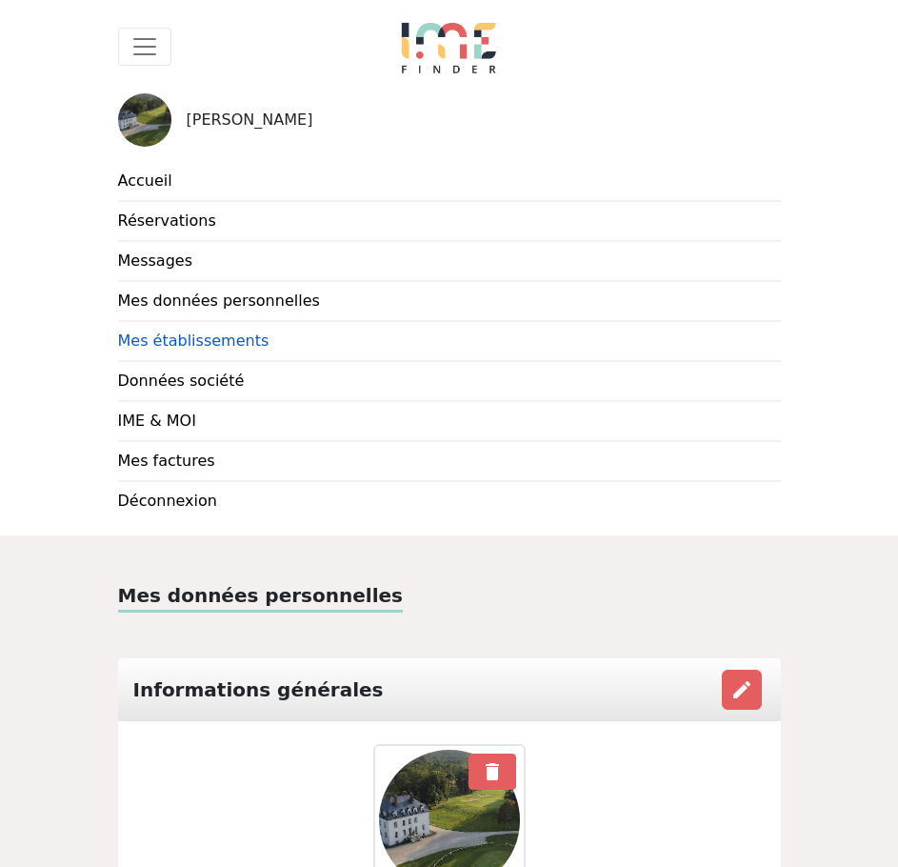
click at [192, 338] on link "Mes établissements" at bounding box center [449, 342] width 663 height 40
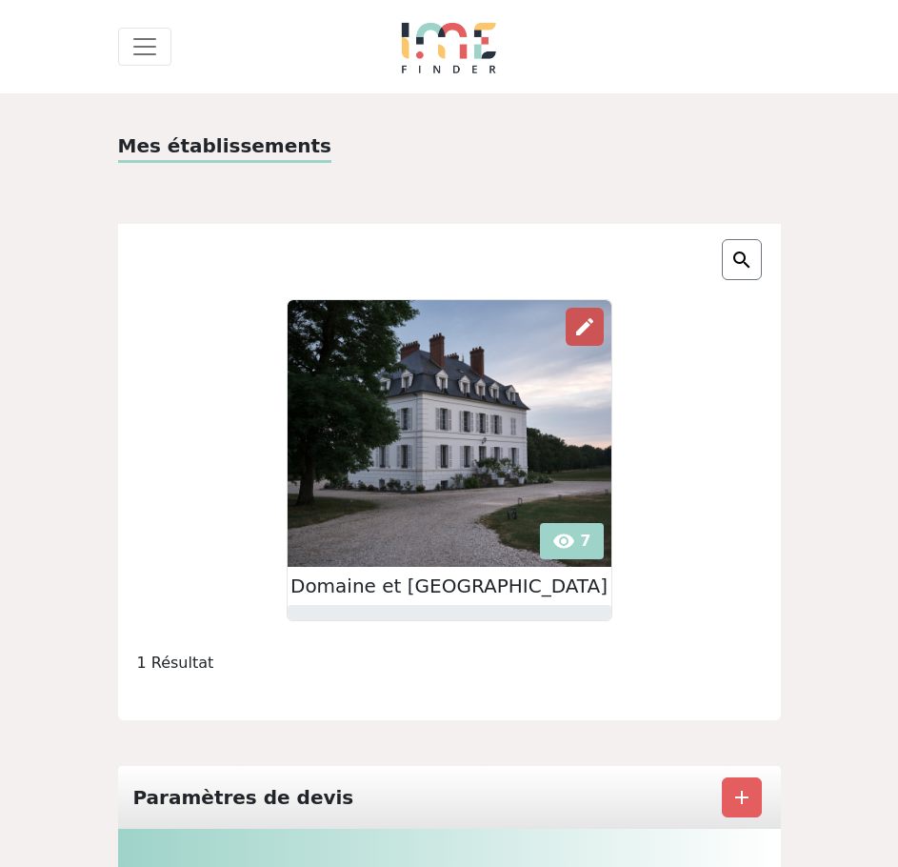
click at [584, 345] on div "edit" at bounding box center [585, 327] width 38 height 38
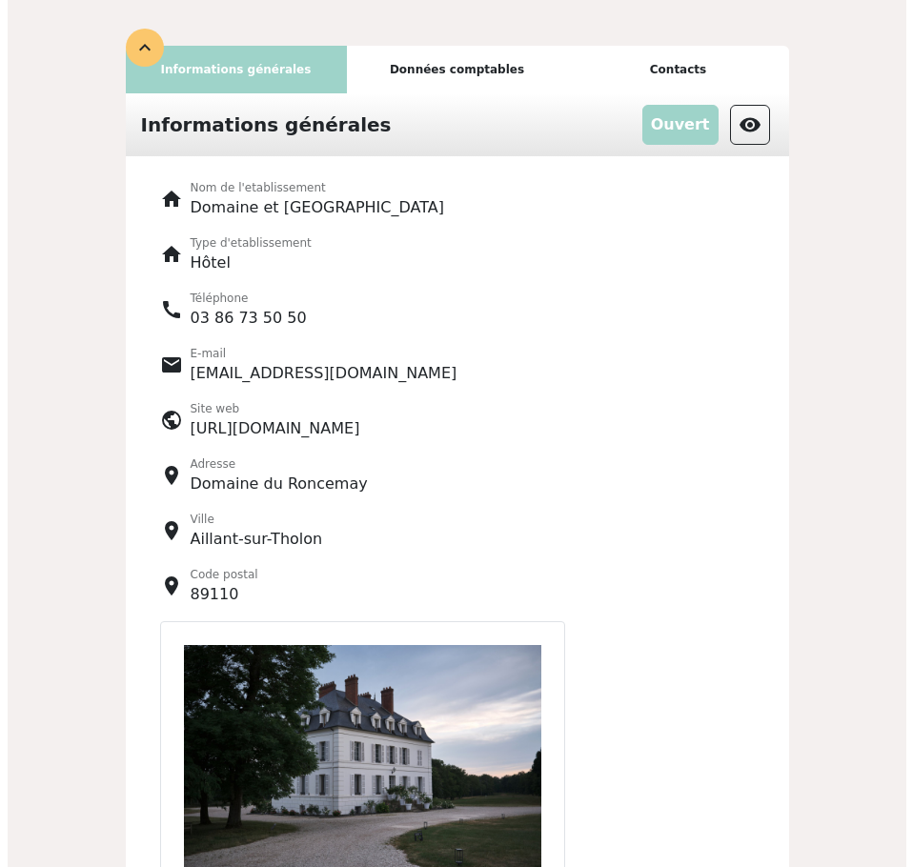
scroll to position [191, 0]
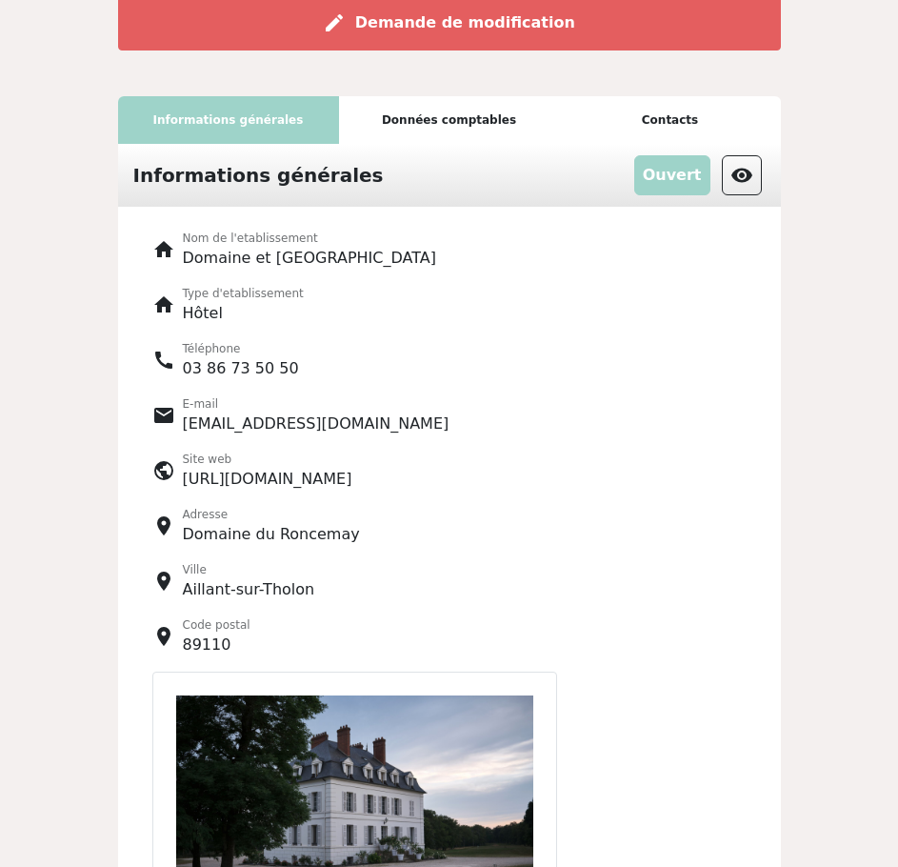
click at [428, 111] on div "Données comptables" at bounding box center [449, 120] width 221 height 48
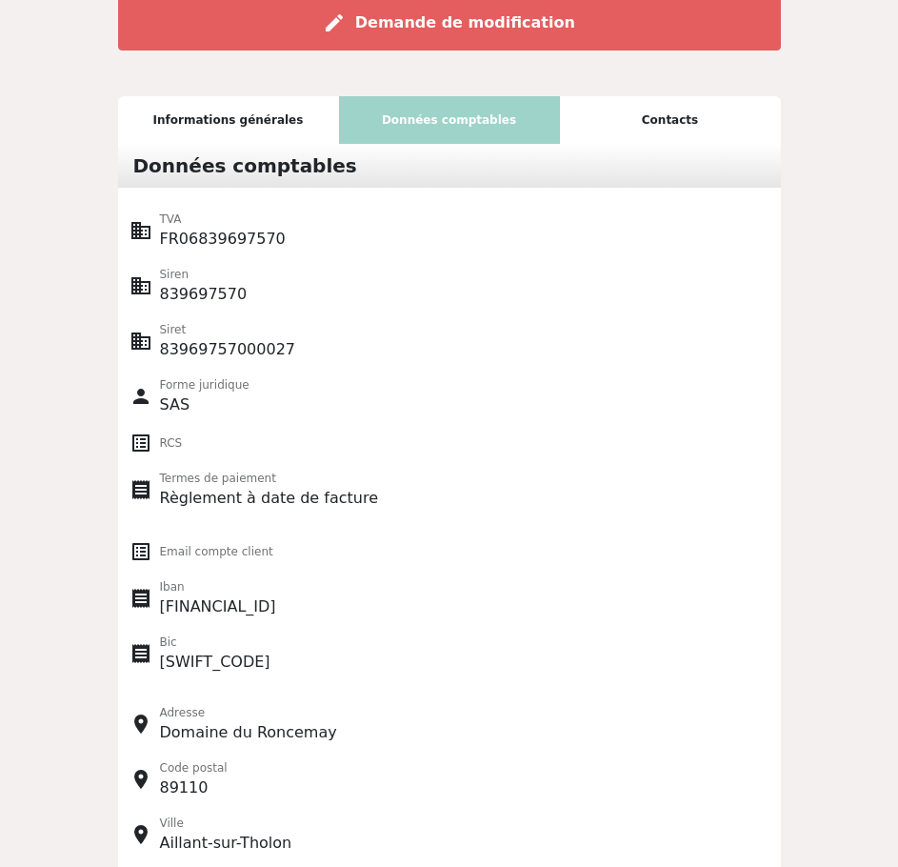
click at [679, 123] on div "Contacts" at bounding box center [670, 120] width 221 height 48
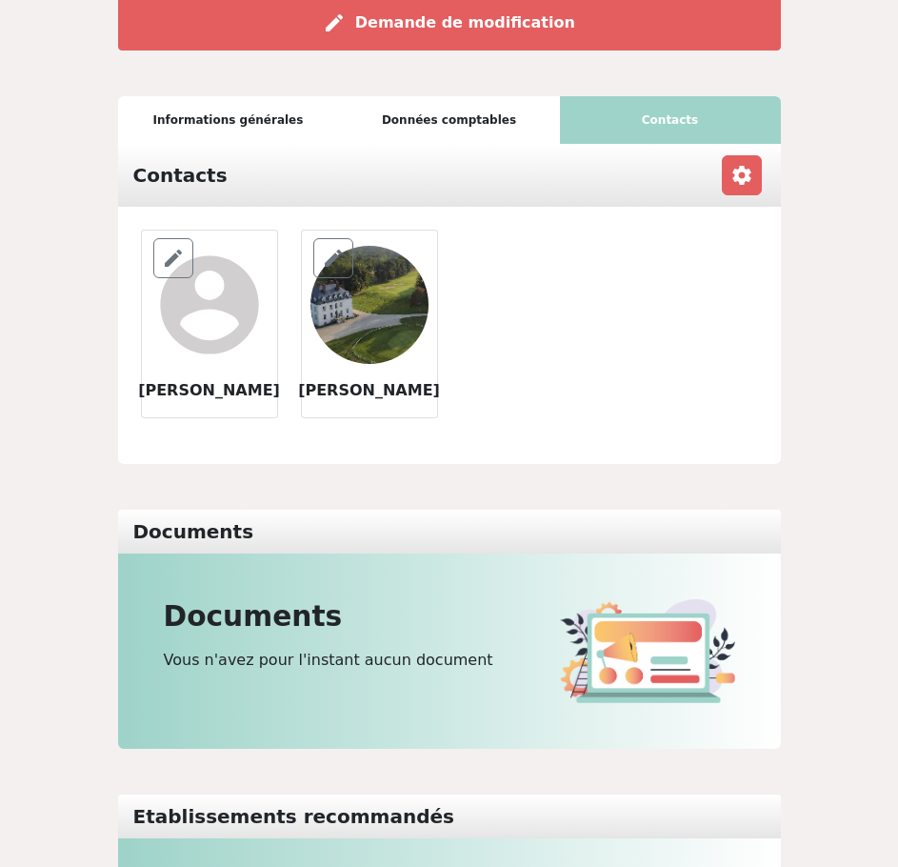
click at [475, 100] on div "Données comptables" at bounding box center [449, 120] width 221 height 48
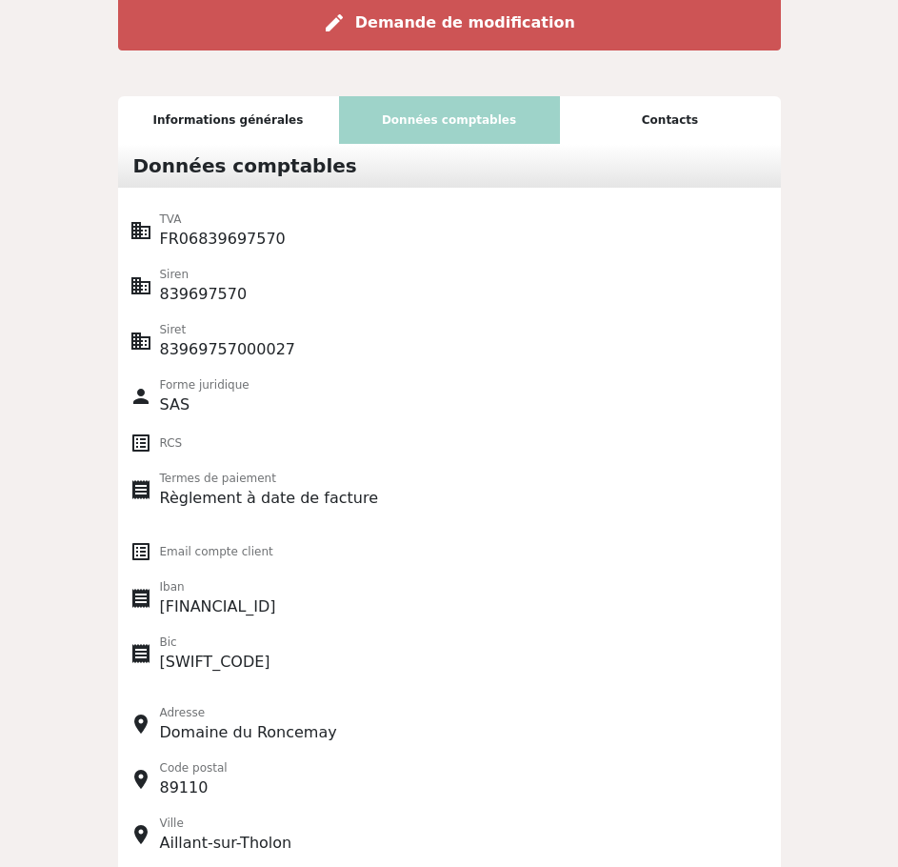
click at [472, 20] on span "Demande de modification" at bounding box center [465, 22] width 220 height 18
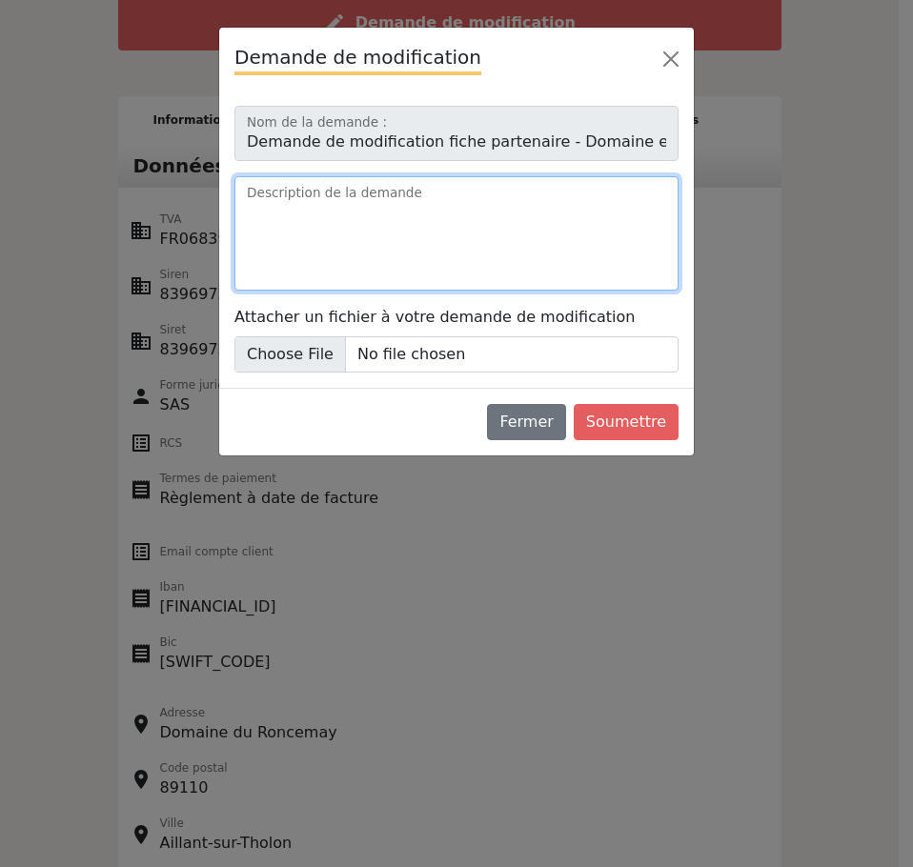
click at [342, 278] on textarea "Description de la demande" at bounding box center [456, 233] width 444 height 114
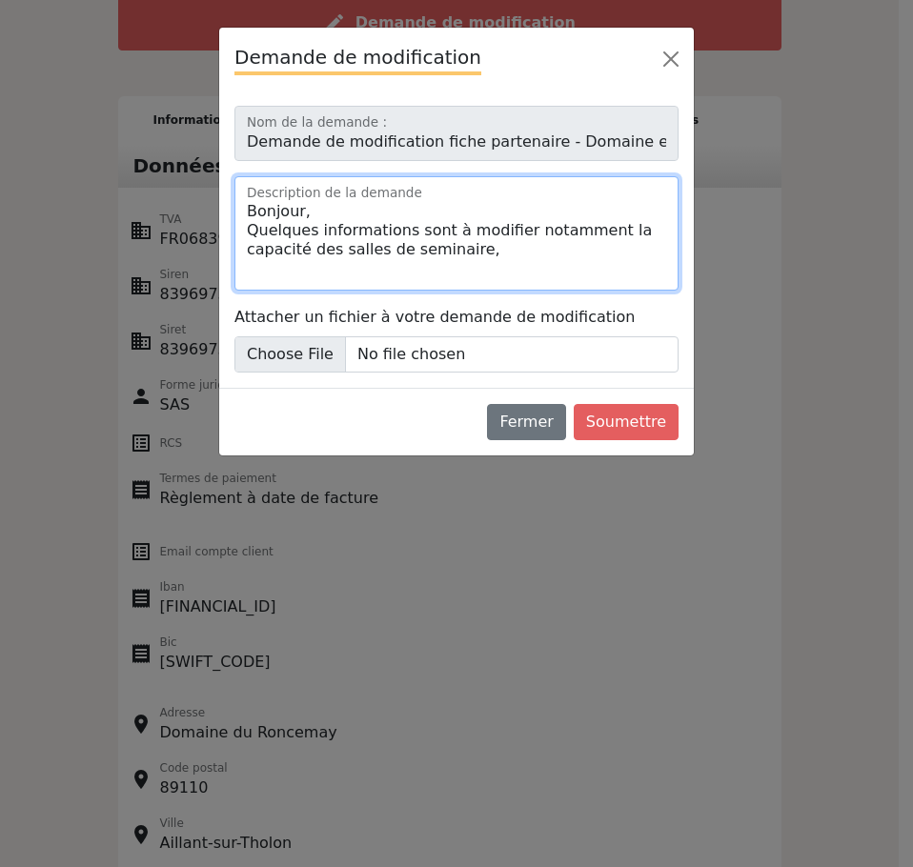
click at [367, 254] on textarea "Bonjour, Quelques informations sont à modifier notamment la capacité des salles…" at bounding box center [456, 233] width 444 height 114
click at [476, 255] on textarea "Bonjour, Quelques informations sont à modifier notamment la capacité des salles…" at bounding box center [456, 233] width 444 height 114
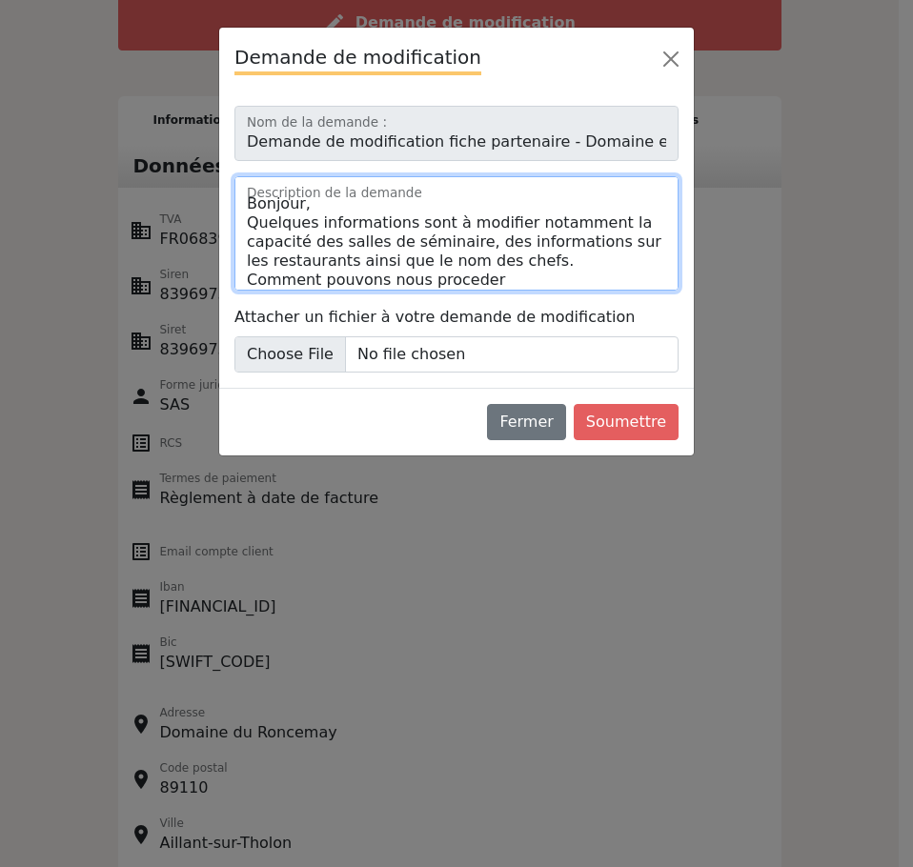
click at [440, 281] on textarea "Bonjour, Quelques informations sont à modifier notamment la capacité des salles…" at bounding box center [456, 233] width 444 height 114
click at [520, 277] on textarea "Bonjour, Quelques informations sont à modifier notamment la capacité des salles…" at bounding box center [456, 233] width 444 height 114
click at [453, 197] on textarea "Bonjour, Quelques informations sont à modifier notamment la capacité des salles…" at bounding box center [456, 233] width 444 height 114
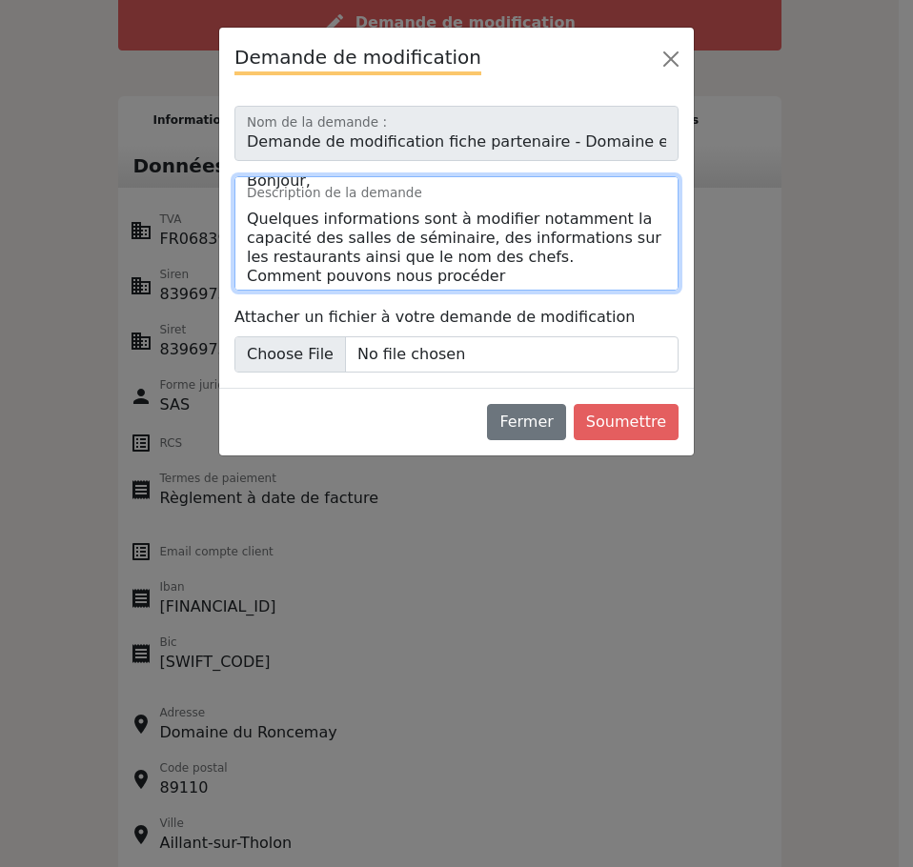
scroll to position [36, 0]
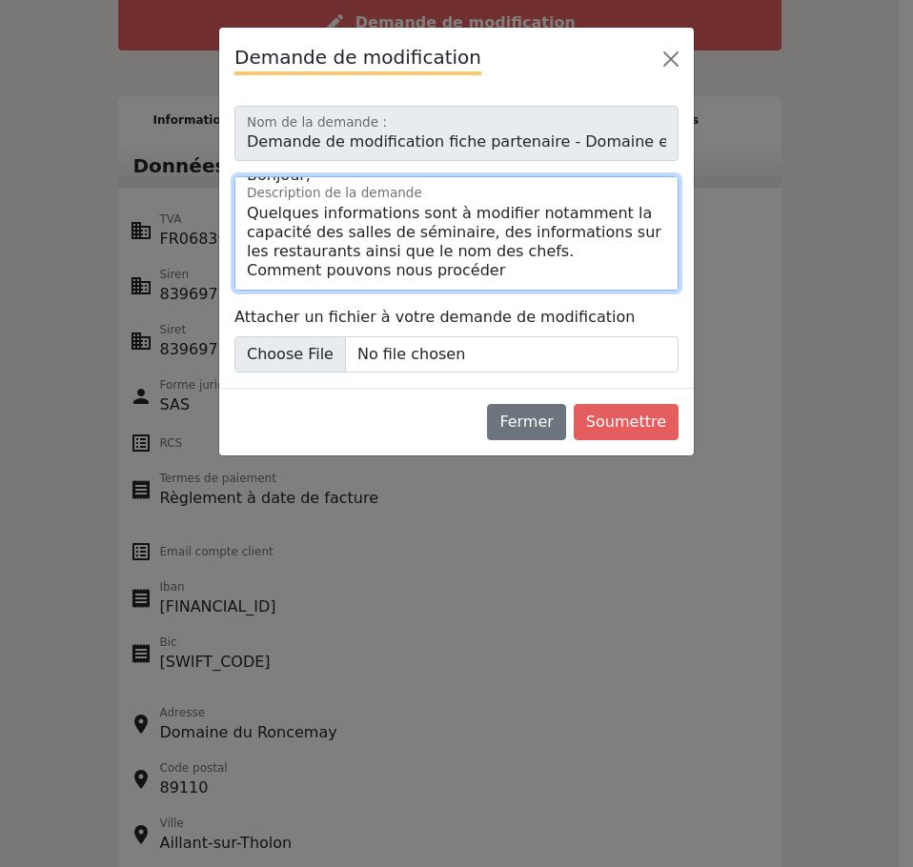
click at [551, 251] on textarea "Bonjour, Quelques informations sont à modifier notamment la capacité des salles…" at bounding box center [456, 233] width 444 height 114
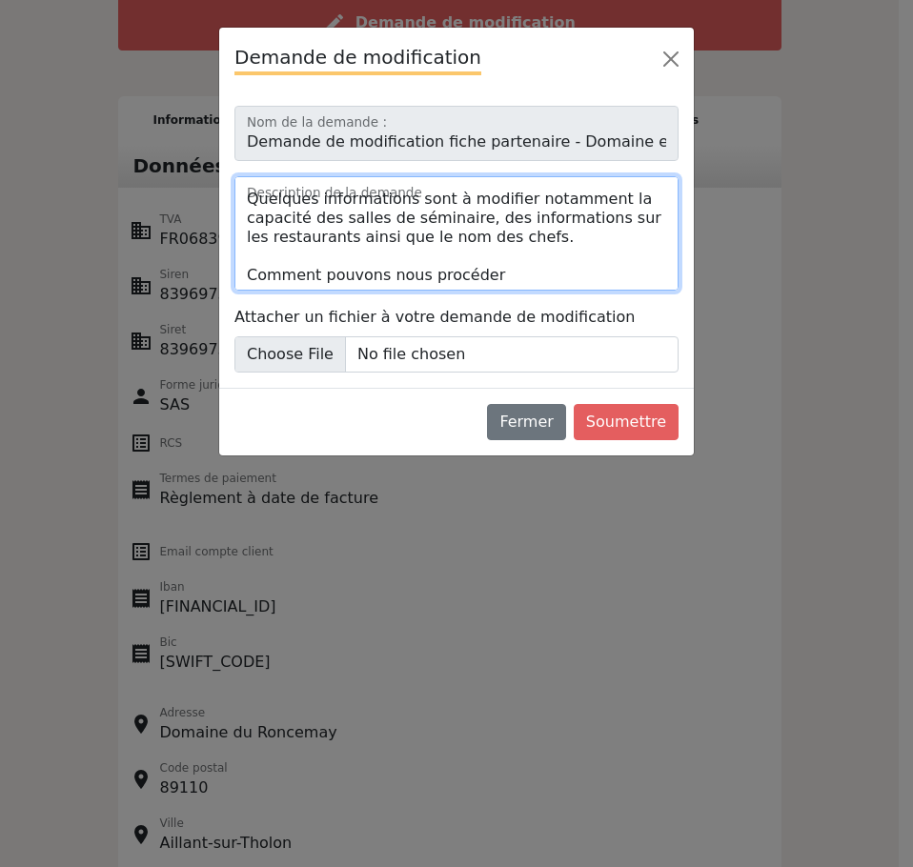
scroll to position [55, 0]
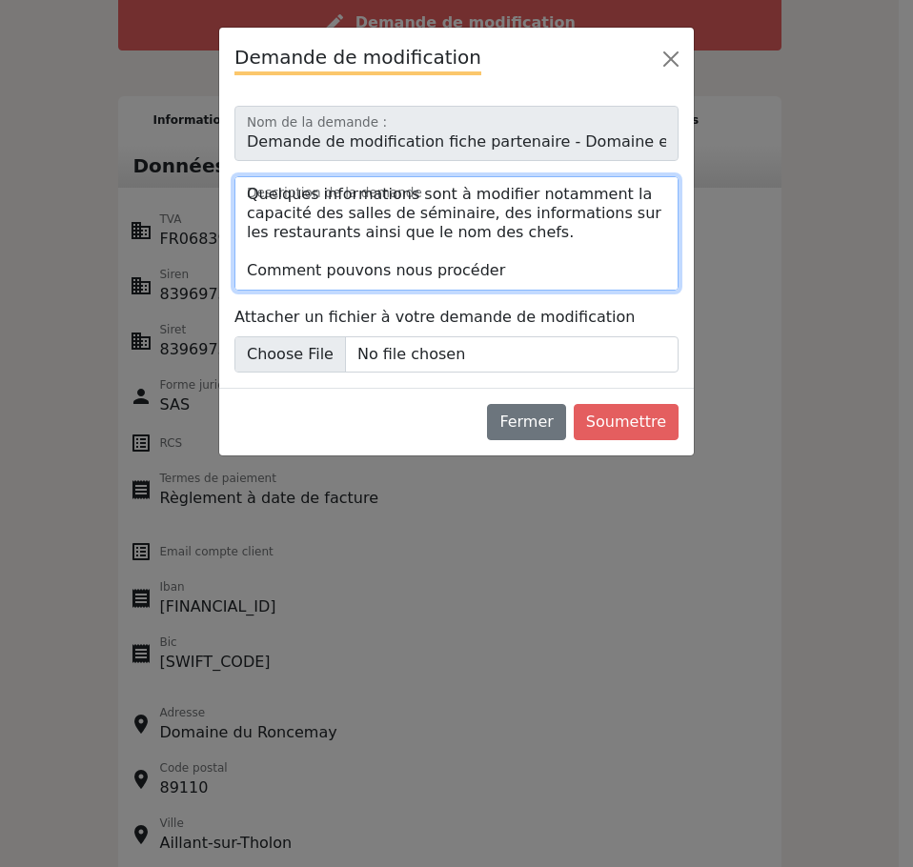
click at [500, 262] on textarea "Bonjour, Quelques informations sont à modifier notamment la capacité des salles…" at bounding box center [456, 233] width 444 height 114
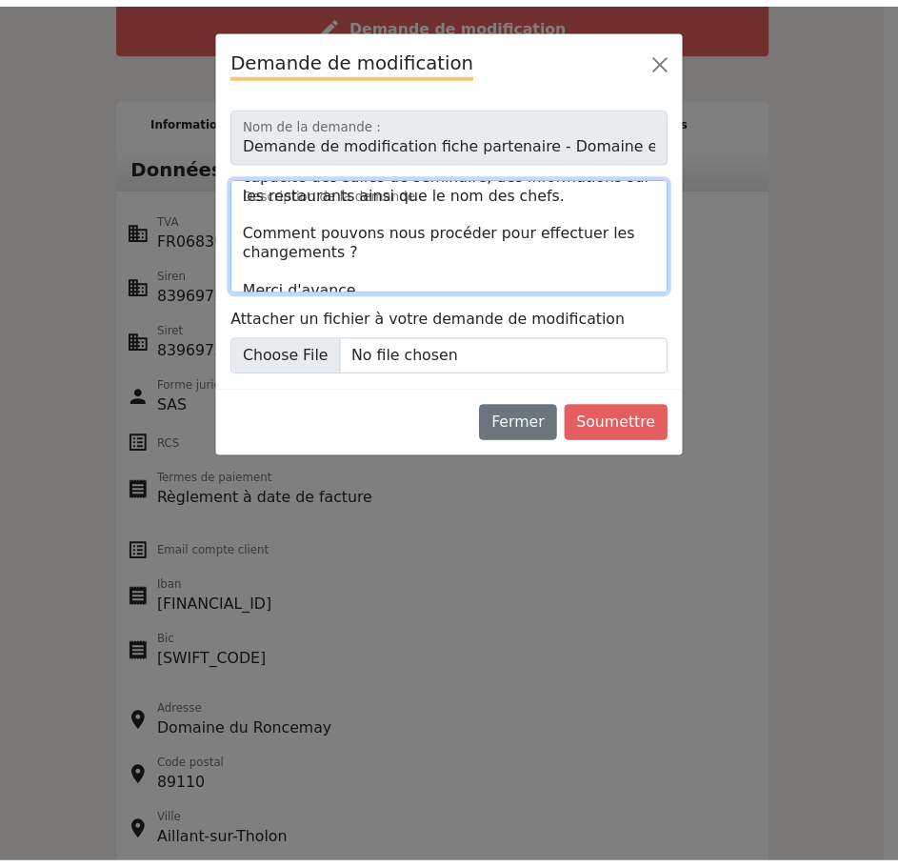
scroll to position [131, 0]
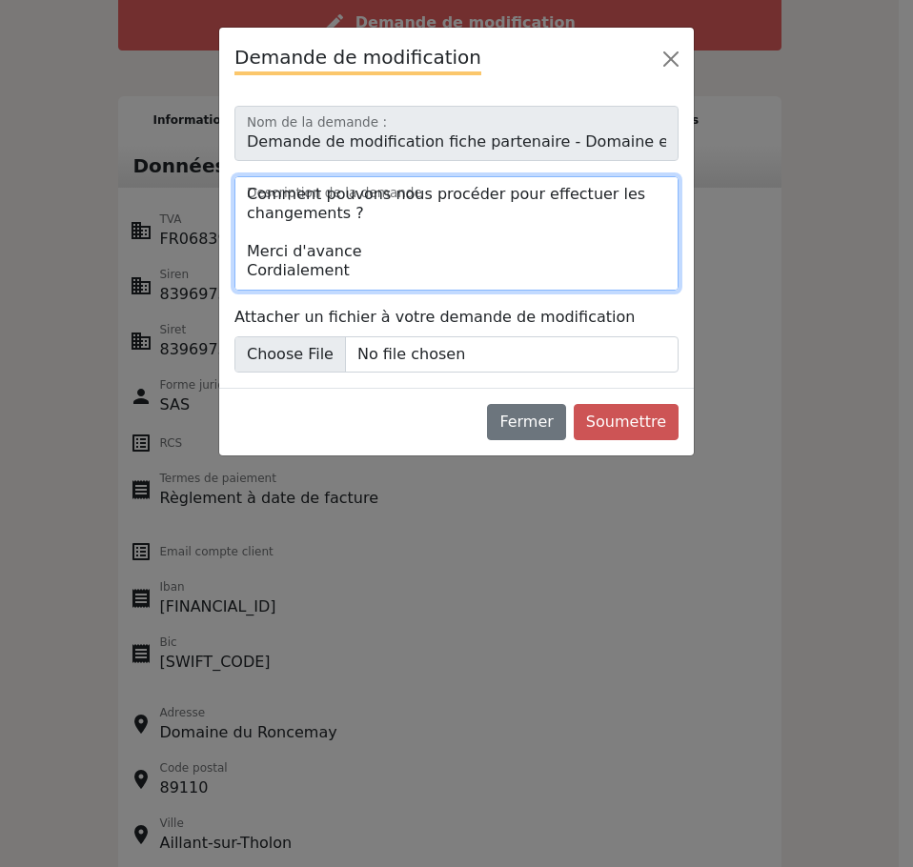
type textarea "Bonjour, Quelques informations sont à modifier notamment la capacité des salles…"
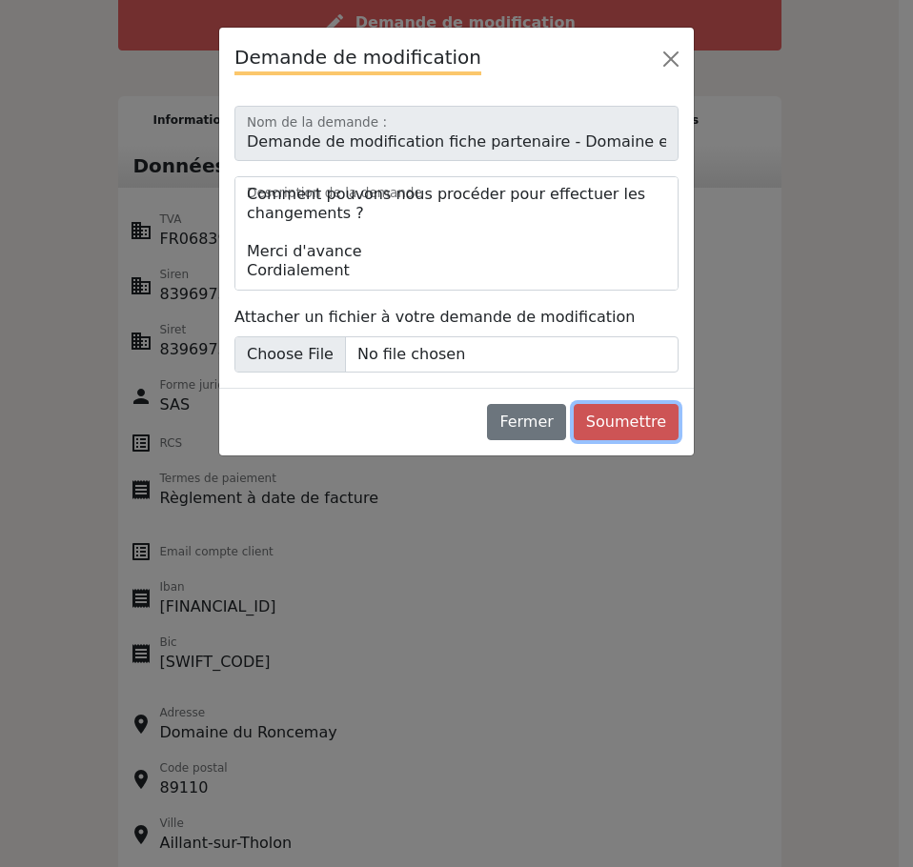
click at [634, 419] on button "Soumettre" at bounding box center [625, 422] width 105 height 36
